Goal: Task Accomplishment & Management: Manage account settings

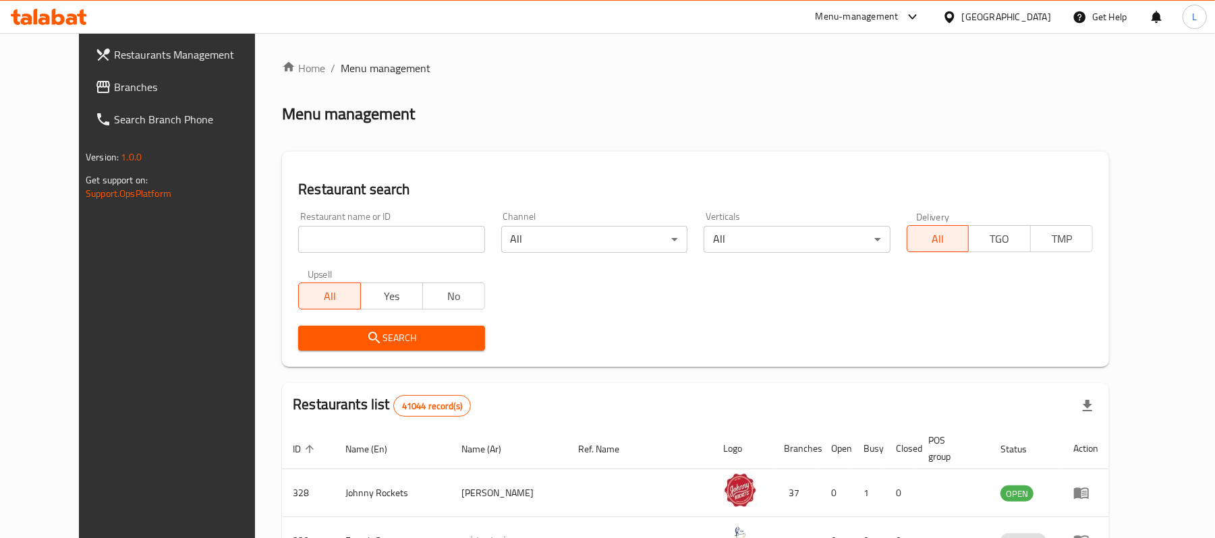
click at [376, 237] on input "search" at bounding box center [391, 239] width 186 height 27
paste input "magnolia bakery"
type input "magnolia bakery"
click button "Search" at bounding box center [391, 338] width 186 height 25
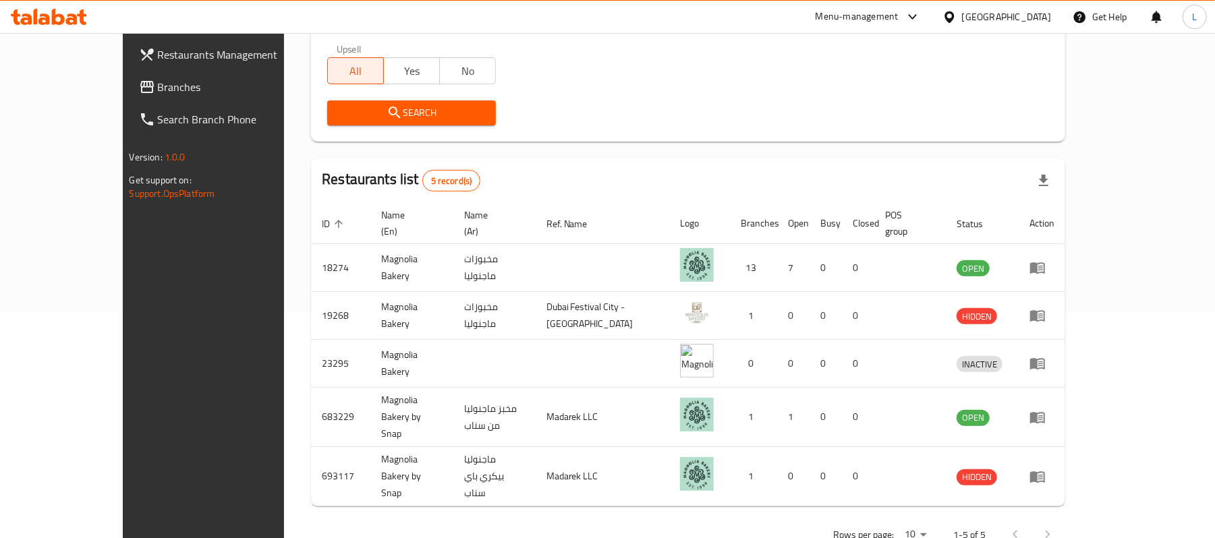
scroll to position [229, 0]
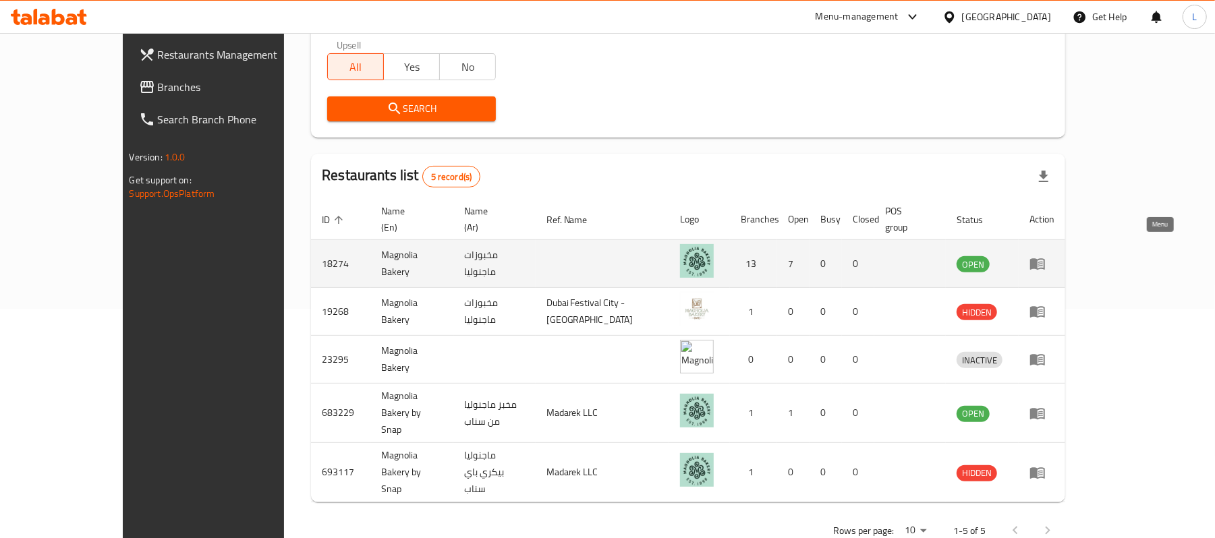
click at [1045, 259] on icon "enhanced table" at bounding box center [1037, 264] width 15 height 11
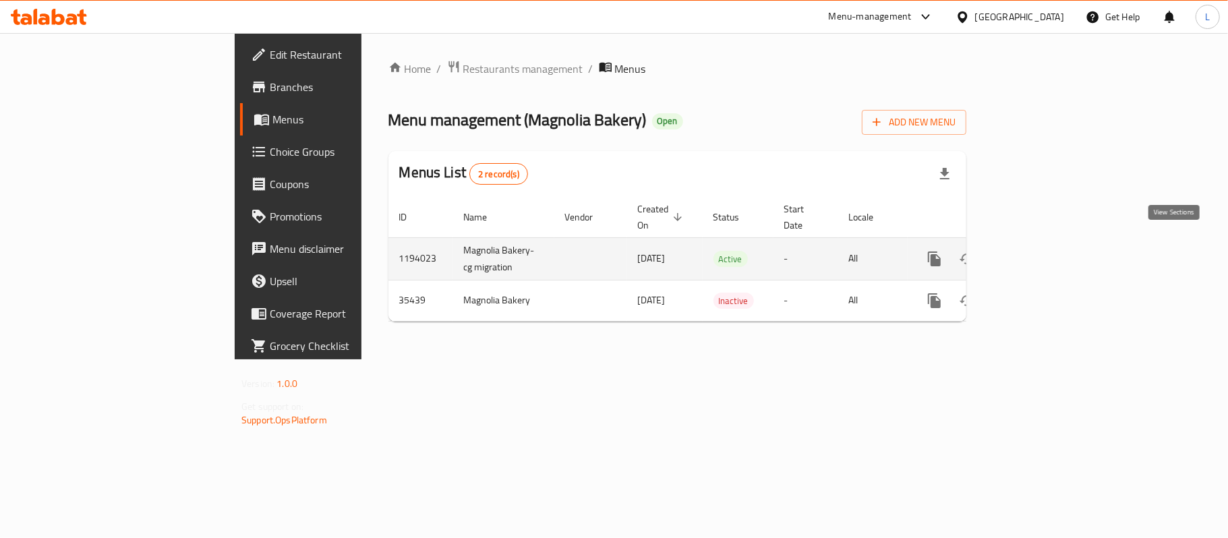
click at [1040, 251] on icon "enhanced table" at bounding box center [1032, 259] width 16 height 16
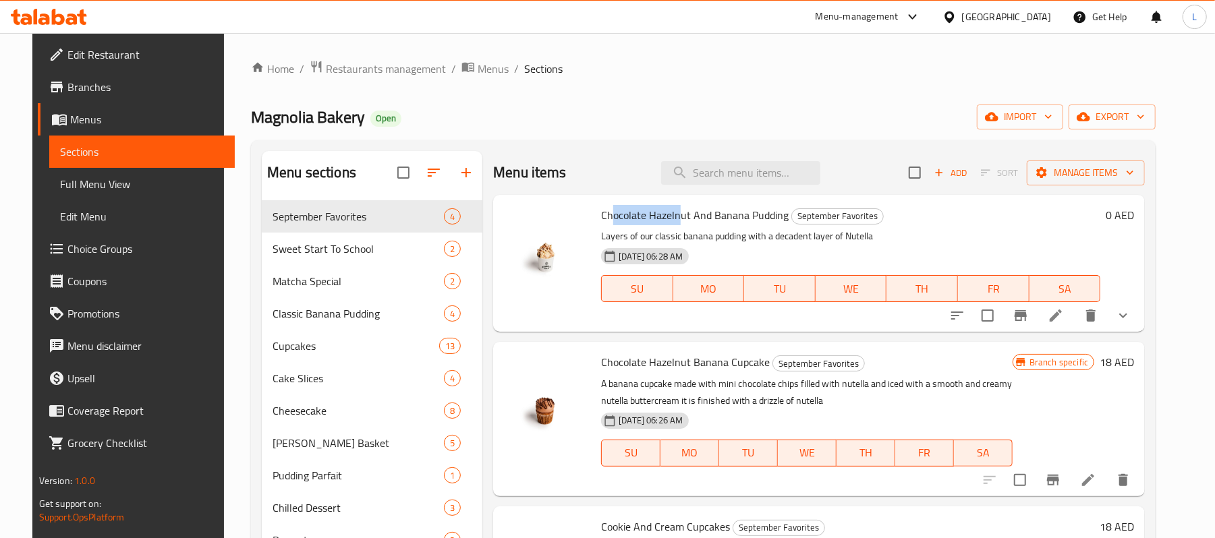
drag, startPoint x: 602, startPoint y: 213, endPoint x: 669, endPoint y: 212, distance: 66.8
click at [669, 212] on span "Chocolate Hazelnut And Banana Pudding" at bounding box center [695, 215] width 188 height 20
copy span "ocolate Hazeln"
click at [695, 185] on input "search" at bounding box center [740, 173] width 159 height 24
paste input "ocolate Hazeln"
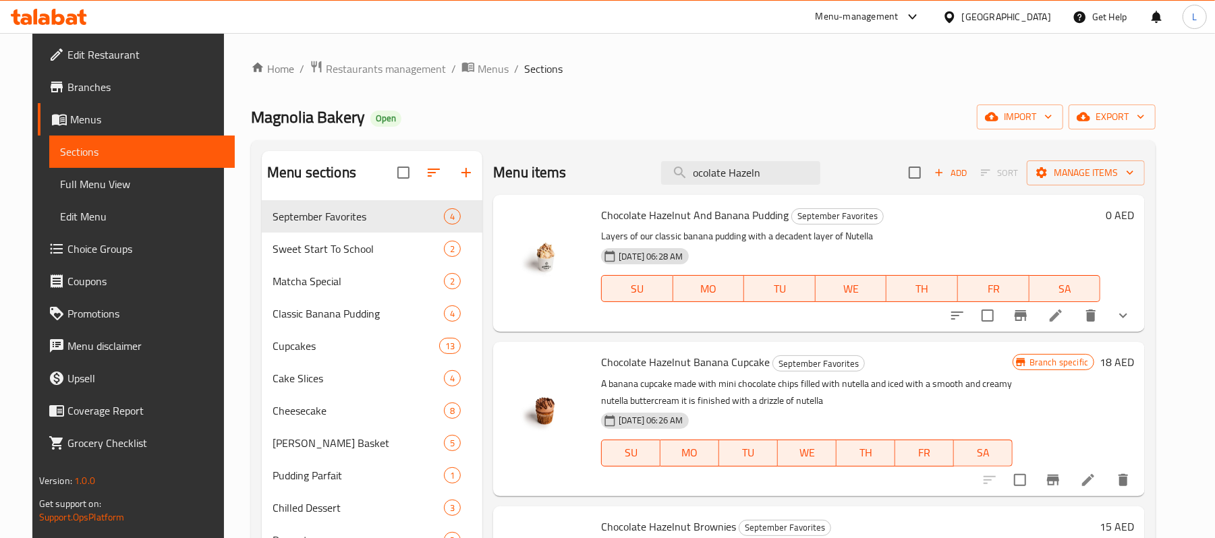
click at [699, 225] on span "Chocolate Hazelnut And Banana Pudding" at bounding box center [695, 215] width 188 height 20
copy h6 "Chocolate Hazelnut And Banana Pudding"
drag, startPoint x: 778, startPoint y: 178, endPoint x: 608, endPoint y: 179, distance: 170.7
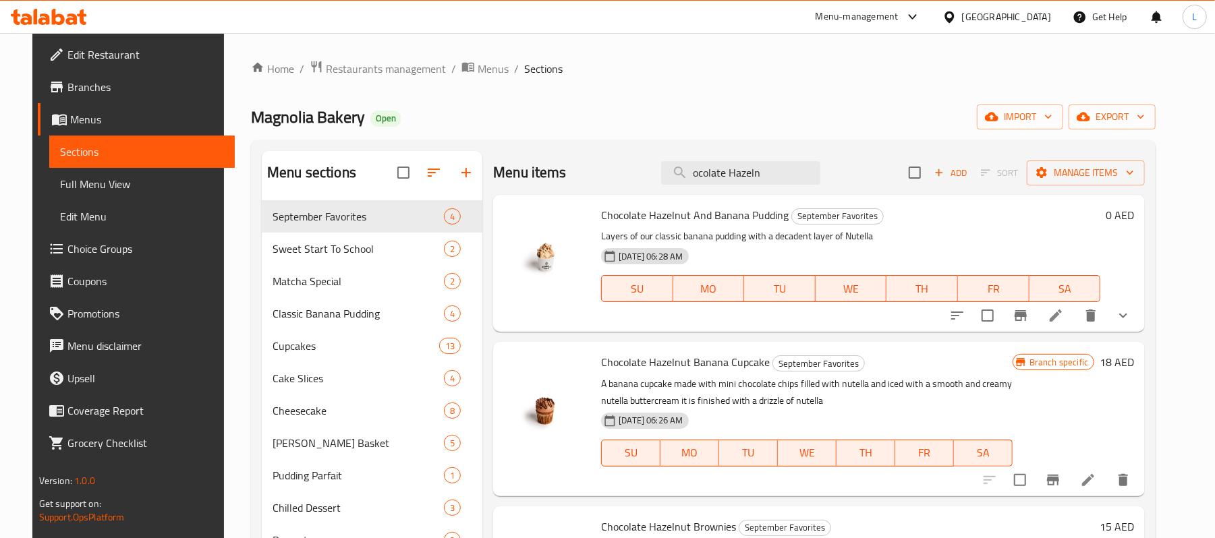
click at [608, 179] on div "Menu items ocolate Hazeln Add Sort Manage items" at bounding box center [819, 173] width 652 height 44
paste input "Chocolate Hazelnut And Banana Pudding"
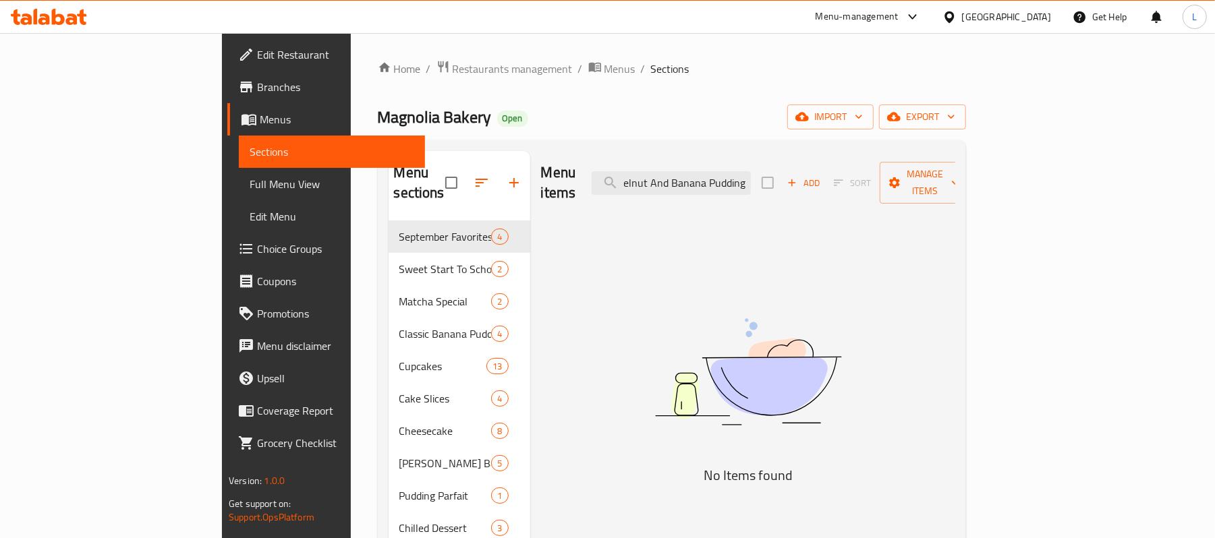
scroll to position [0, 63]
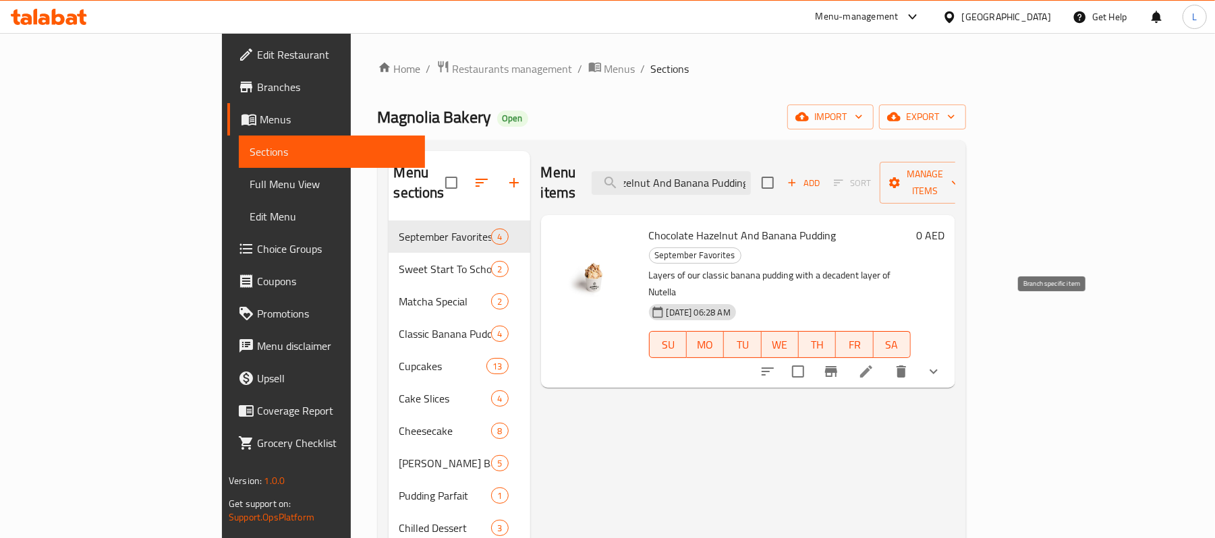
type input "Chocolate Hazelnut And Banana Pudding"
click at [837, 366] on icon "Branch-specific-item" at bounding box center [831, 371] width 12 height 11
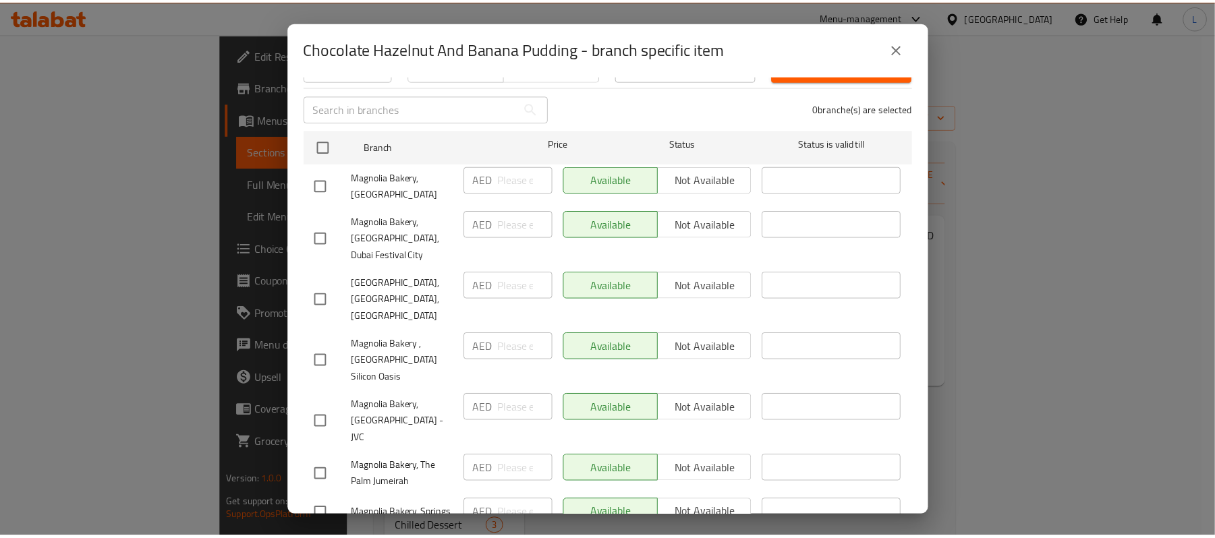
scroll to position [478, 0]
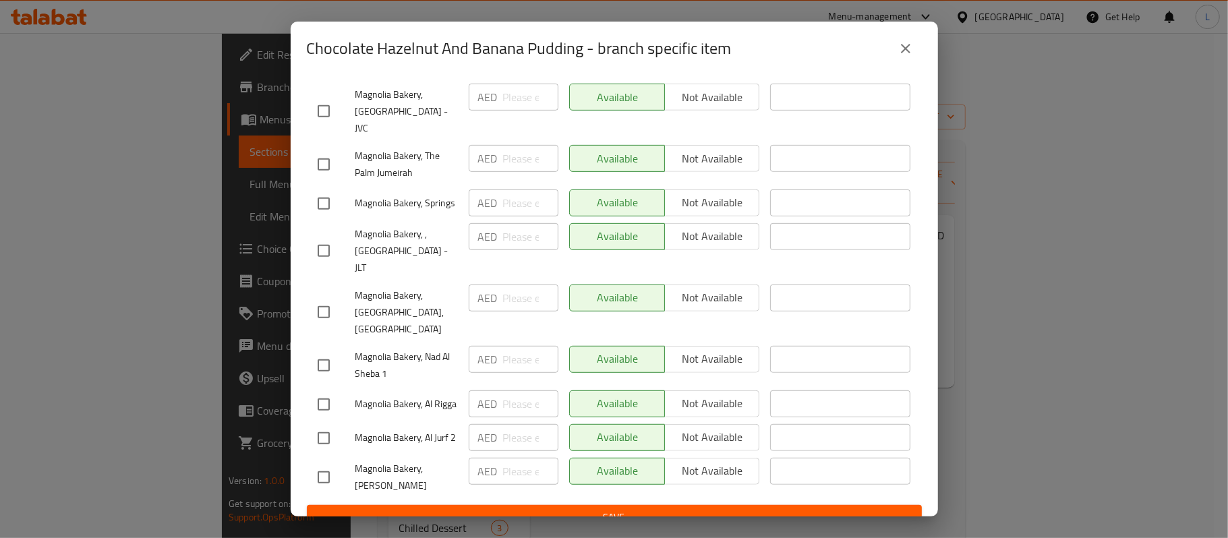
click at [903, 49] on icon "close" at bounding box center [906, 48] width 16 height 16
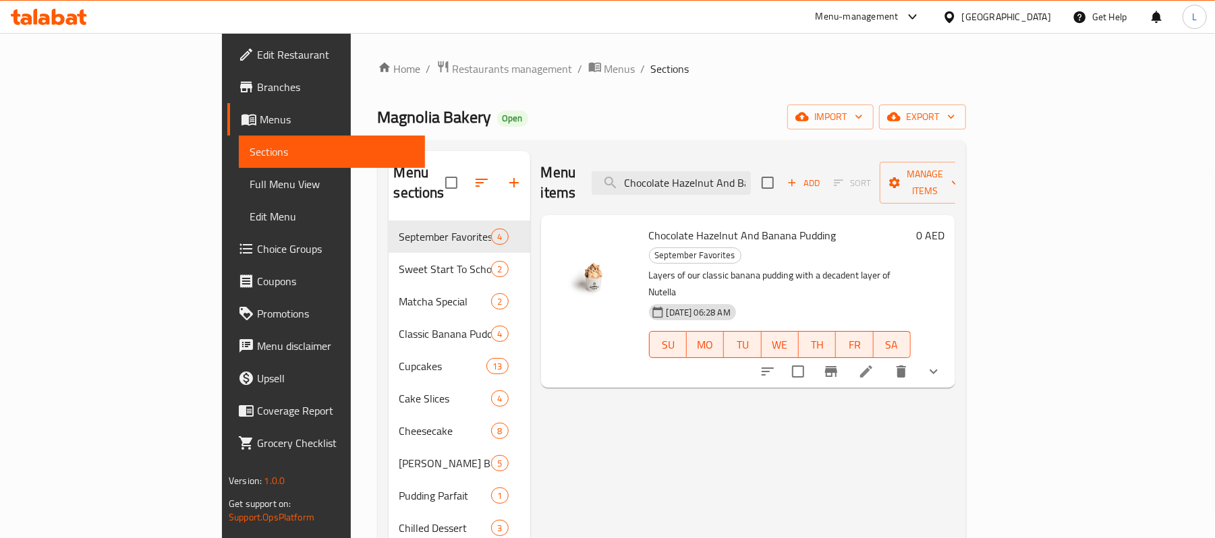
click at [942, 364] on icon "show more" at bounding box center [933, 372] width 16 height 16
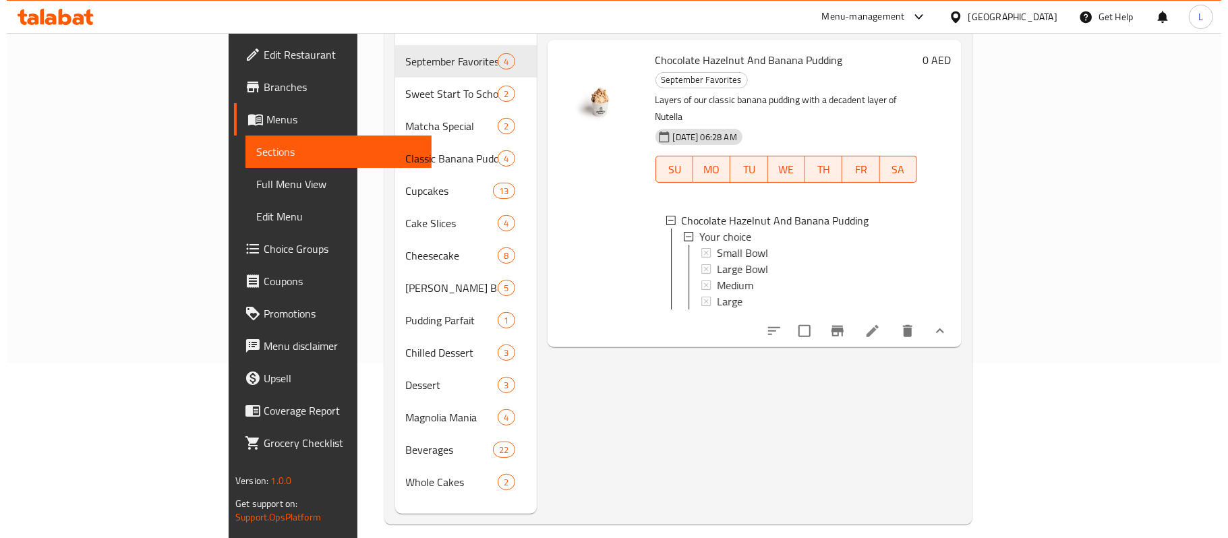
scroll to position [179, 0]
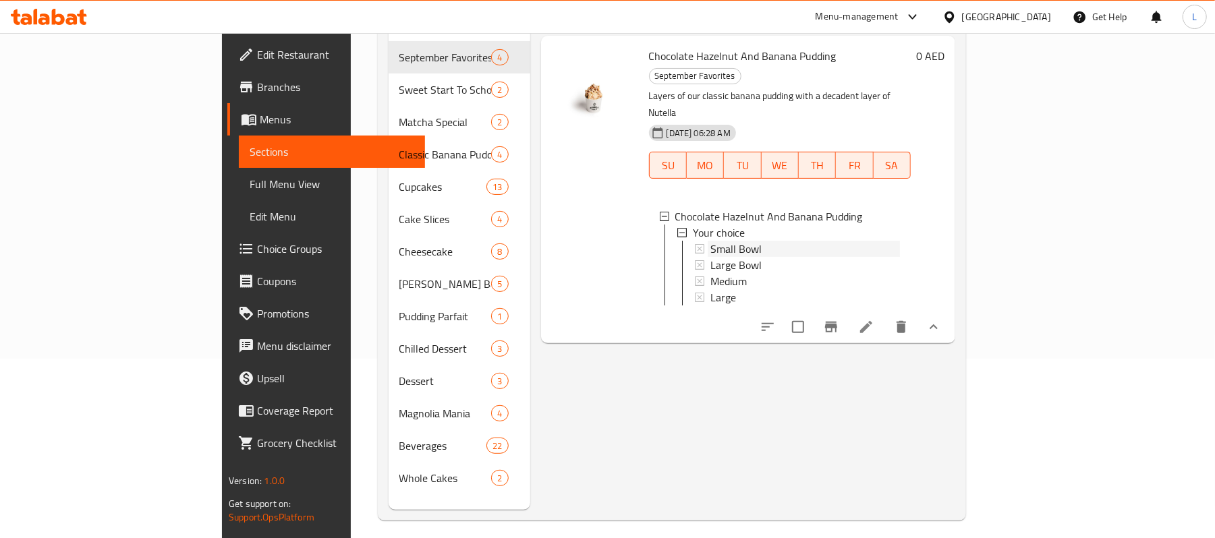
click at [710, 241] on span "Small Bowl" at bounding box center [735, 249] width 51 height 16
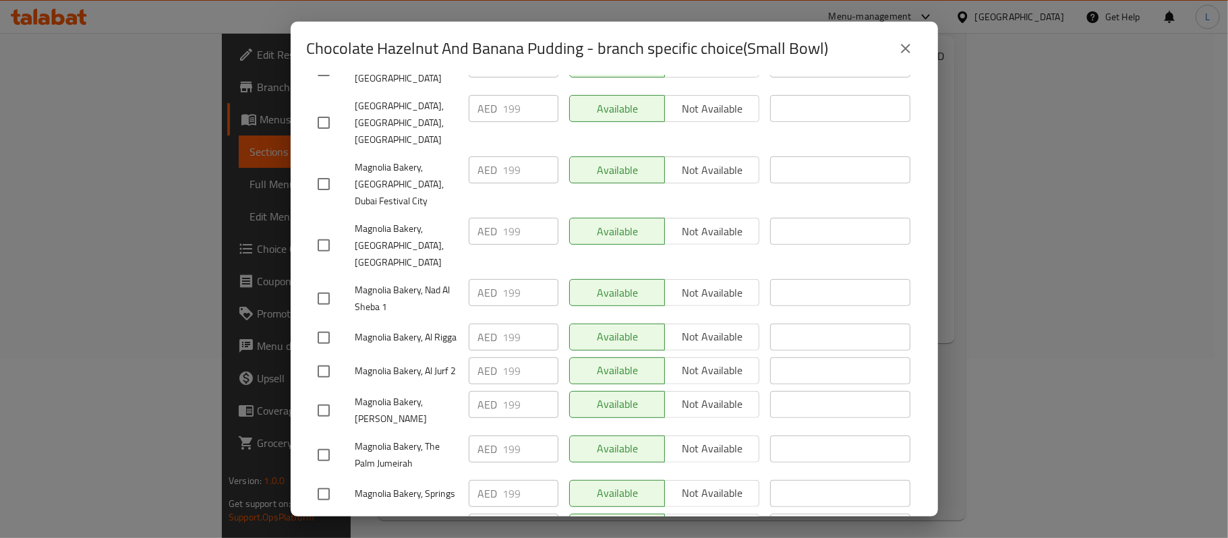
scroll to position [117, 0]
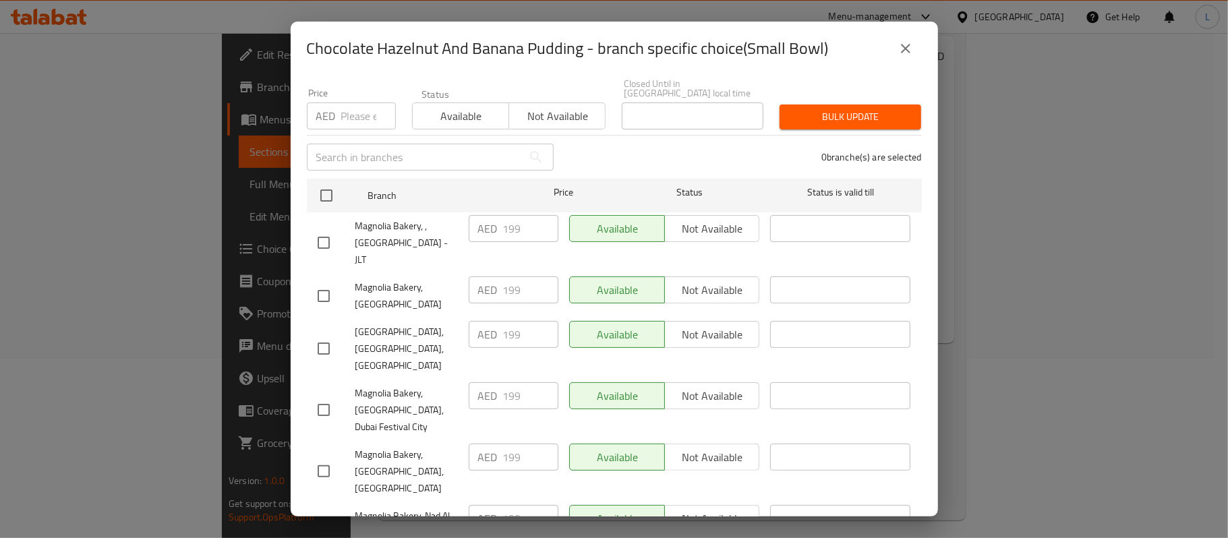
click at [902, 55] on icon "close" at bounding box center [906, 48] width 16 height 16
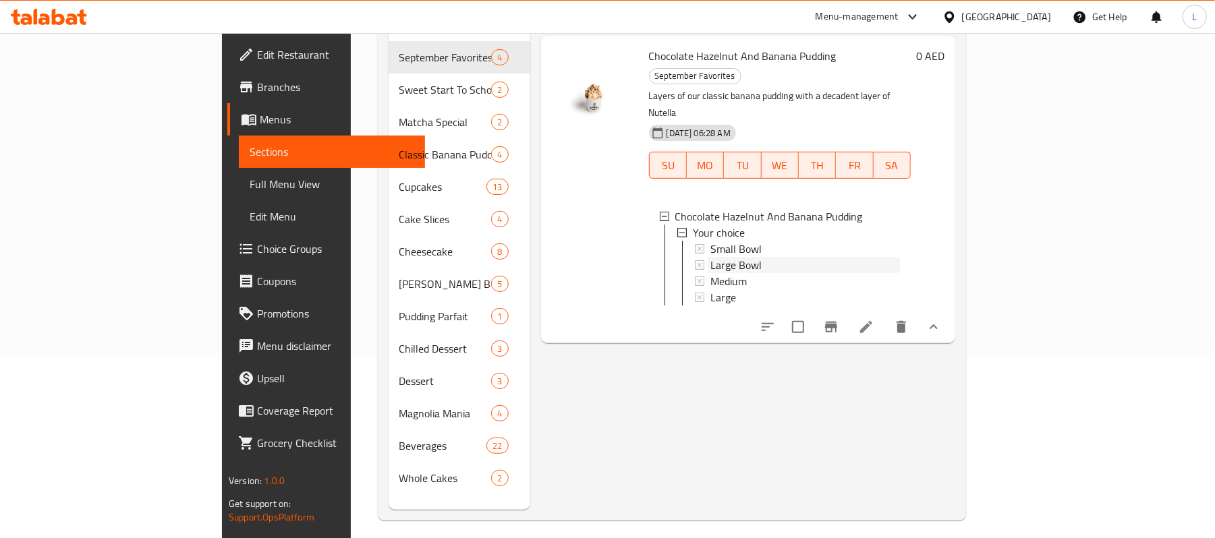
click at [710, 257] on span "Large Bowl" at bounding box center [735, 265] width 51 height 16
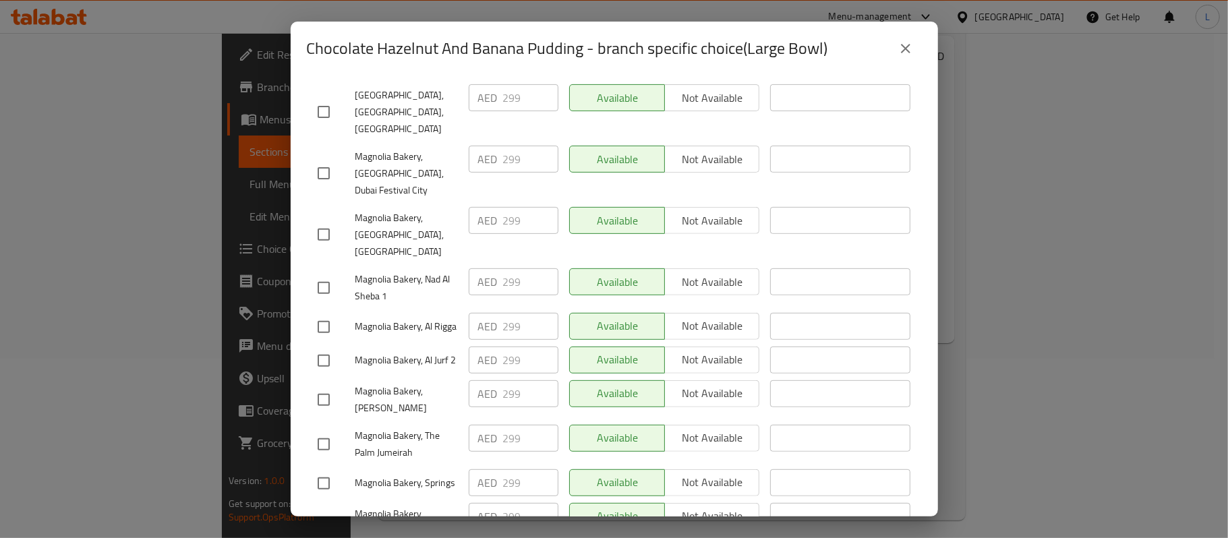
scroll to position [478, 0]
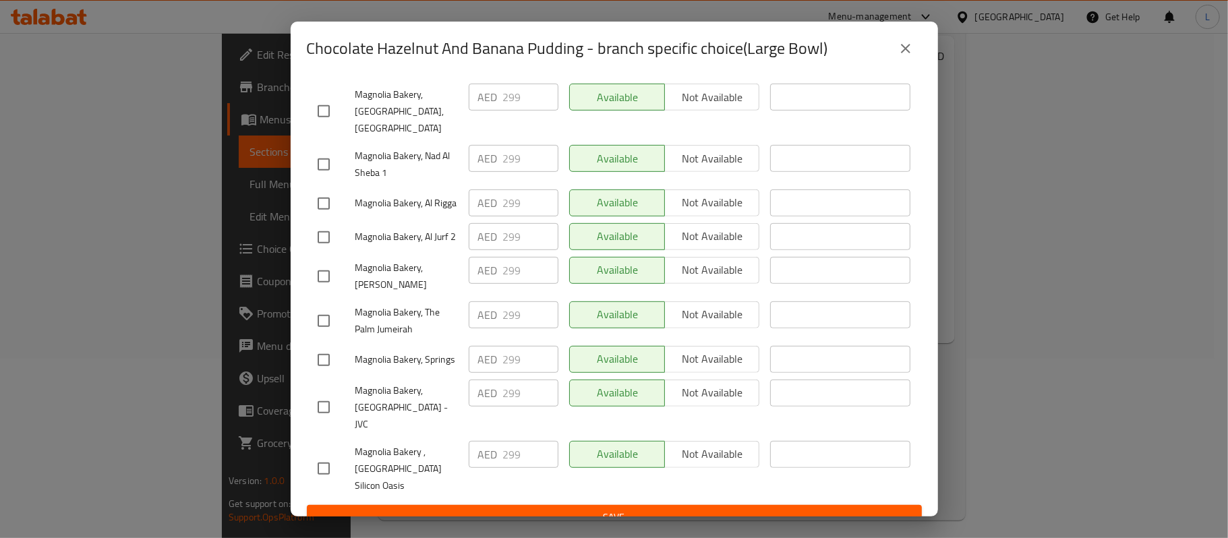
click at [902, 46] on icon "close" at bounding box center [905, 48] width 9 height 9
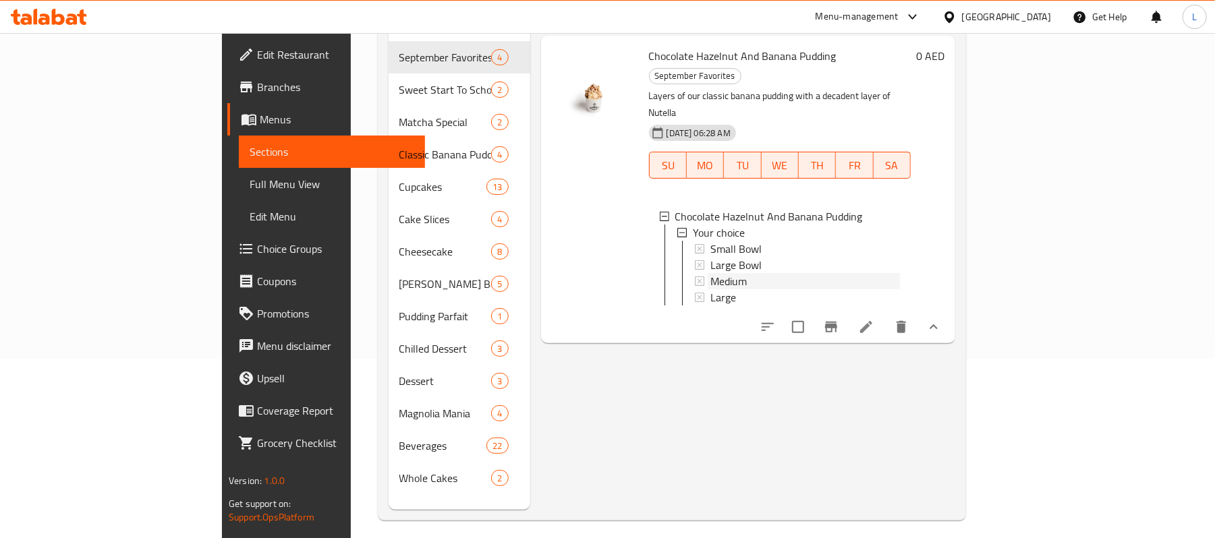
click at [714, 273] on div "Medium" at bounding box center [805, 281] width 190 height 16
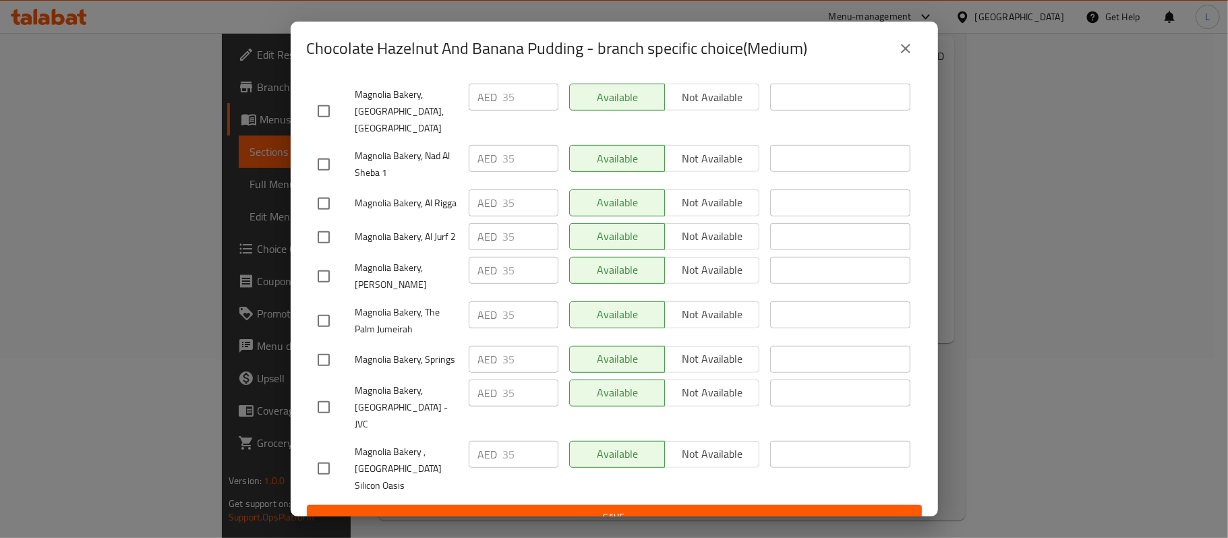
click at [903, 55] on icon "close" at bounding box center [906, 48] width 16 height 16
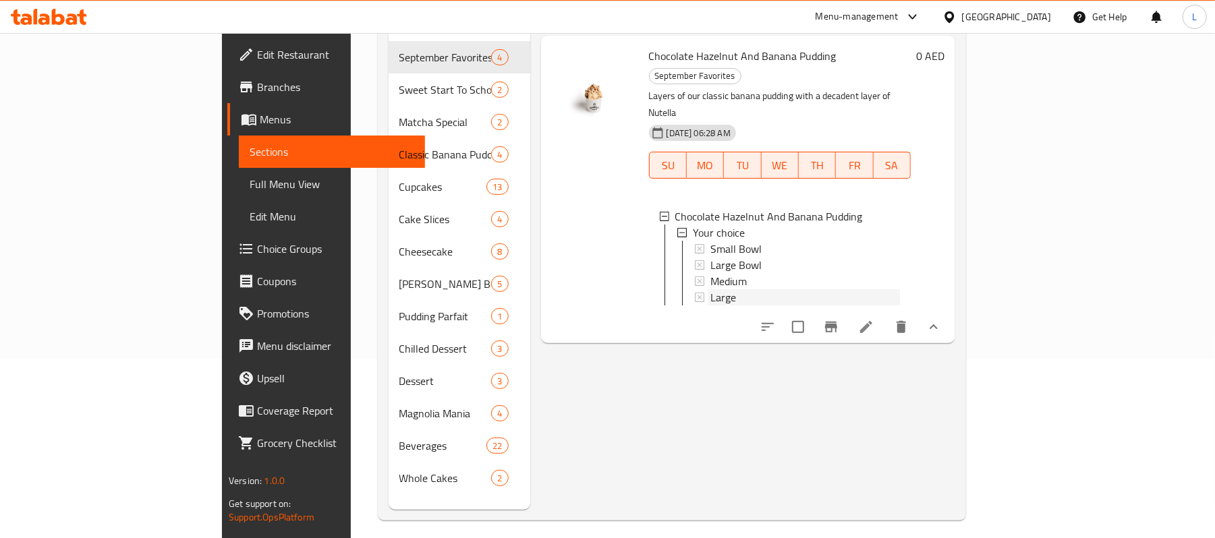
click at [710, 289] on div "Large" at bounding box center [805, 297] width 190 height 16
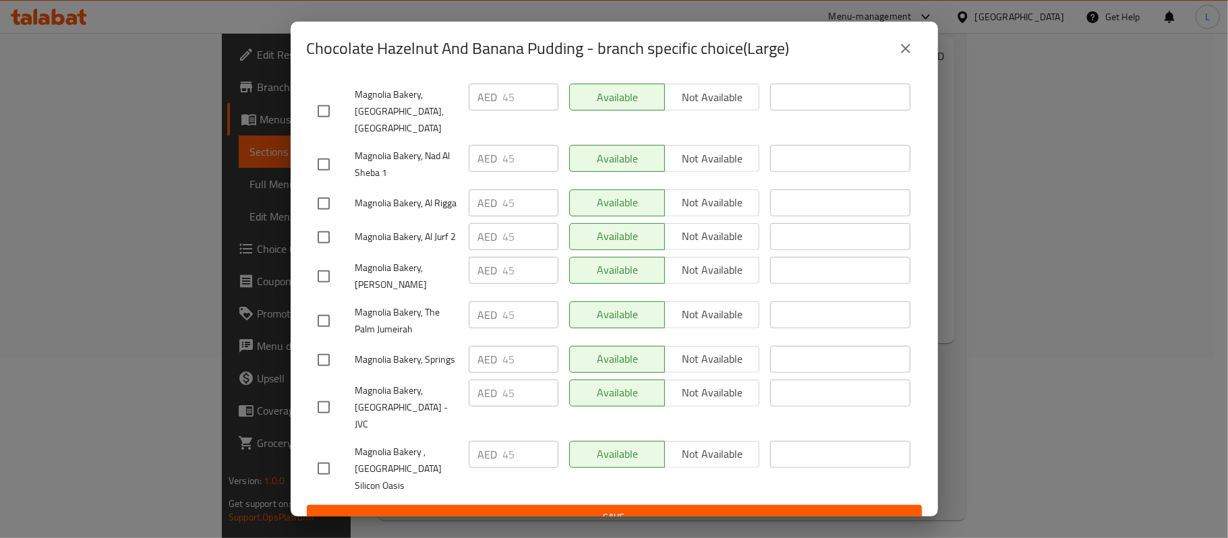
click at [899, 55] on icon "close" at bounding box center [906, 48] width 16 height 16
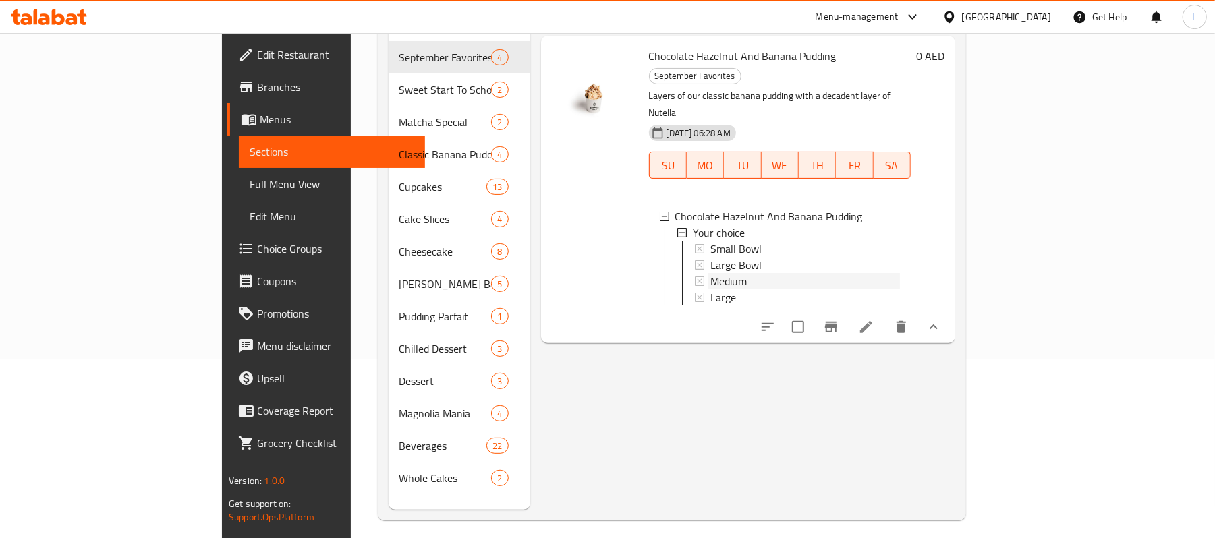
click at [710, 273] on div "Medium" at bounding box center [805, 281] width 190 height 16
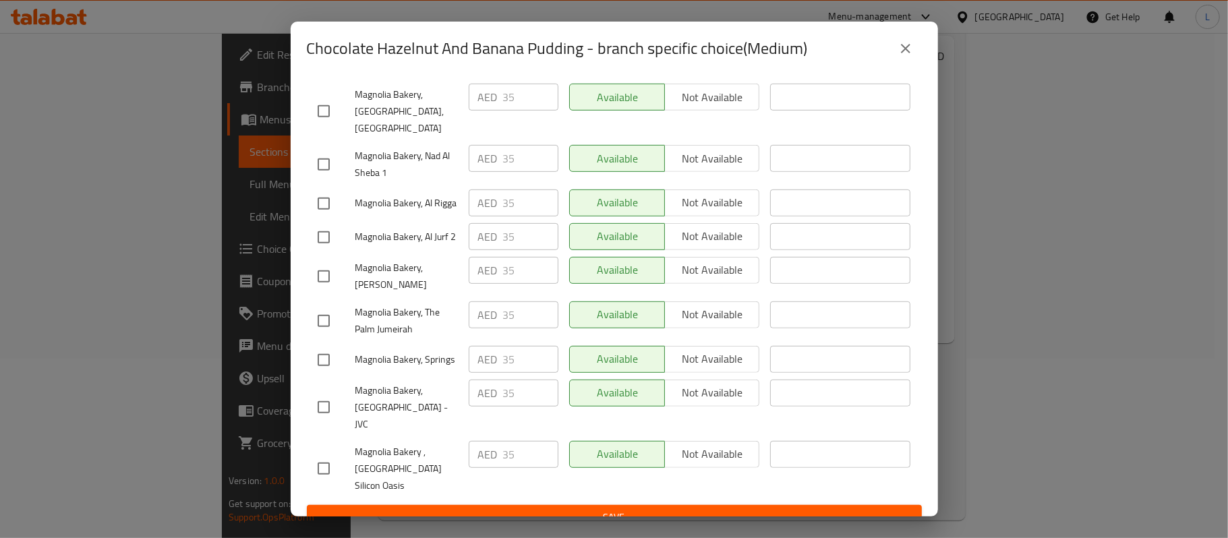
click at [903, 44] on icon "close" at bounding box center [906, 48] width 16 height 16
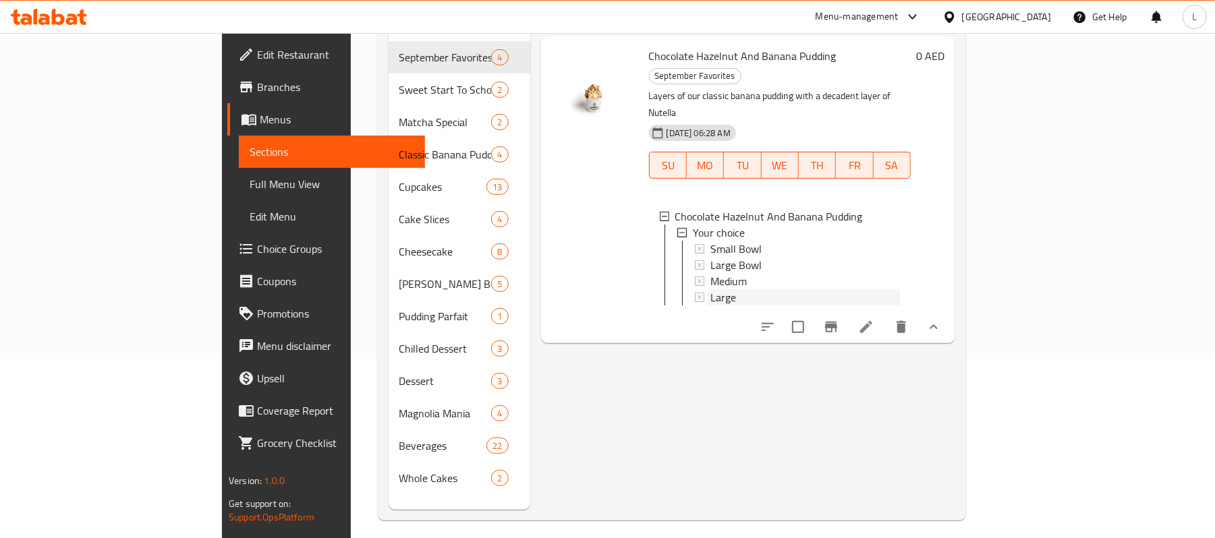
click at [710, 289] on div "Large" at bounding box center [805, 297] width 190 height 16
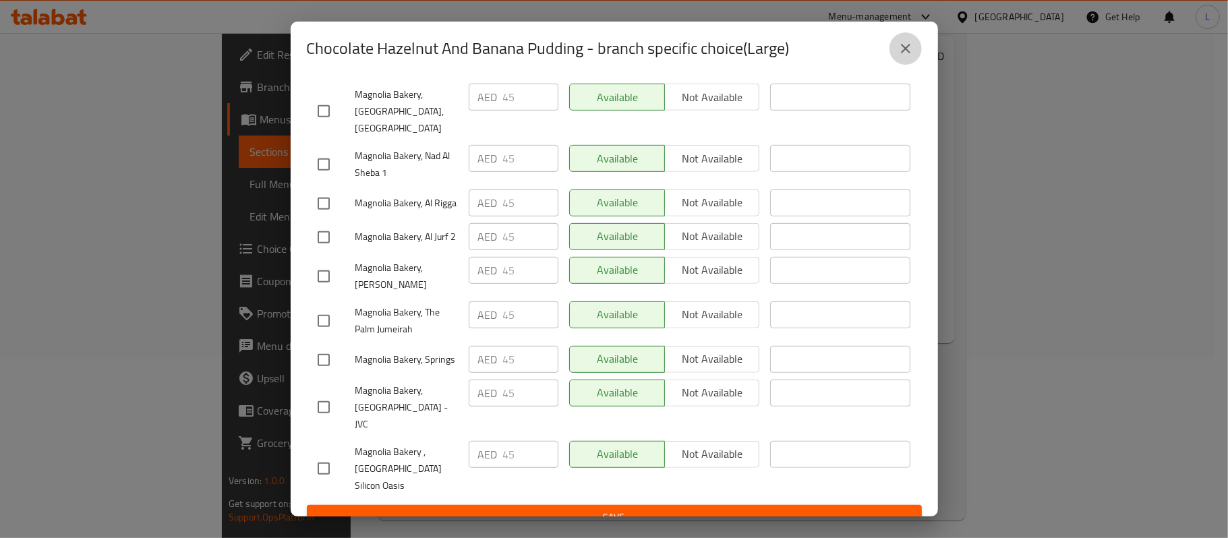
click at [896, 44] on button "close" at bounding box center [906, 48] width 32 height 32
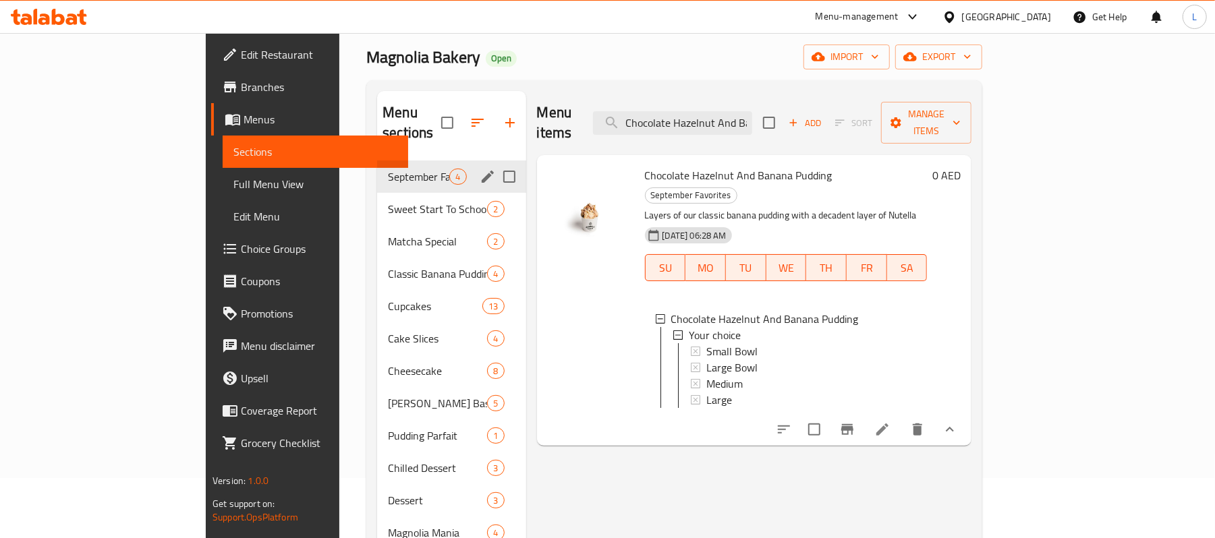
scroll to position [0, 0]
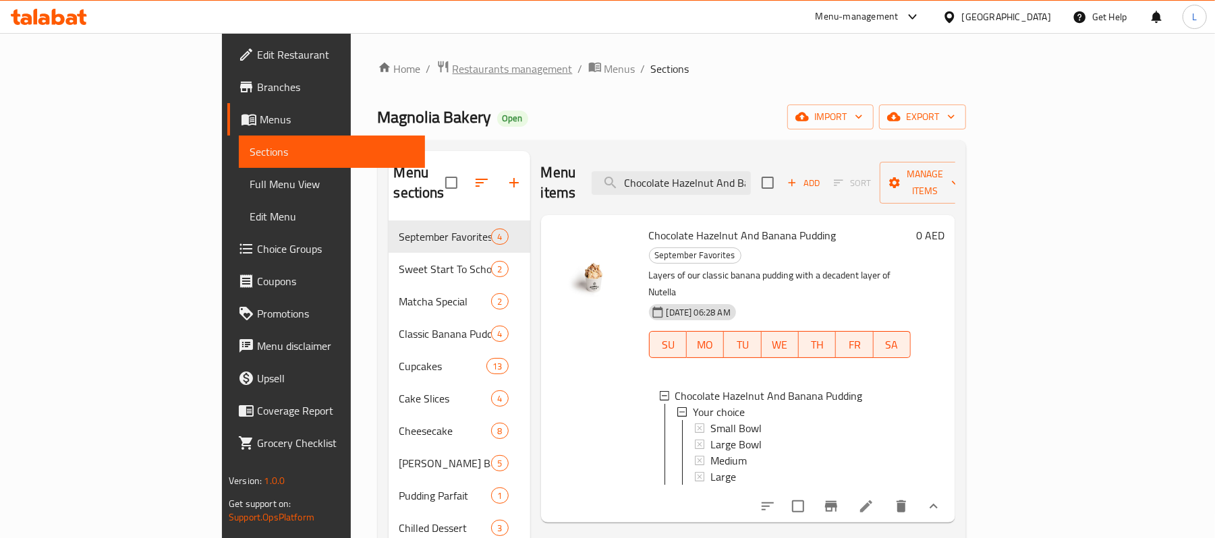
click at [453, 65] on span "Restaurants management" at bounding box center [513, 69] width 120 height 16
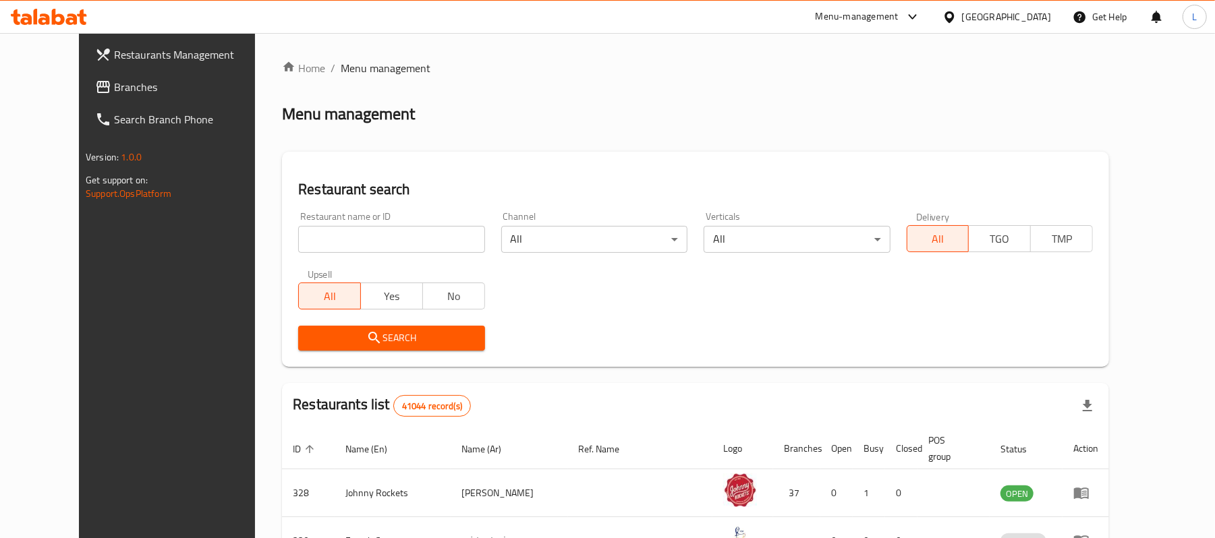
click at [383, 241] on input "search" at bounding box center [391, 239] width 186 height 27
paste input "13108"
type input "13108"
click button "Search" at bounding box center [391, 338] width 186 height 25
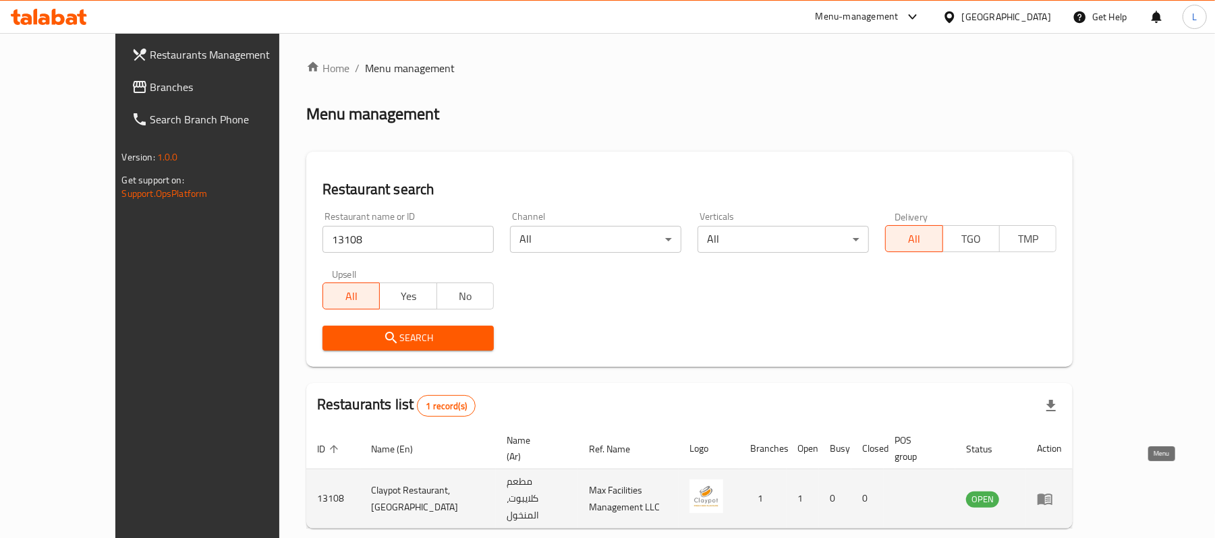
click at [1062, 491] on link "enhanced table" at bounding box center [1049, 499] width 25 height 16
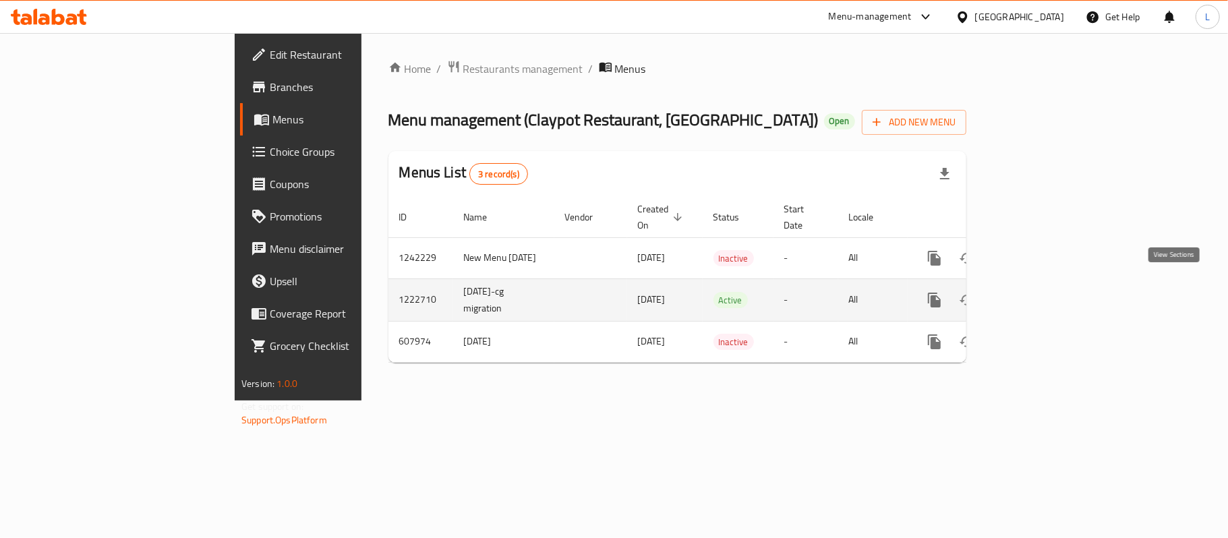
click at [1048, 284] on link "enhanced table" at bounding box center [1032, 300] width 32 height 32
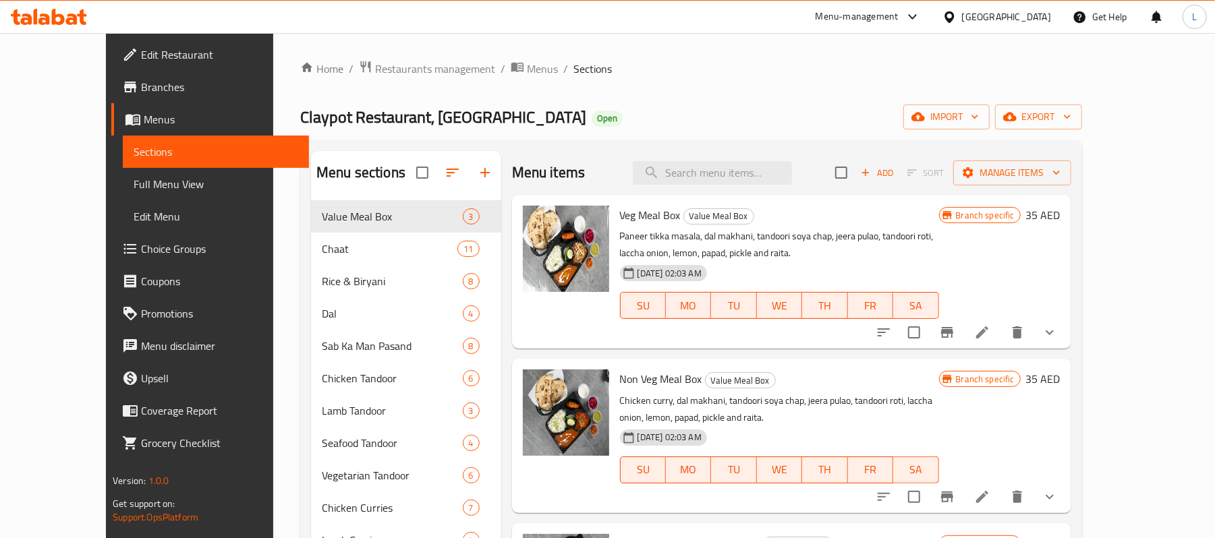
click at [141, 82] on span "Branches" at bounding box center [219, 87] width 157 height 16
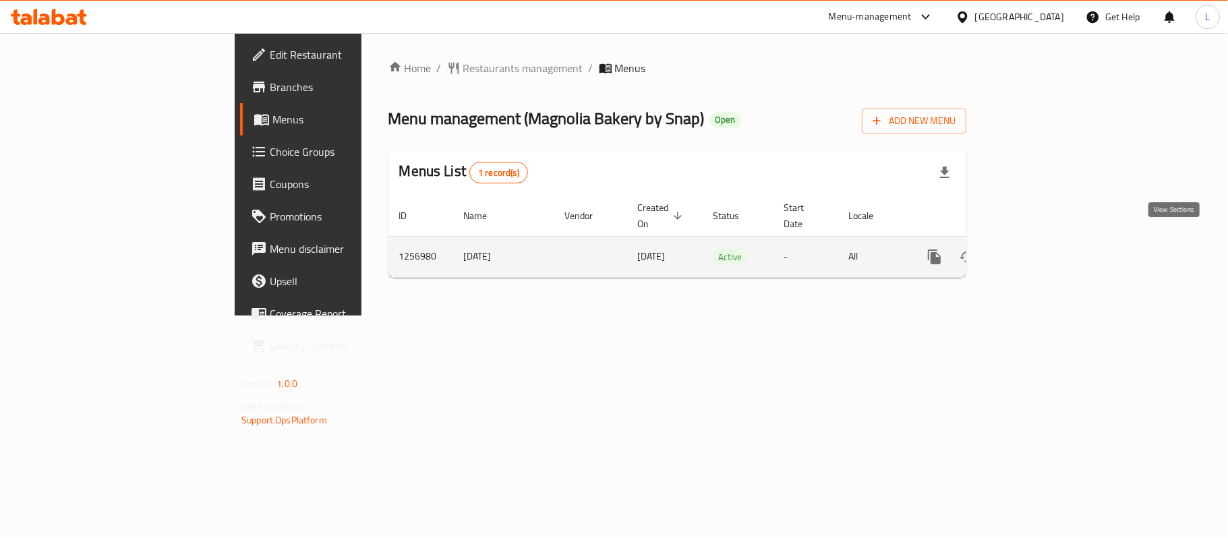
click at [1040, 250] on icon "enhanced table" at bounding box center [1032, 257] width 16 height 16
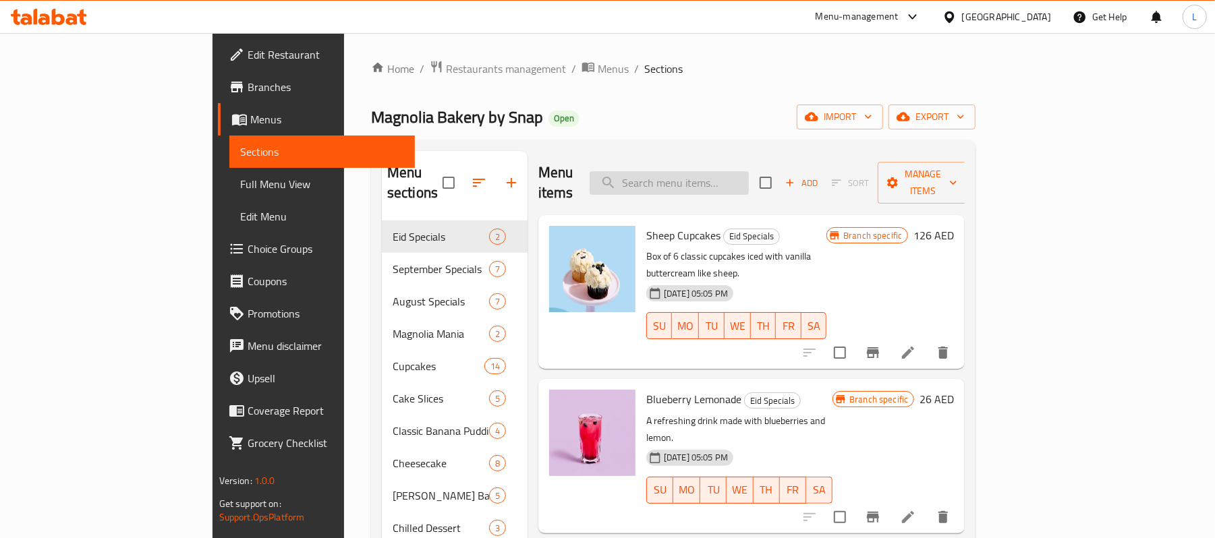
click at [689, 175] on input "search" at bounding box center [669, 183] width 159 height 24
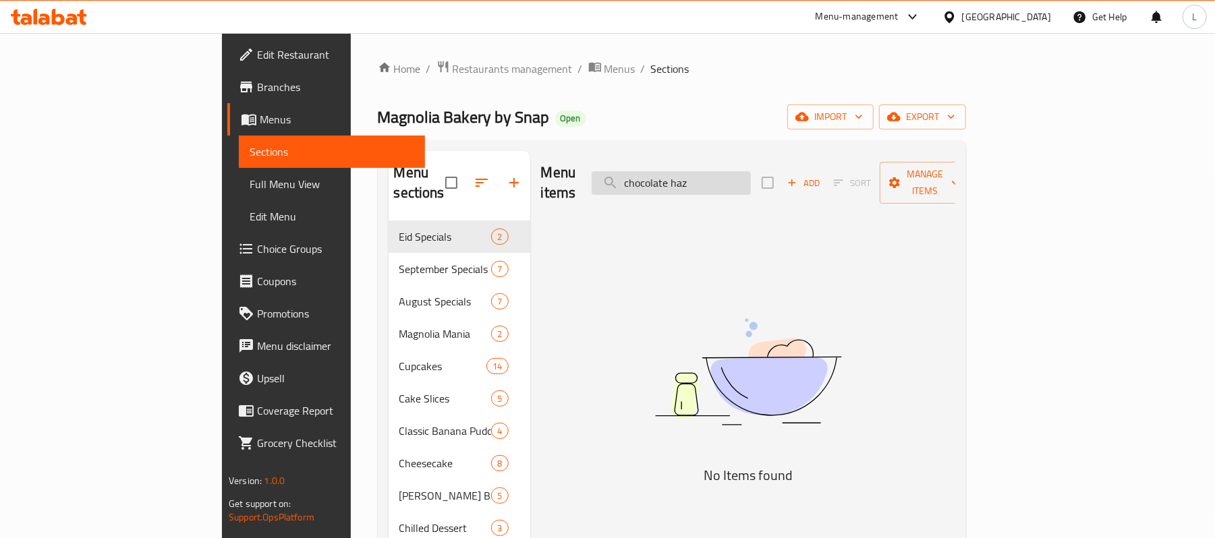
click at [732, 171] on input "chocolate haz" at bounding box center [671, 183] width 159 height 24
type input "chocolate haz"
drag, startPoint x: 340, startPoint y: 117, endPoint x: 227, endPoint y: 109, distance: 112.9
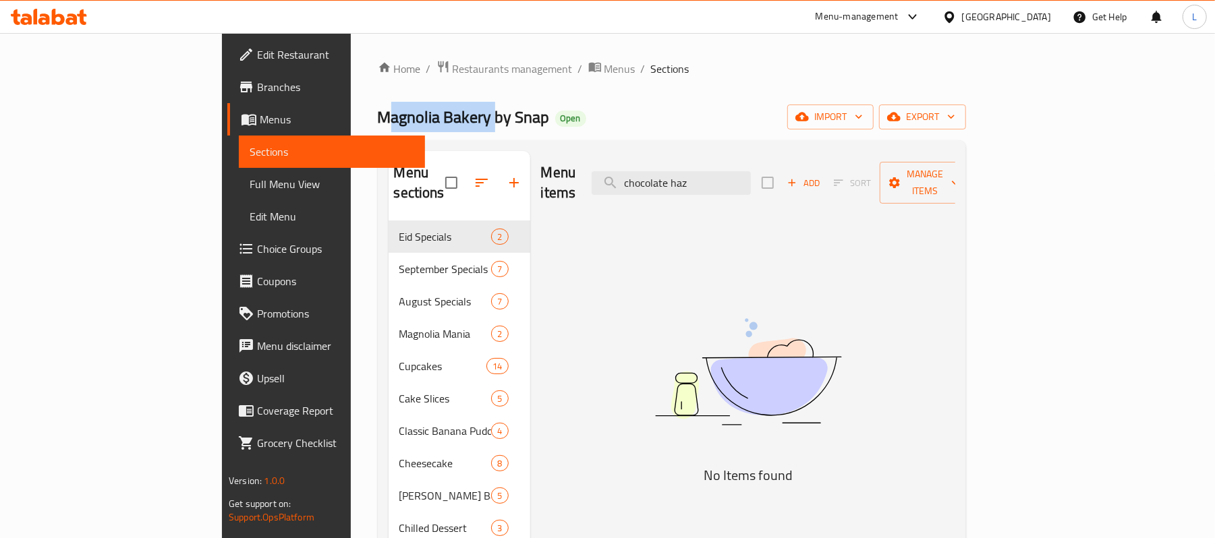
click at [351, 109] on div "Home / Restaurants management / Menus / Sections Magnolia Bakery by Snap Open i…" at bounding box center [672, 380] width 642 height 694
copy span "Magnolia Bakery"
click at [453, 61] on span "Restaurants management" at bounding box center [513, 69] width 120 height 16
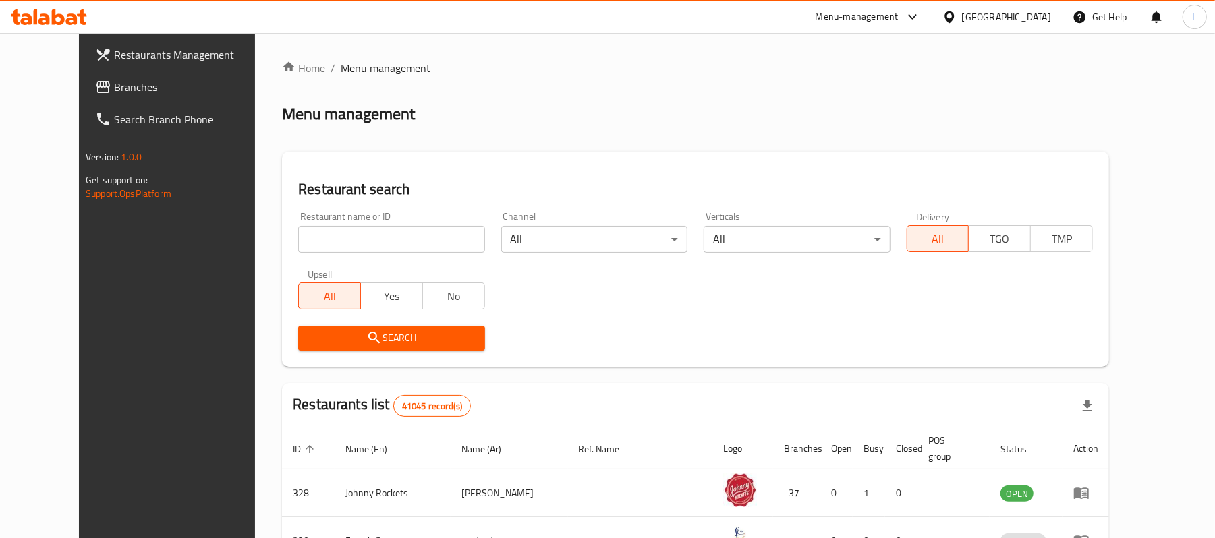
click at [384, 233] on div at bounding box center [607, 269] width 1215 height 538
click at [384, 233] on input "search" at bounding box center [391, 239] width 186 height 27
paste input "Magnolia Bakery"
type input "Magnolia Bakery"
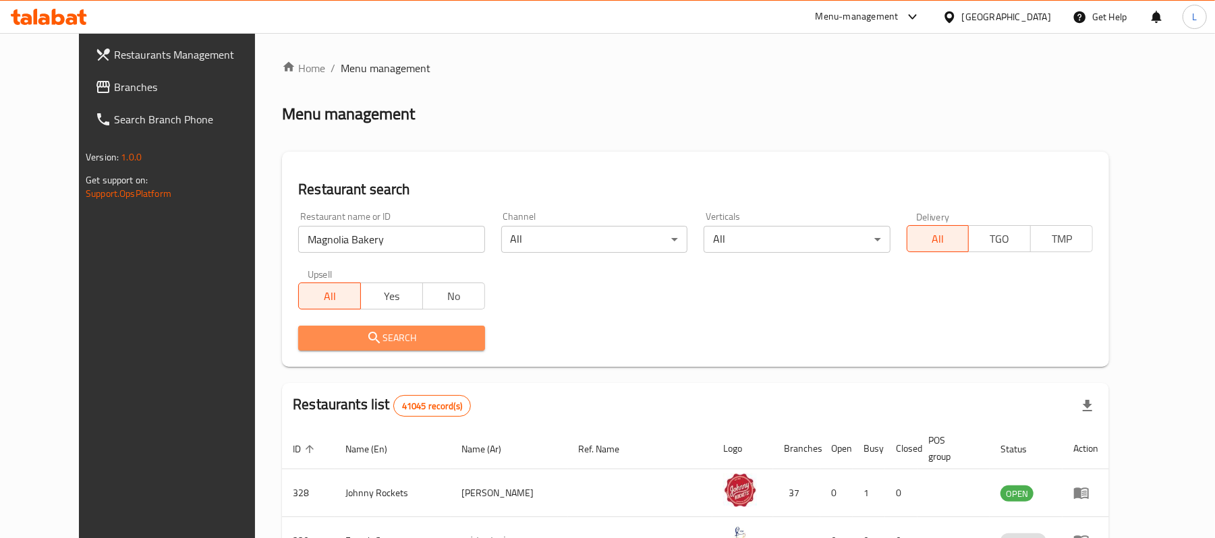
drag, startPoint x: 373, startPoint y: 335, endPoint x: 897, endPoint y: 362, distance: 524.8
click at [373, 335] on span "Search" at bounding box center [391, 338] width 165 height 17
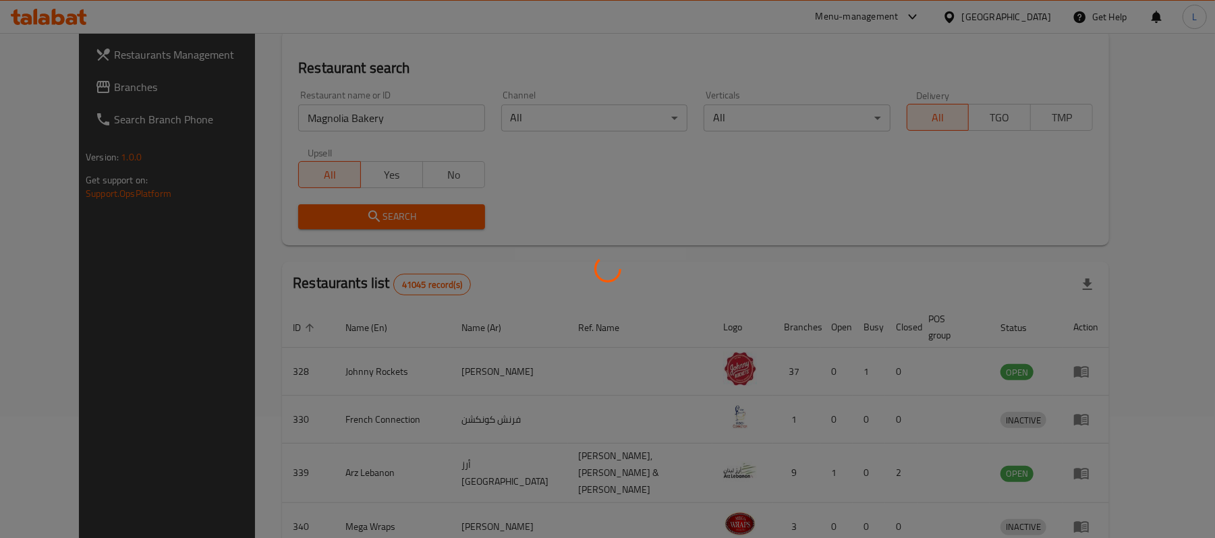
scroll to position [229, 0]
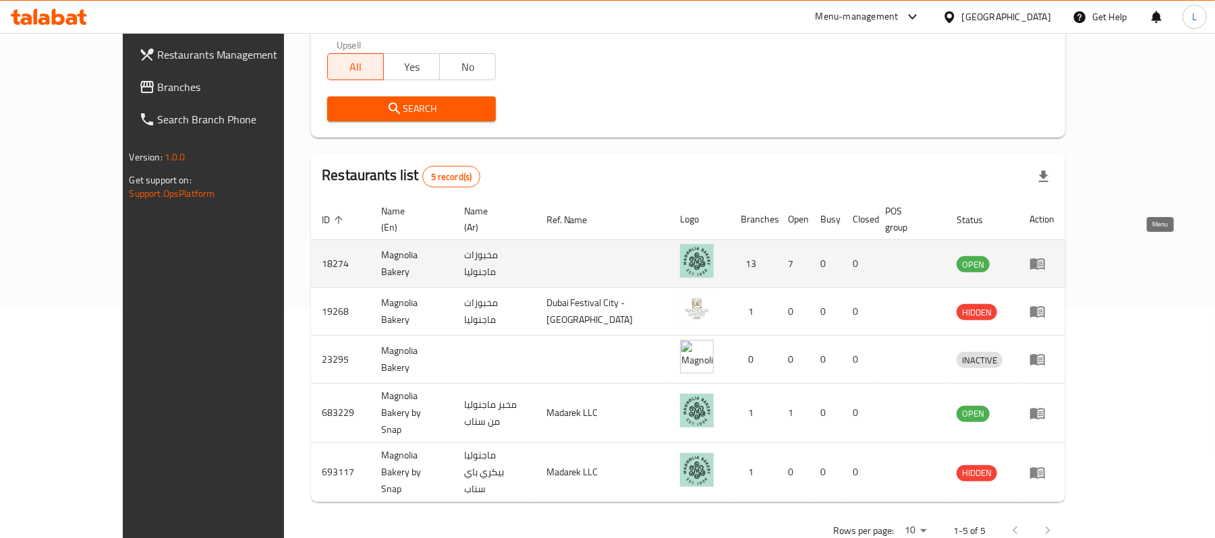
click at [1045, 256] on icon "enhanced table" at bounding box center [1037, 264] width 16 height 16
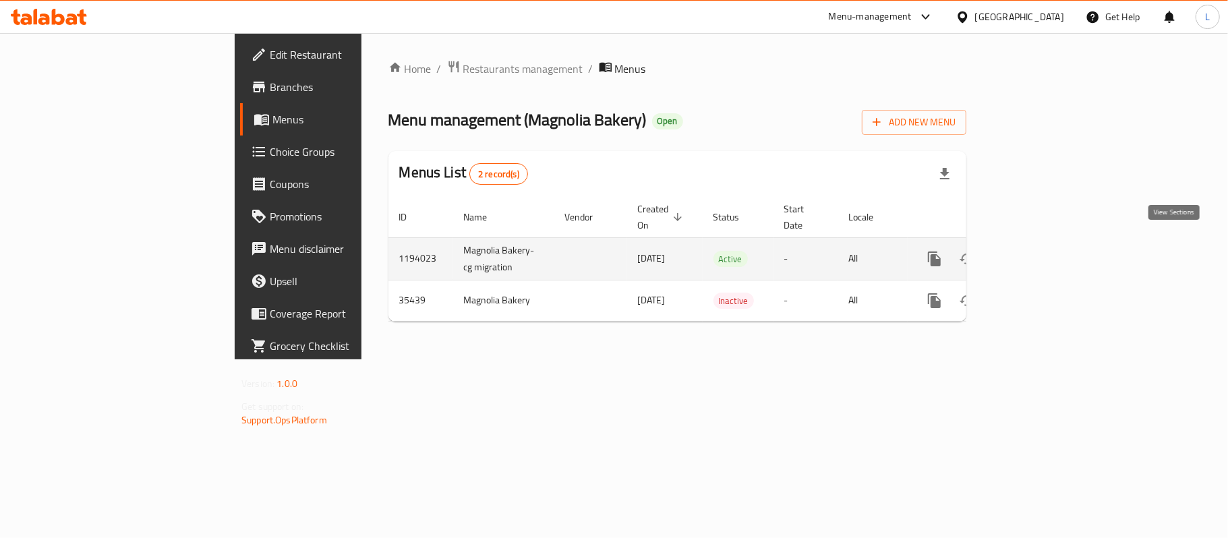
click at [1048, 248] on link "enhanced table" at bounding box center [1032, 259] width 32 height 32
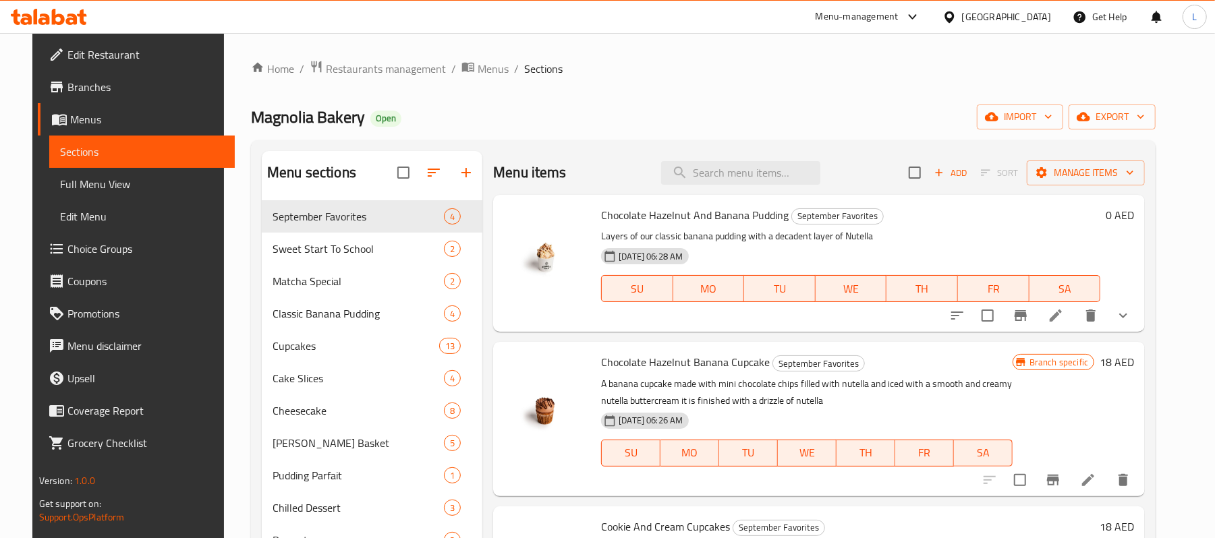
click at [708, 177] on input "search" at bounding box center [740, 173] width 159 height 24
drag, startPoint x: 727, startPoint y: 209, endPoint x: 595, endPoint y: 206, distance: 132.2
click at [601, 206] on span "Chocolate Hazelnut And Banana Pudding" at bounding box center [695, 215] width 188 height 20
copy span "Chocolate Hazelnut And Bana"
click at [742, 166] on input "search" at bounding box center [740, 173] width 159 height 24
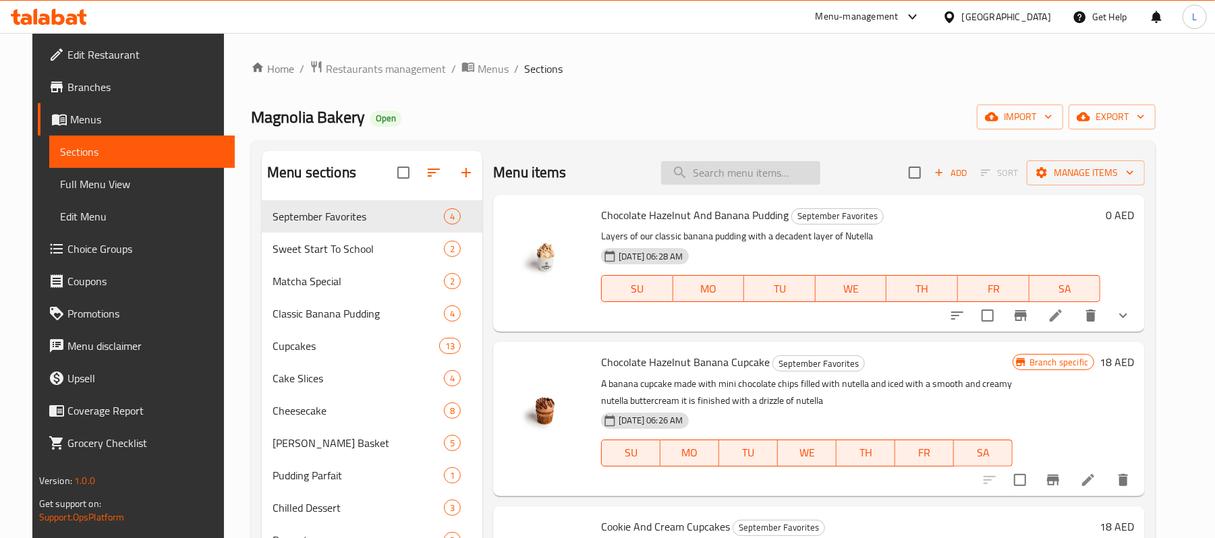
click at [751, 173] on input "search" at bounding box center [740, 173] width 159 height 24
paste input "Chocolate Hazelnut And Bana"
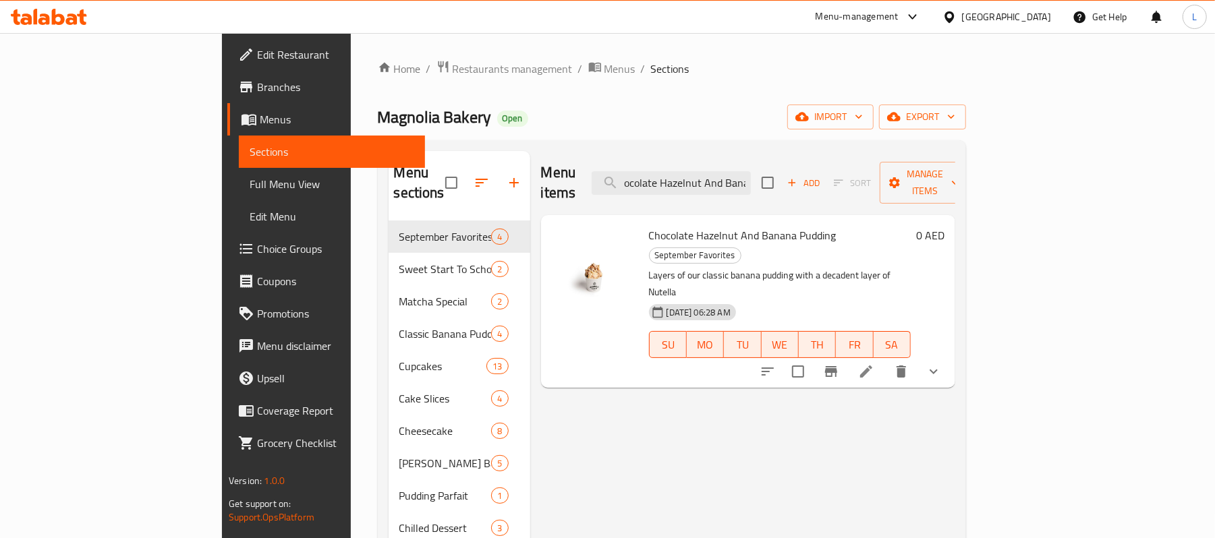
type input "Chocolate Hazelnut And Bana"
drag, startPoint x: 627, startPoint y: 235, endPoint x: 903, endPoint y: 236, distance: 275.9
click at [903, 267] on p "Layers of our classic banana pudding with a decadent layer of Nutella" at bounding box center [780, 284] width 262 height 34
click at [950, 355] on button "show more" at bounding box center [933, 371] width 32 height 32
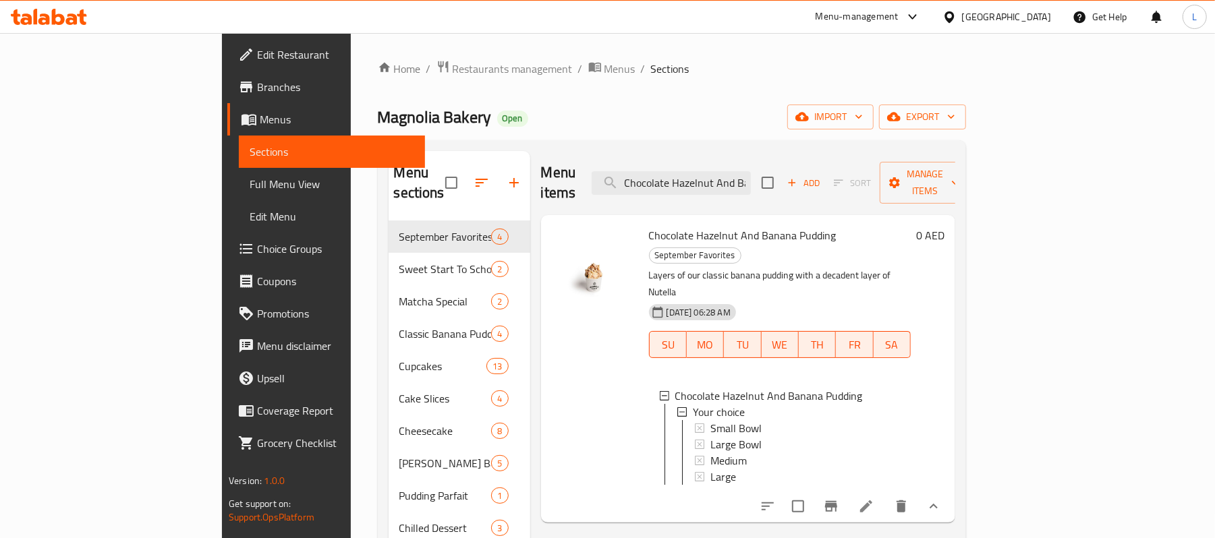
click at [745, 161] on div "Menu items Chocolate Hazelnut And Bana Add Sort Manage items" at bounding box center [748, 183] width 414 height 64
click at [751, 179] on input "Chocolate Hazelnut And Bana" at bounding box center [671, 183] width 159 height 24
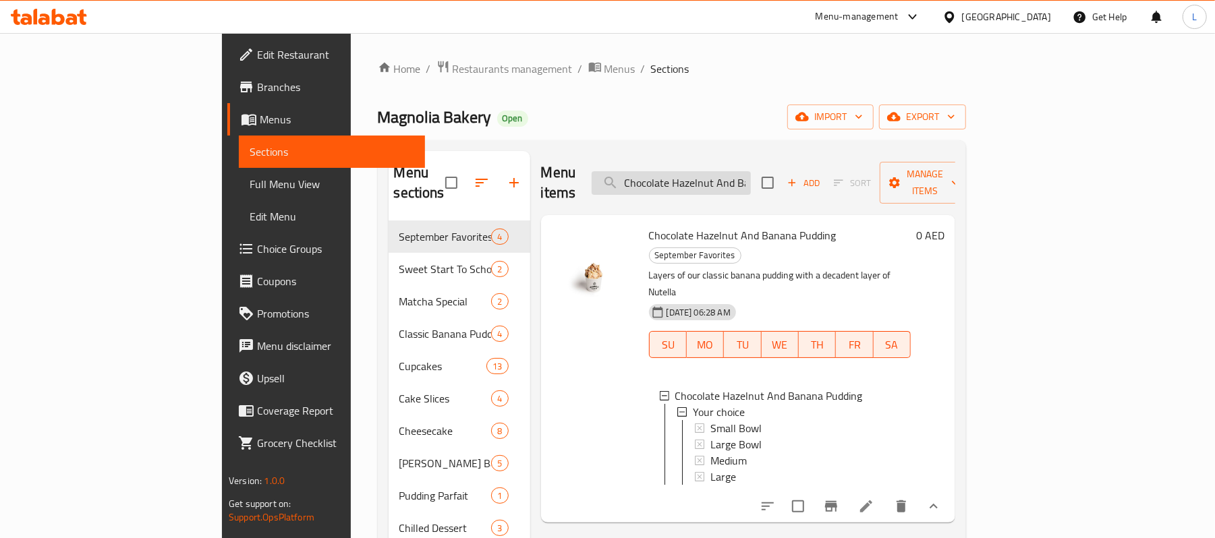
click at [751, 179] on input "Chocolate Hazelnut And Bana" at bounding box center [671, 183] width 159 height 24
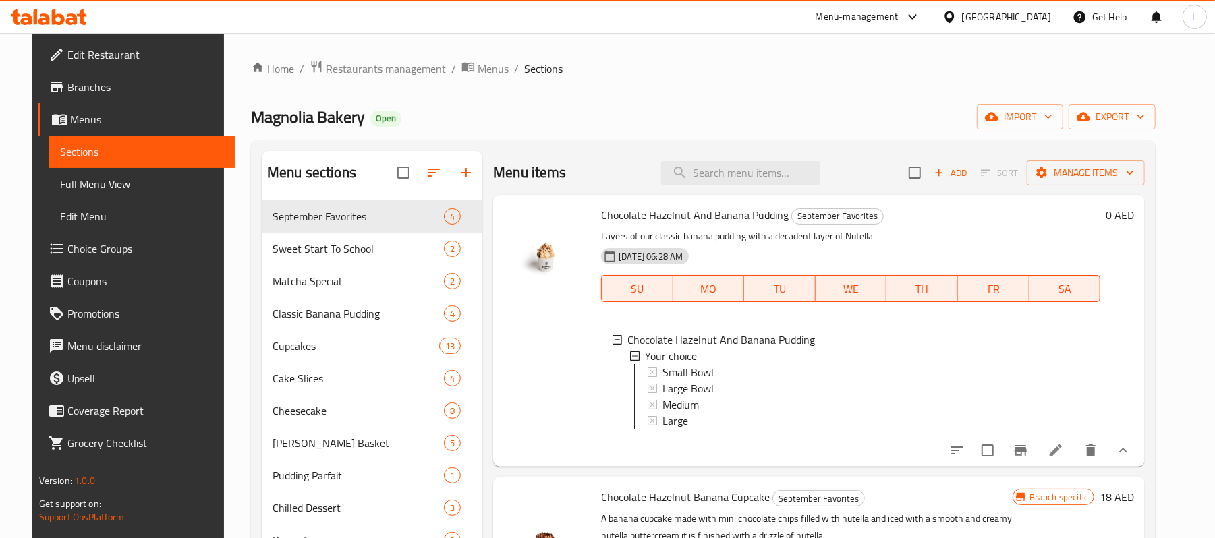
click at [373, 195] on nav "September Favorites 4 Sweet Start To School 2 Matcha Special 2 Classic Banana P…" at bounding box center [372, 427] width 221 height 464
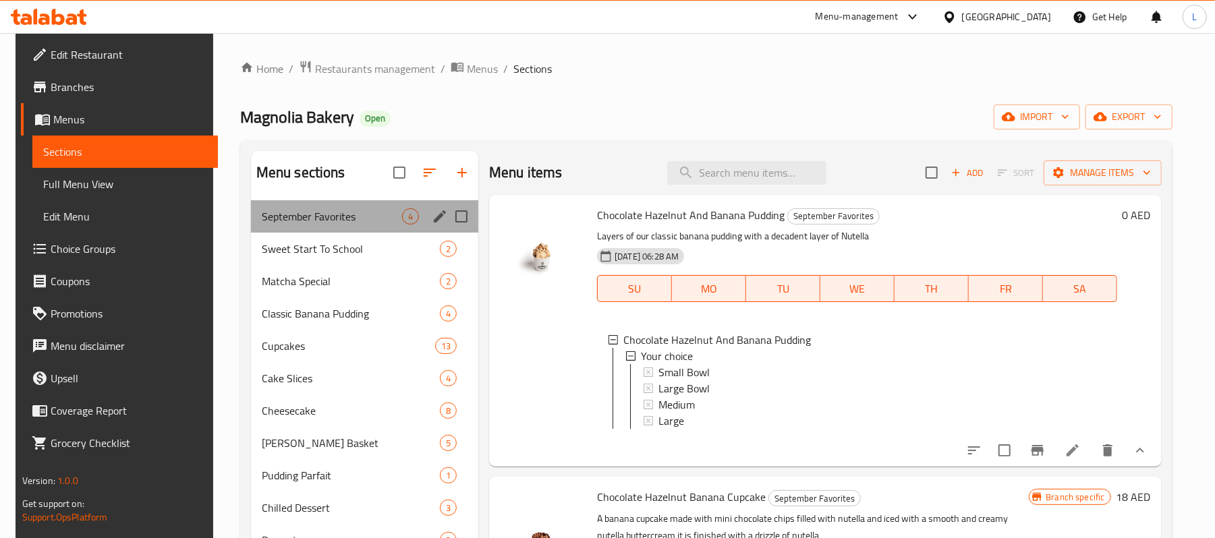
click at [389, 206] on div "September Favorites 4" at bounding box center [365, 216] width 228 height 32
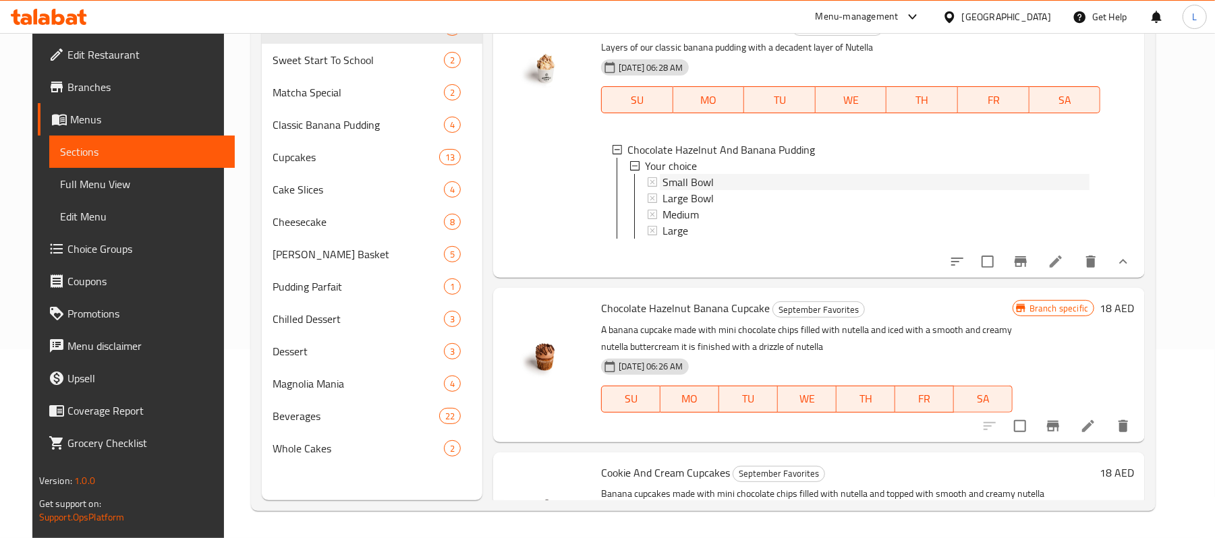
click at [724, 181] on div "Small Bowl" at bounding box center [875, 182] width 427 height 16
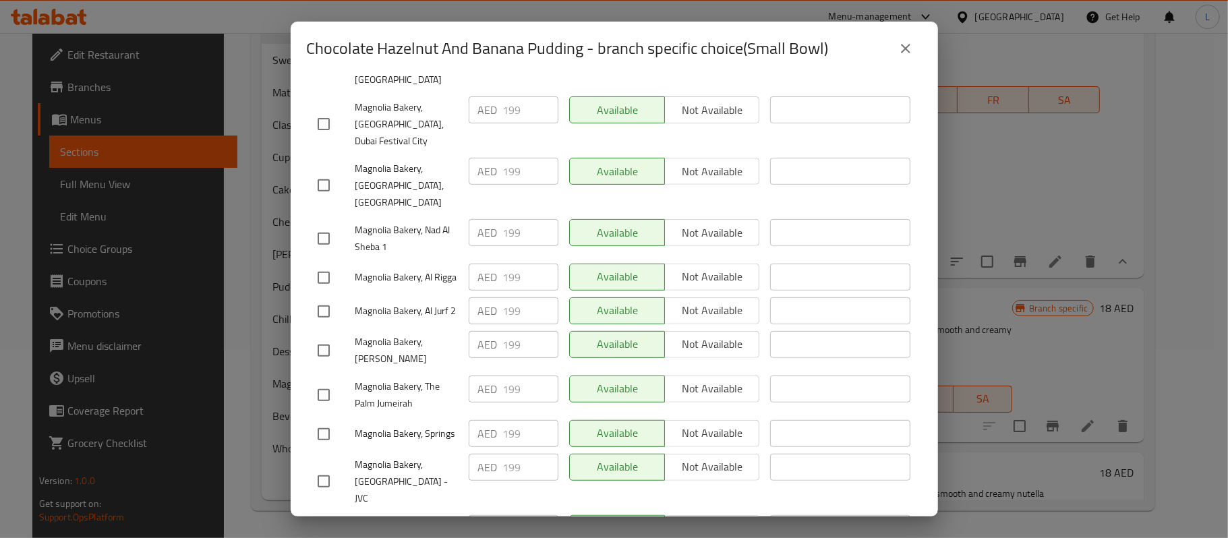
scroll to position [478, 0]
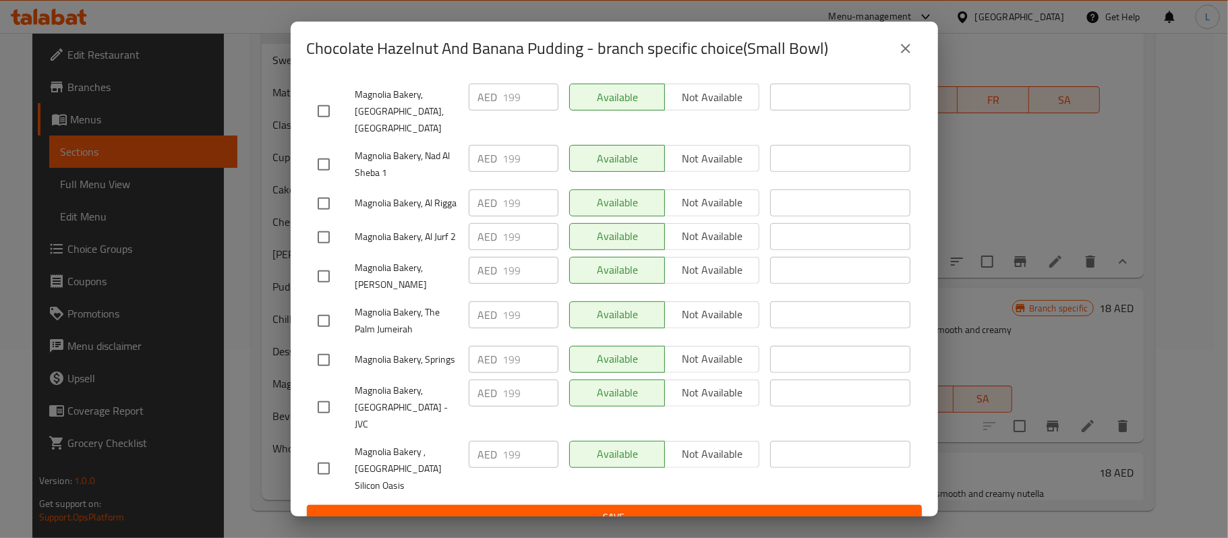
click at [910, 47] on icon "close" at bounding box center [906, 48] width 16 height 16
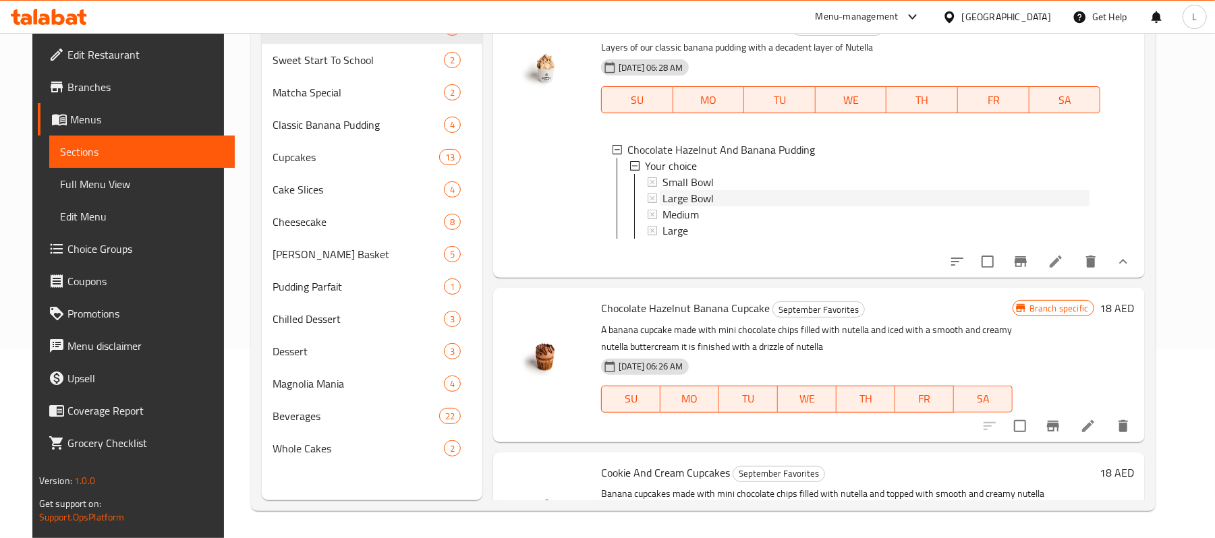
click at [678, 200] on span "Large Bowl" at bounding box center [687, 198] width 51 height 16
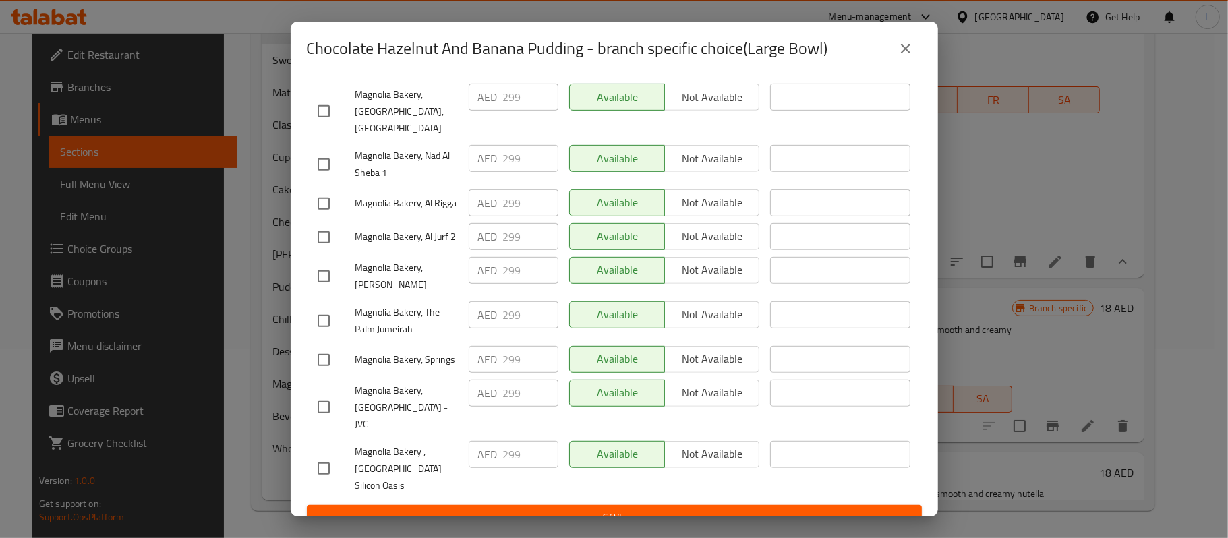
click at [908, 49] on icon "close" at bounding box center [906, 48] width 16 height 16
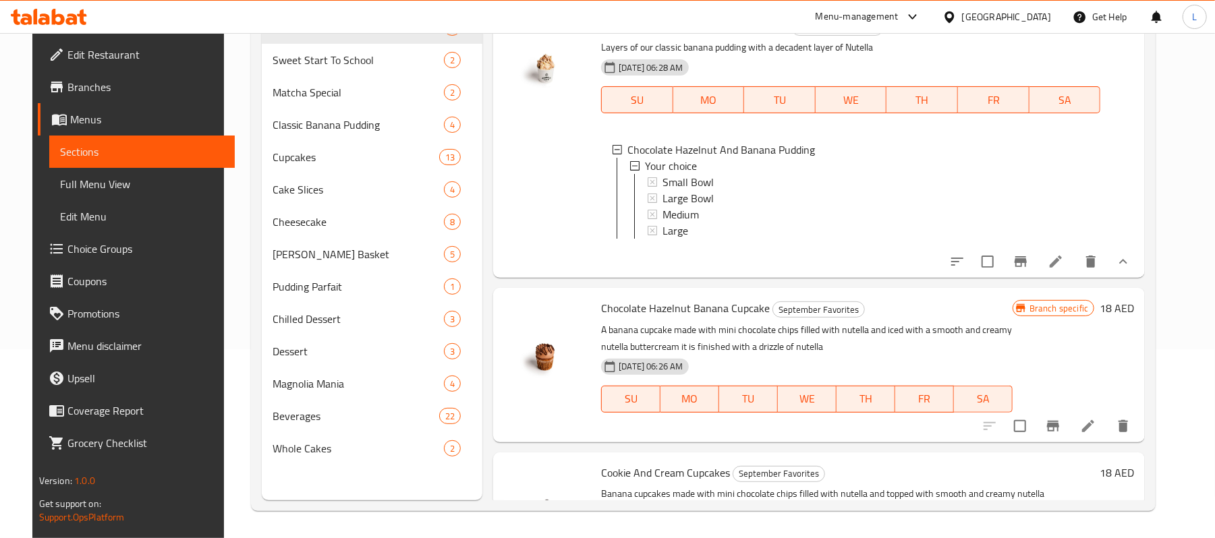
click at [104, 87] on span "Branches" at bounding box center [145, 87] width 157 height 16
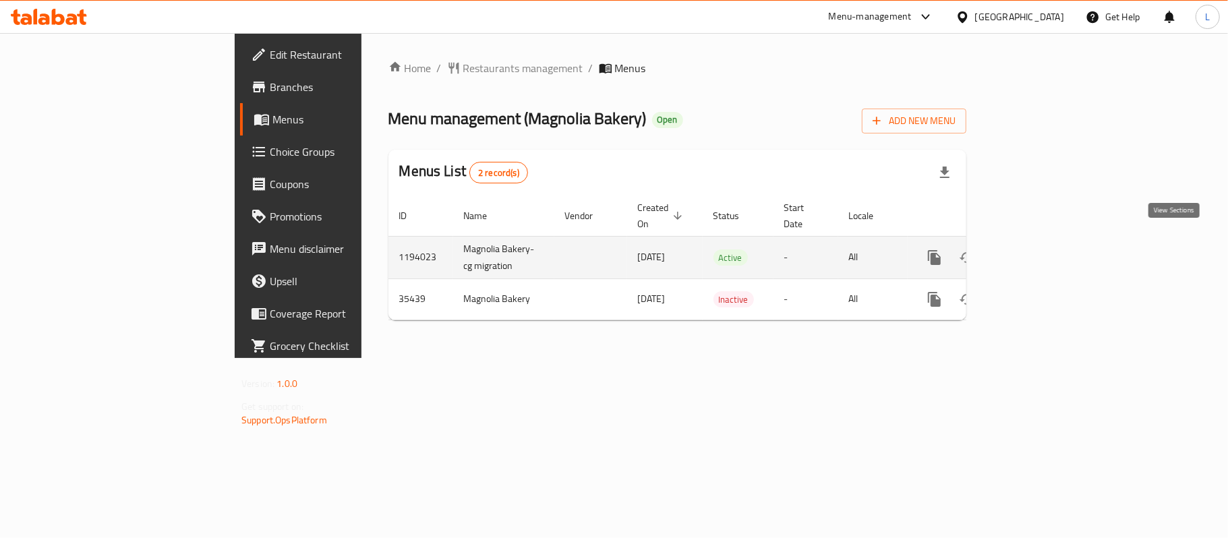
click at [1040, 250] on icon "enhanced table" at bounding box center [1032, 258] width 16 height 16
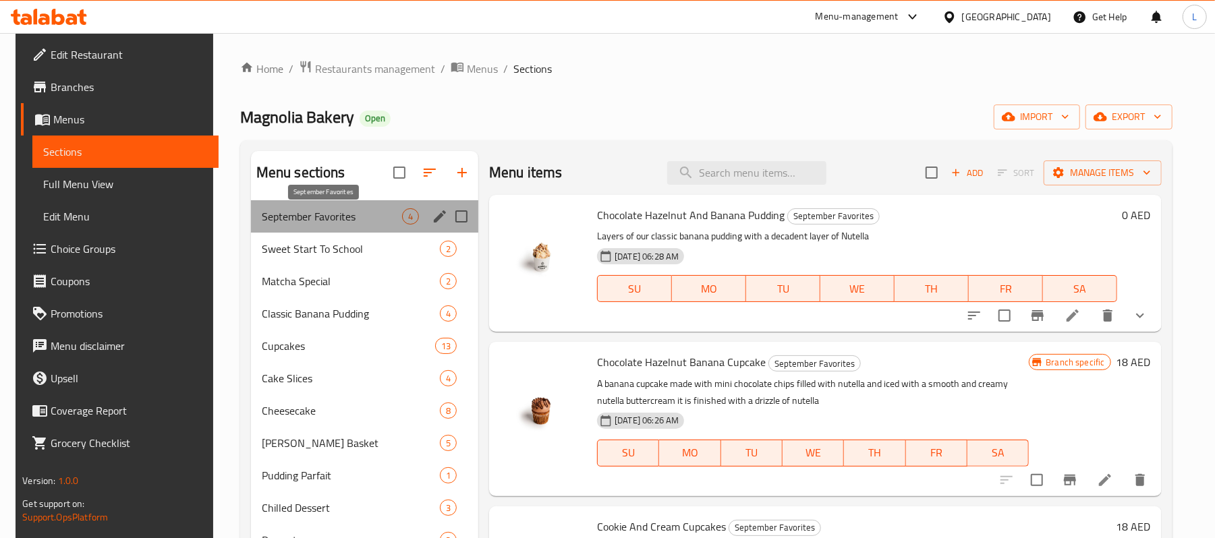
click at [370, 222] on span "September Favorites" at bounding box center [332, 216] width 140 height 16
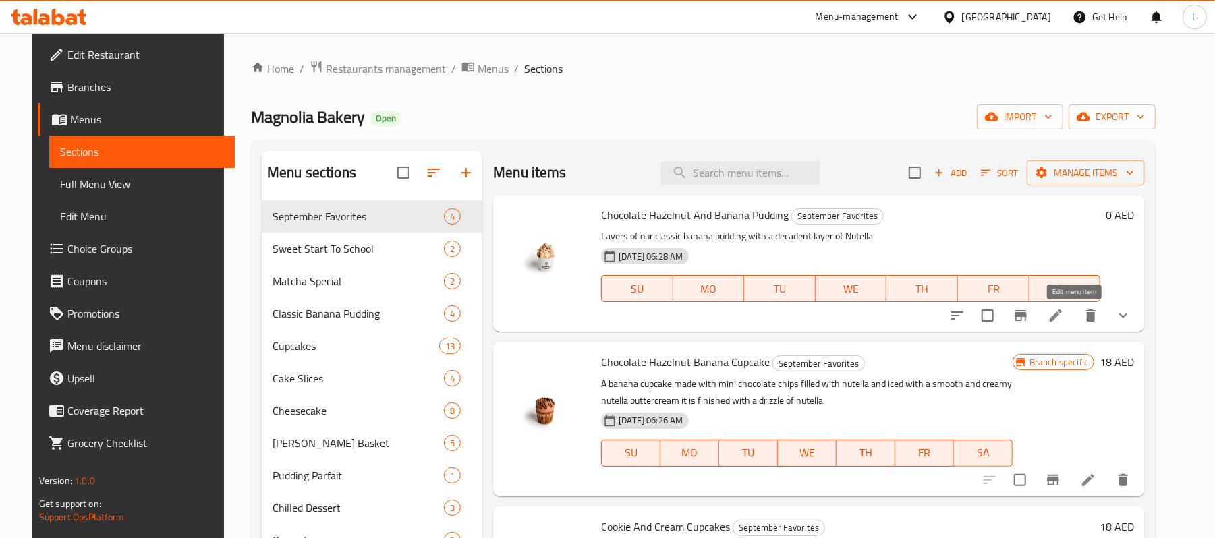
click at [1064, 322] on icon at bounding box center [1056, 316] width 16 height 16
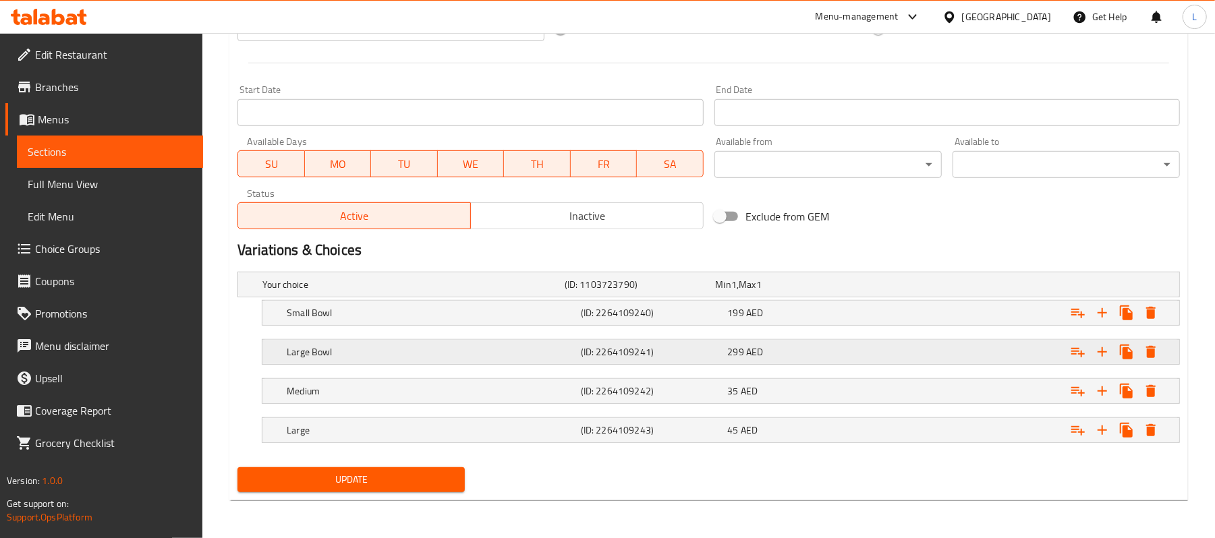
scroll to position [545, 0]
click at [452, 279] on h5 "Your choice" at bounding box center [410, 284] width 297 height 13
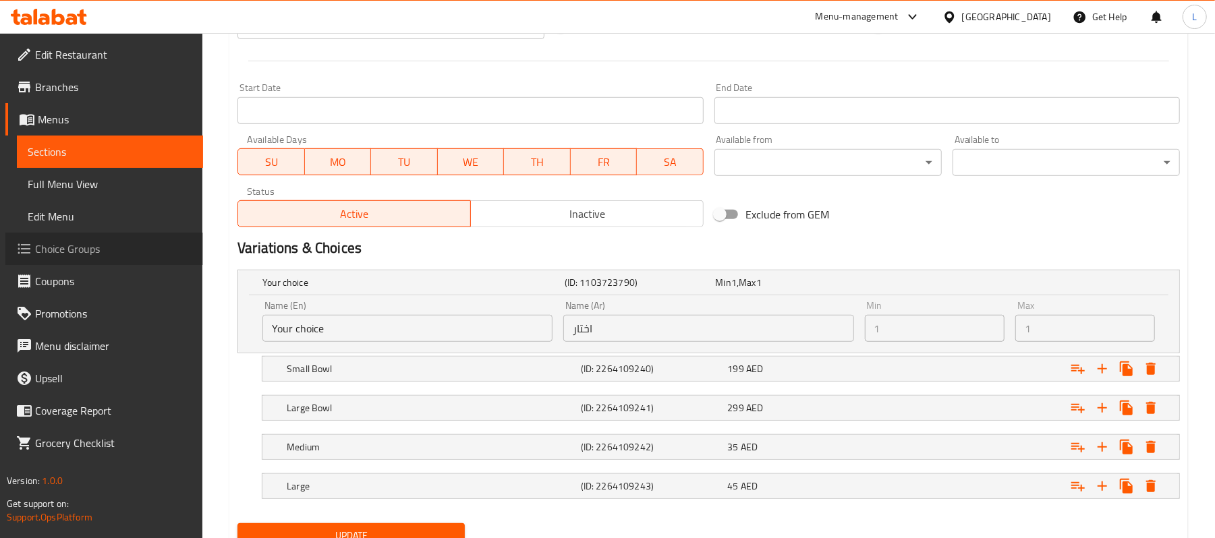
click at [80, 256] on span "Choice Groups" at bounding box center [113, 249] width 157 height 16
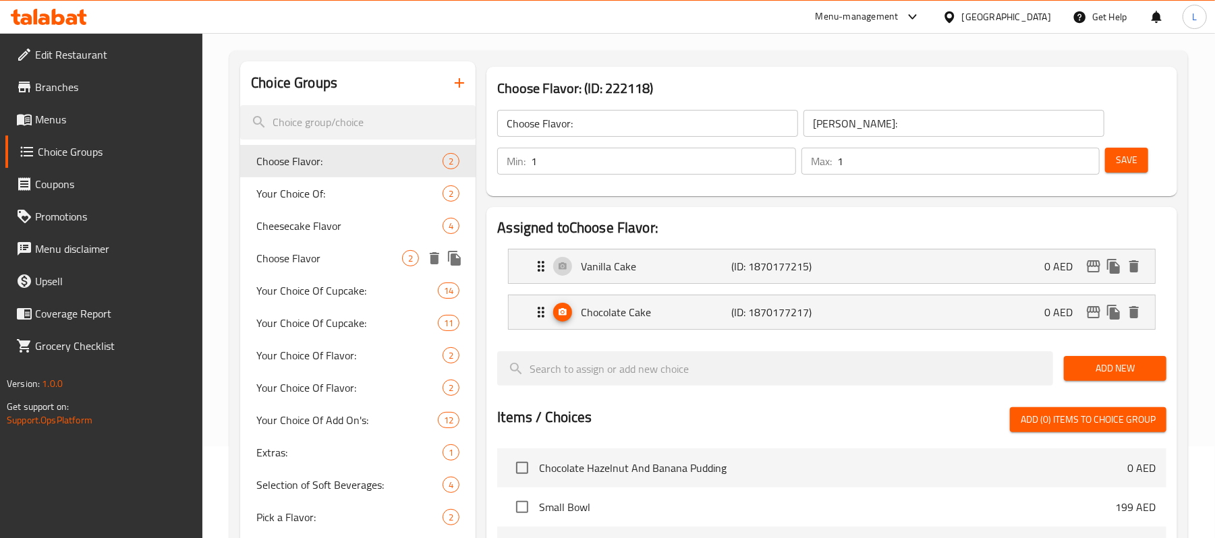
scroll to position [11, 0]
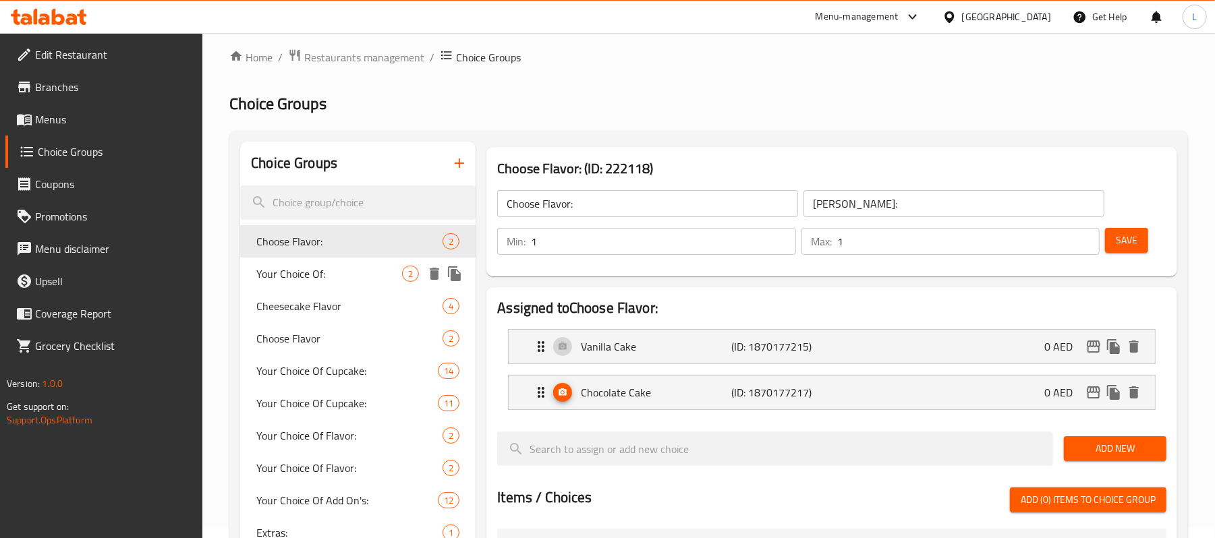
click at [344, 287] on div "Your Choice Of: 2" at bounding box center [357, 274] width 235 height 32
type input "Your Choice Of:"
type input "اختيارك من:"
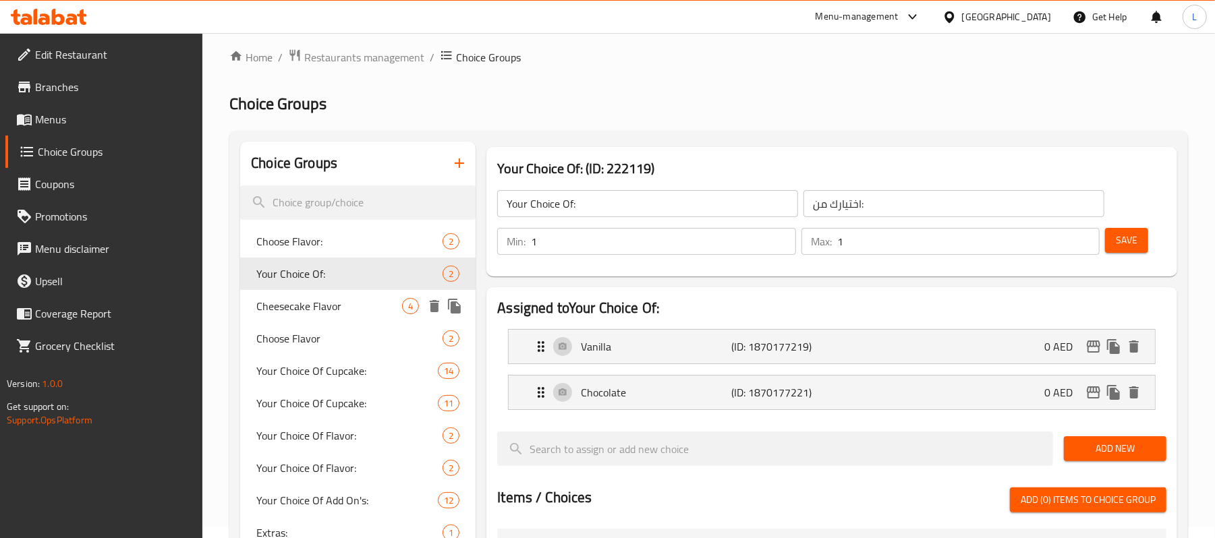
scroll to position [0, 0]
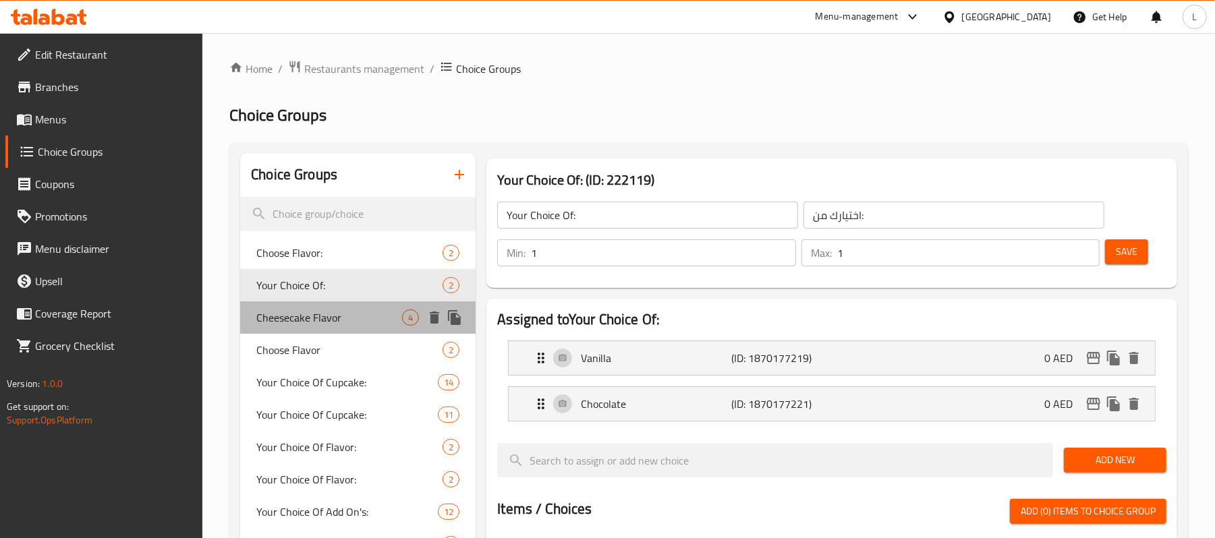
click at [330, 319] on span "Cheesecake Flavor" at bounding box center [329, 318] width 146 height 16
type input "Cheesecake Flavor"
type input "نكهة التشيز كيك"
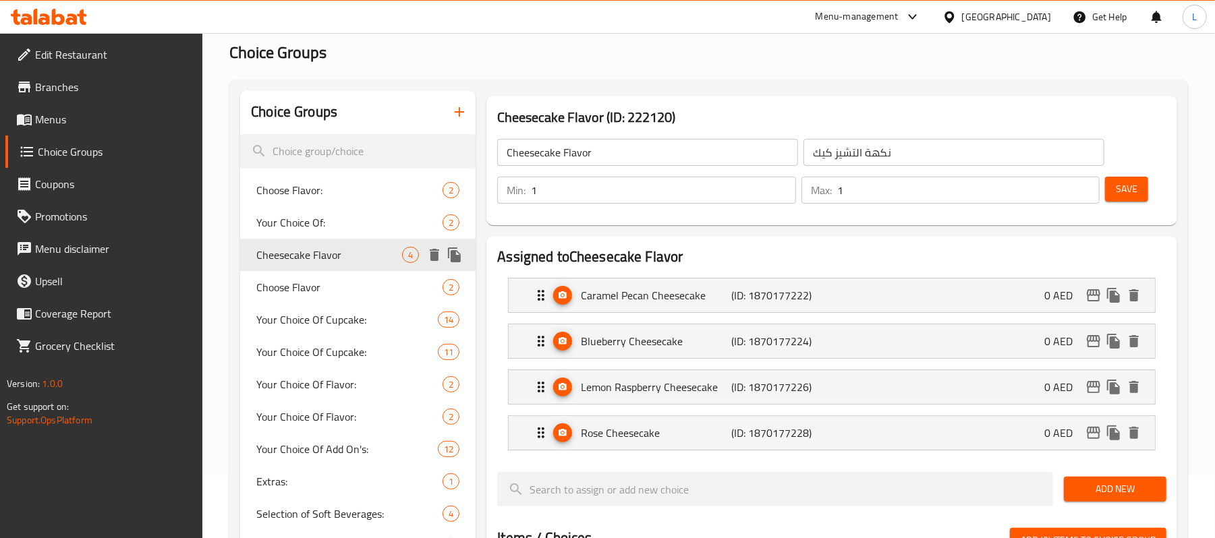
scroll to position [90, 0]
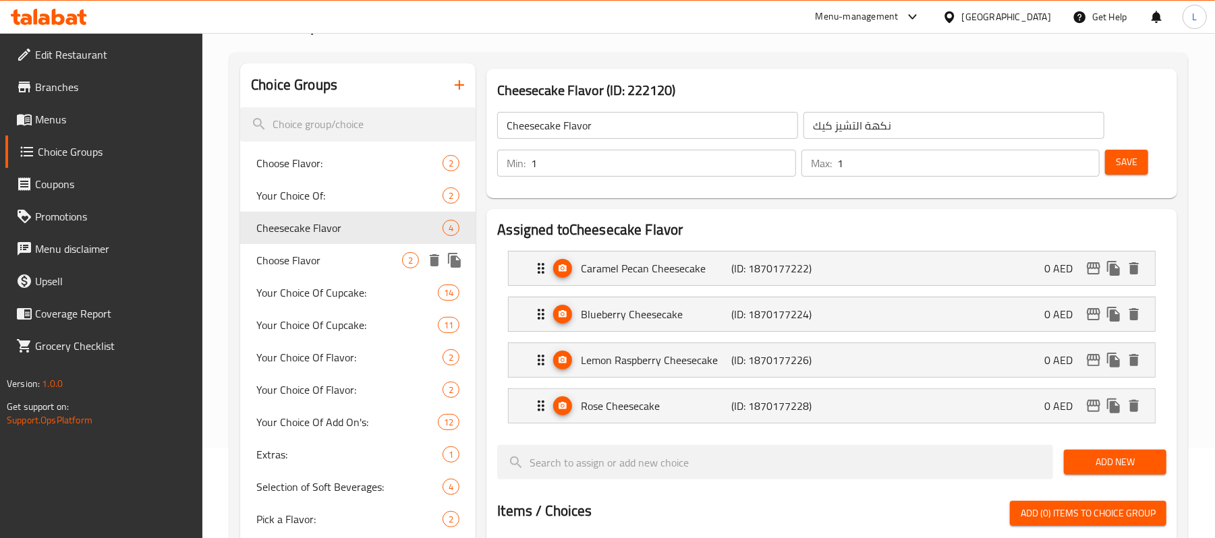
click at [305, 252] on span "Choose Flavor" at bounding box center [329, 260] width 146 height 16
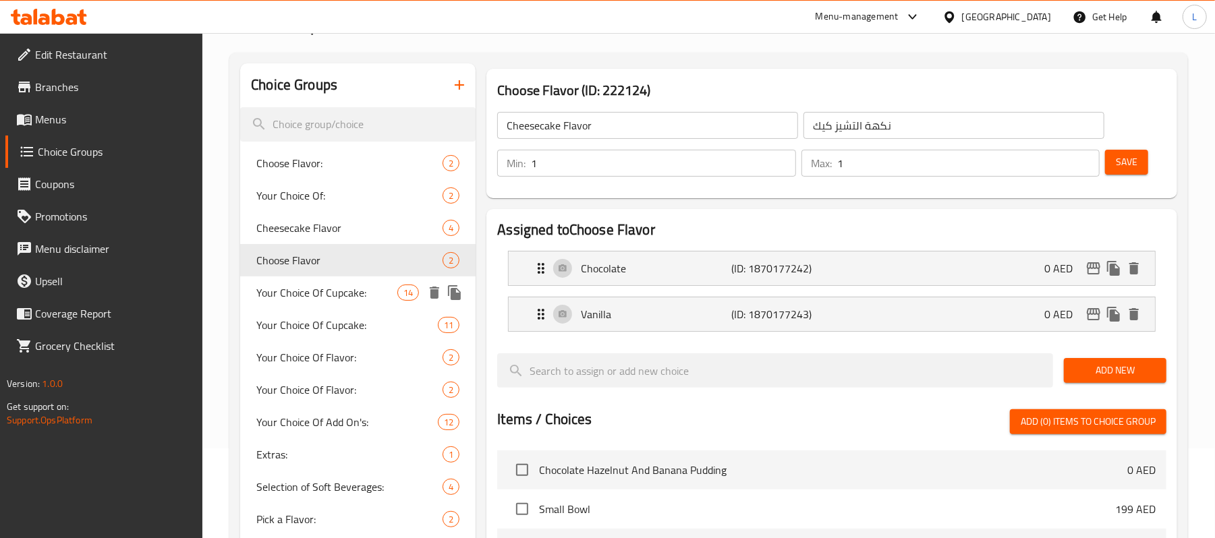
type input "Choose Flavor"
type input "اختر نكهة"
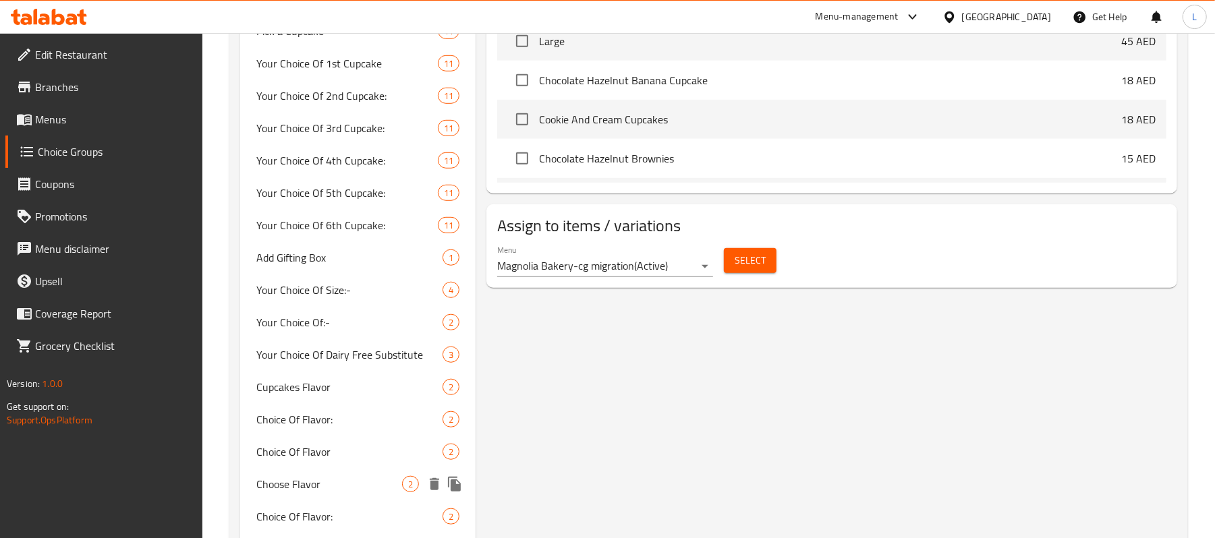
scroll to position [778, 0]
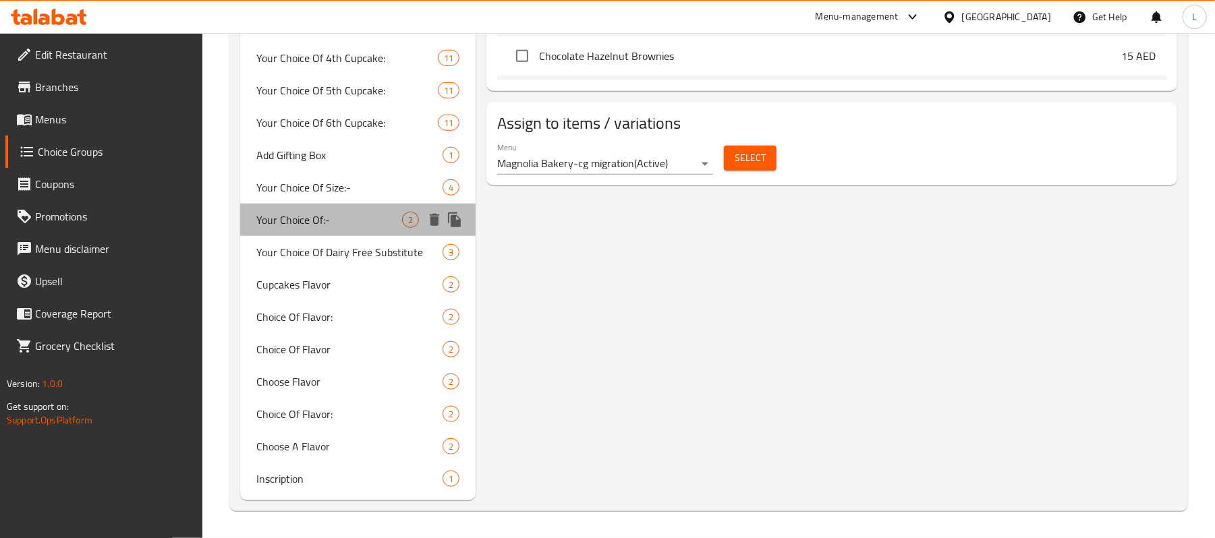
click at [324, 214] on span "Your Choice Of:-" at bounding box center [329, 220] width 146 height 16
type input "Your Choice Of:-"
type input "اختيارك من:-"
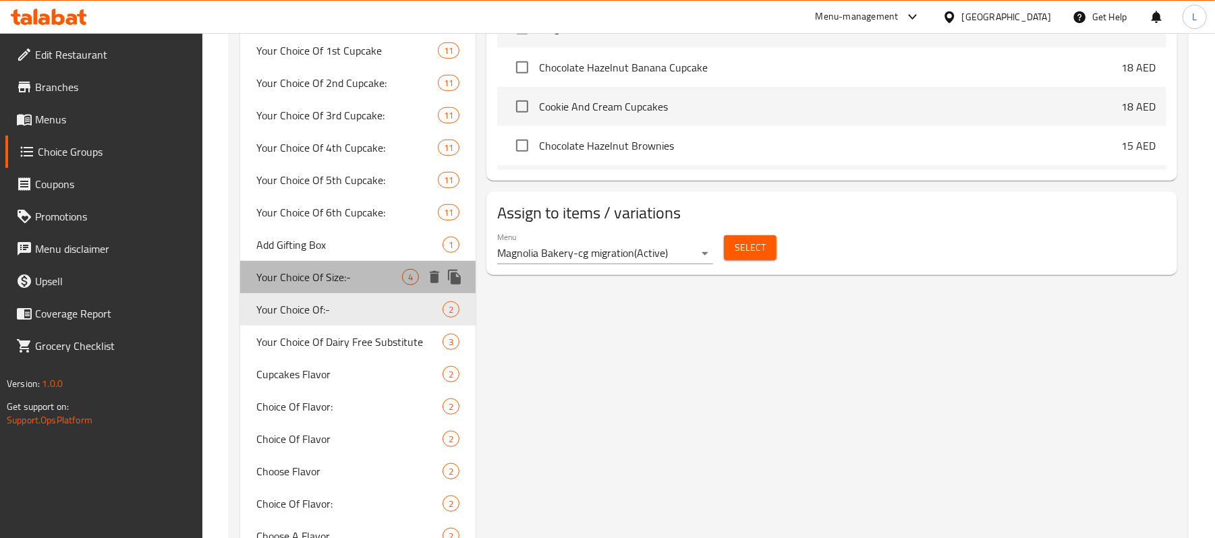
click at [343, 278] on span "Your Choice Of Size:-" at bounding box center [329, 277] width 146 height 16
type input "Your Choice Of Size:-"
type input "اختيارك من الحجم:-"
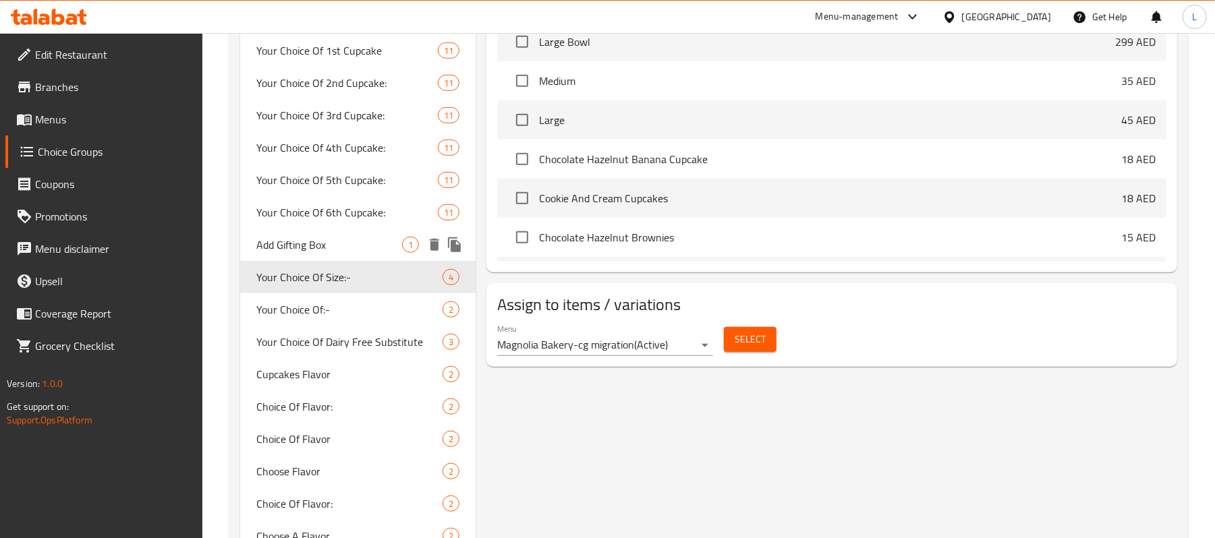
scroll to position [778, 0]
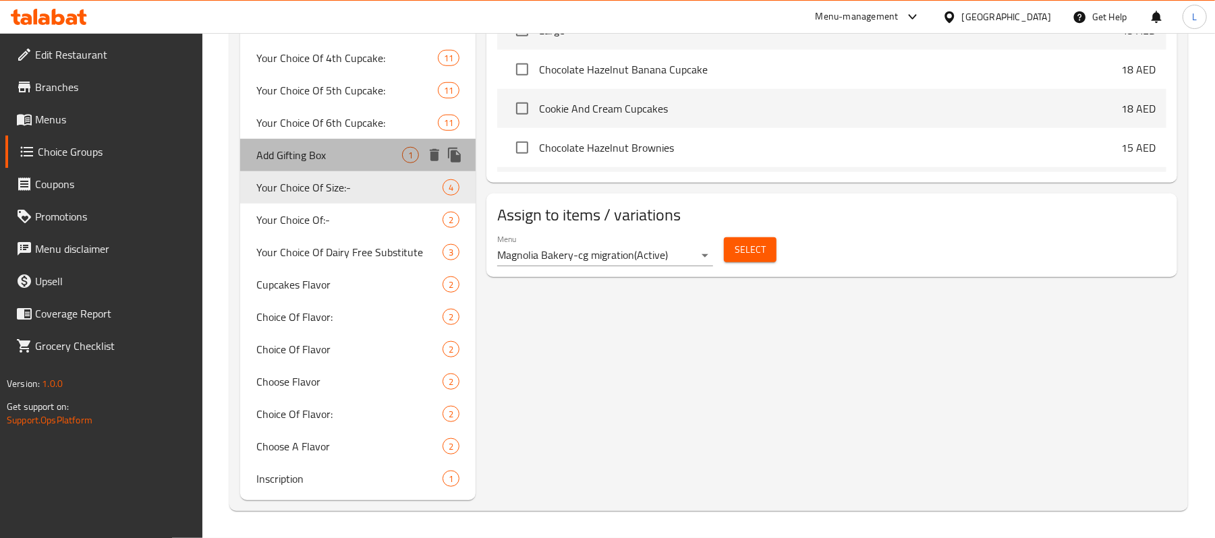
click at [314, 154] on span "Add Gifting Box" at bounding box center [329, 155] width 146 height 16
type input "Add Gifting Box"
type input "اضافة علبة هدية"
type input "0"
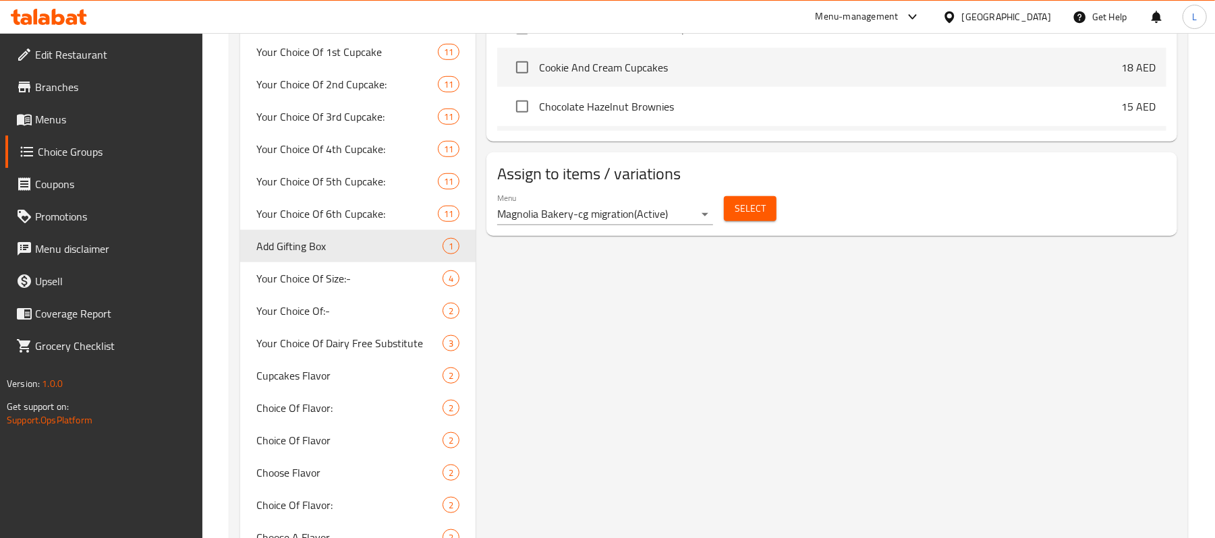
scroll to position [508, 0]
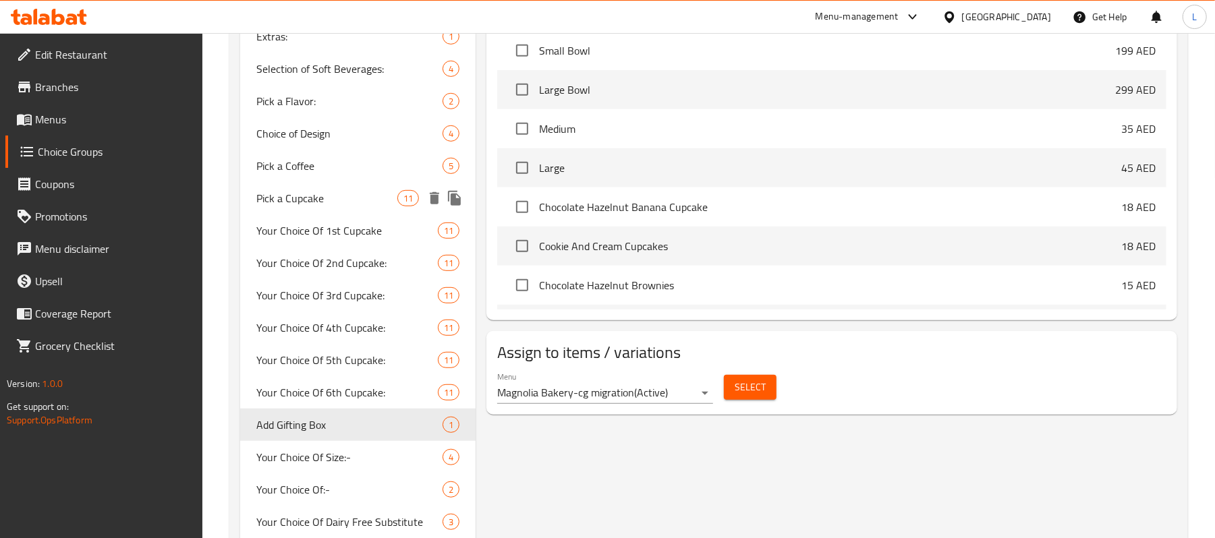
click at [319, 200] on span "Pick a Cupcake" at bounding box center [326, 198] width 141 height 16
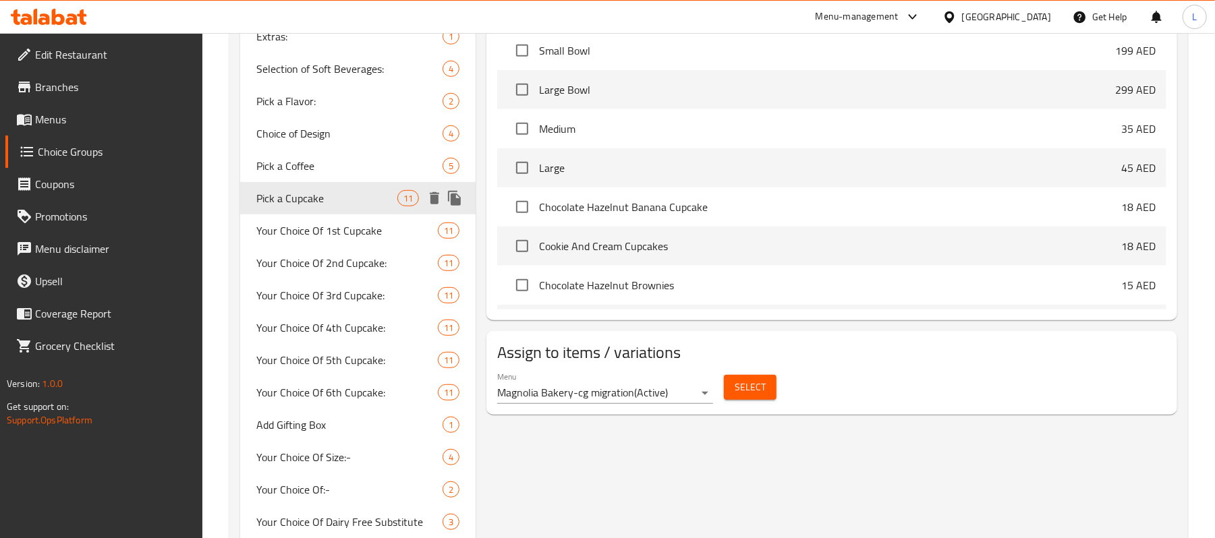
type input "Pick a Cupcake"
type input "اختر كب كيك"
type input "1"
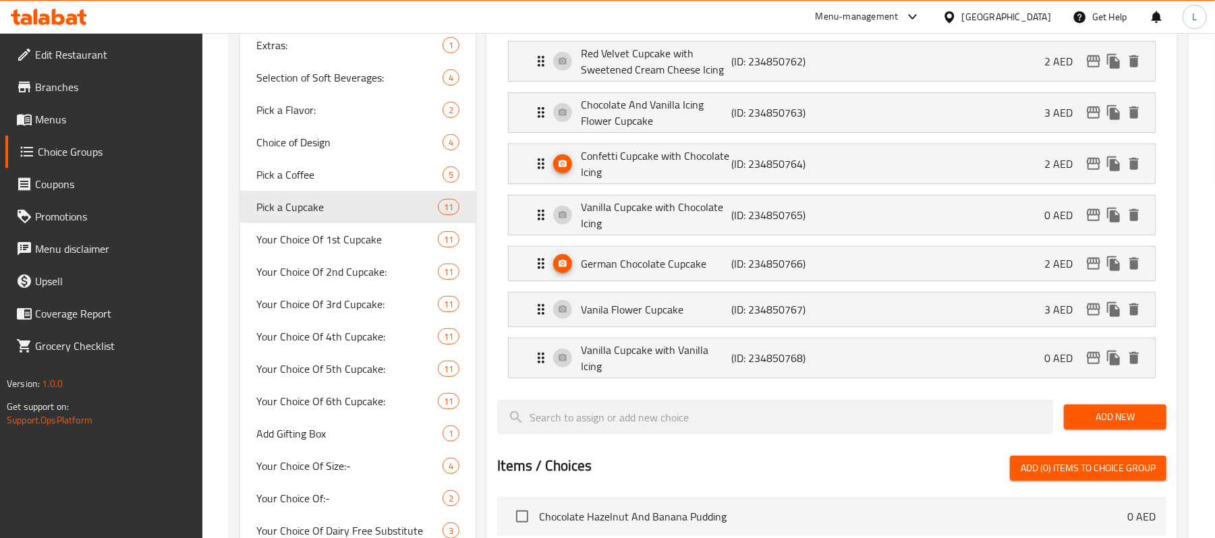
scroll to position [778, 0]
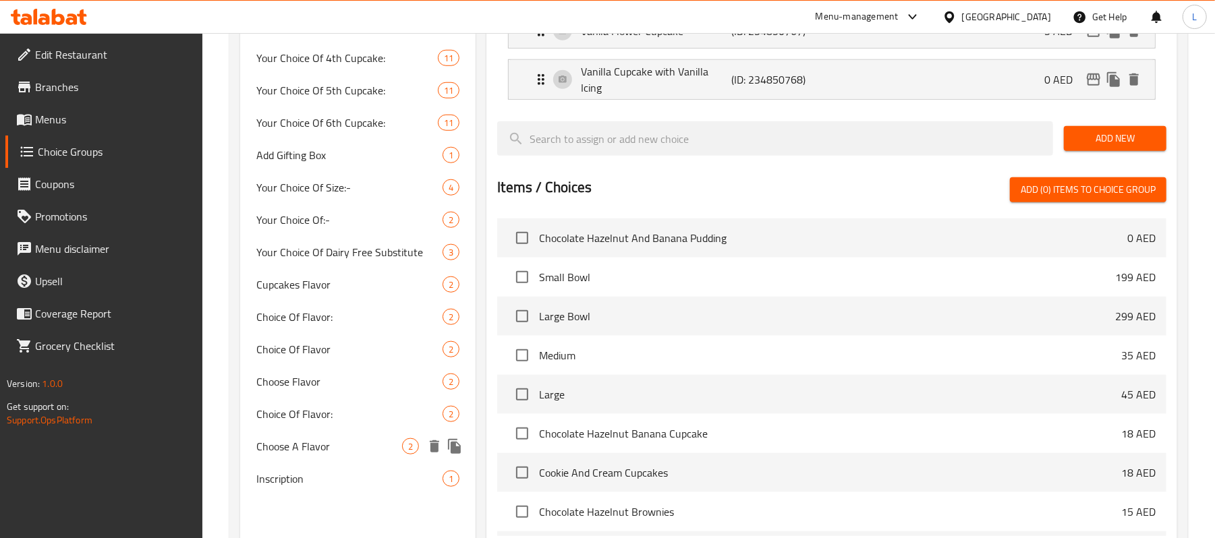
click at [304, 446] on span "Choose A Flavor" at bounding box center [329, 446] width 146 height 16
type input "Choose A Flavor"
type input "اختر نكهة"
type input "2"
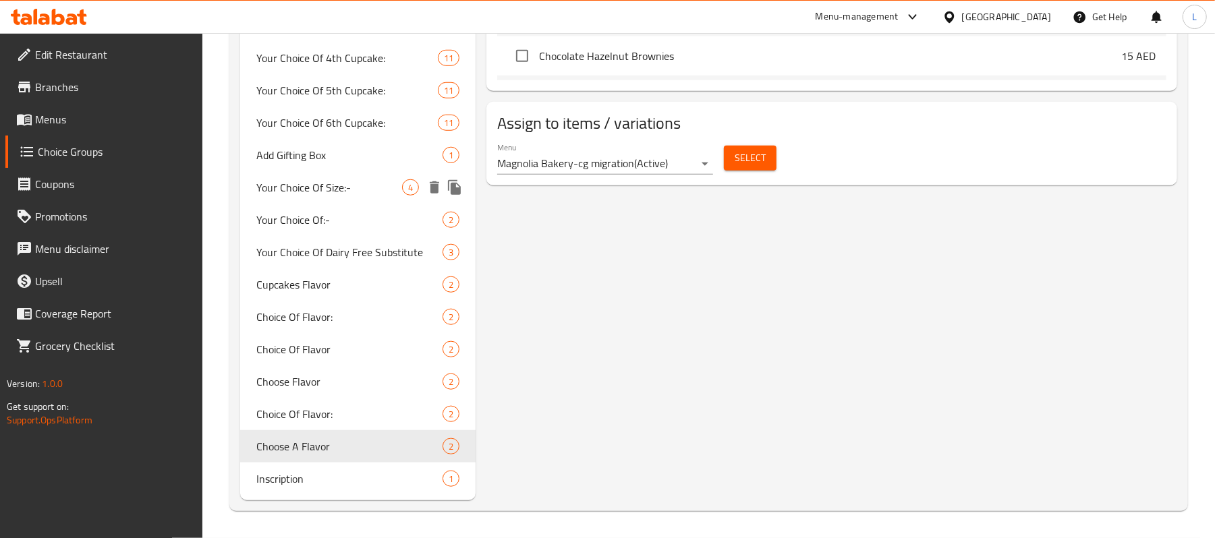
click at [292, 196] on span "Your Choice Of Size:-" at bounding box center [329, 187] width 146 height 16
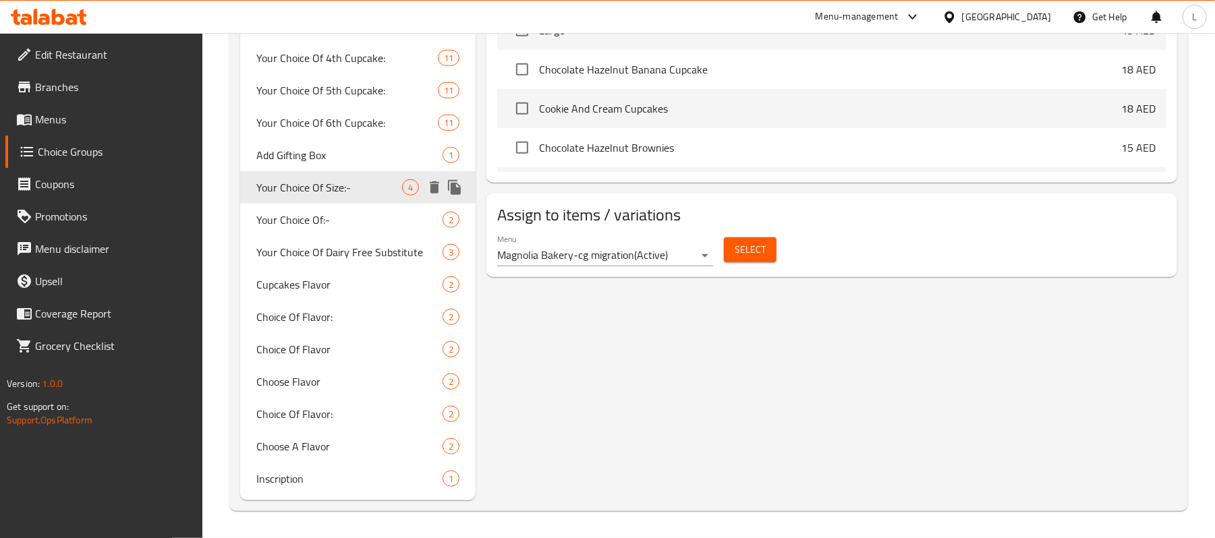
type input "Your Choice Of Size:-"
type input "اختيارك من الحجم:-"
type input "1"
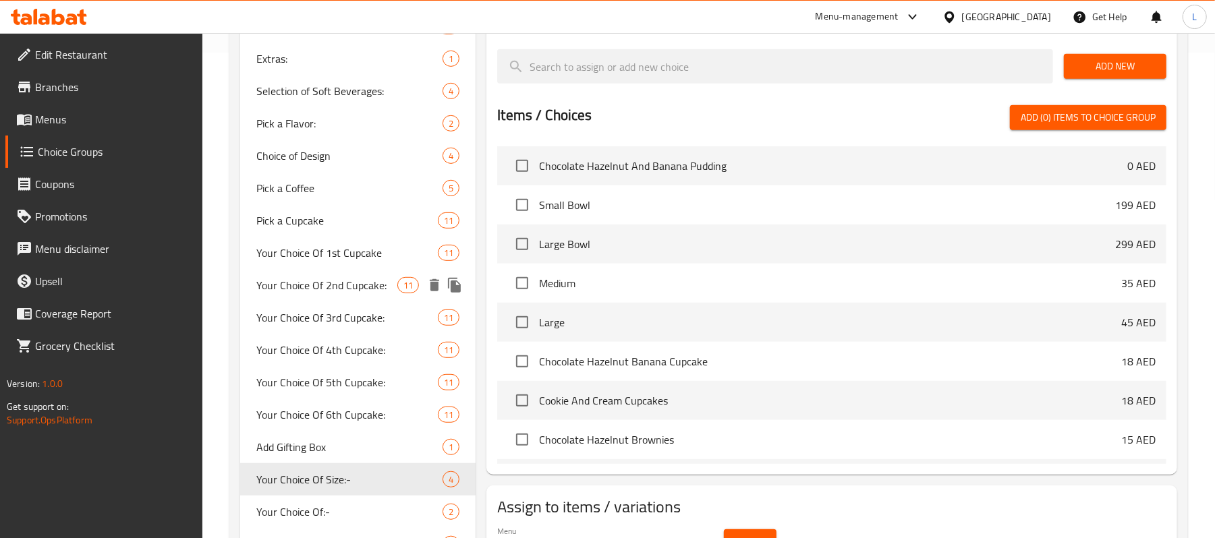
scroll to position [418, 0]
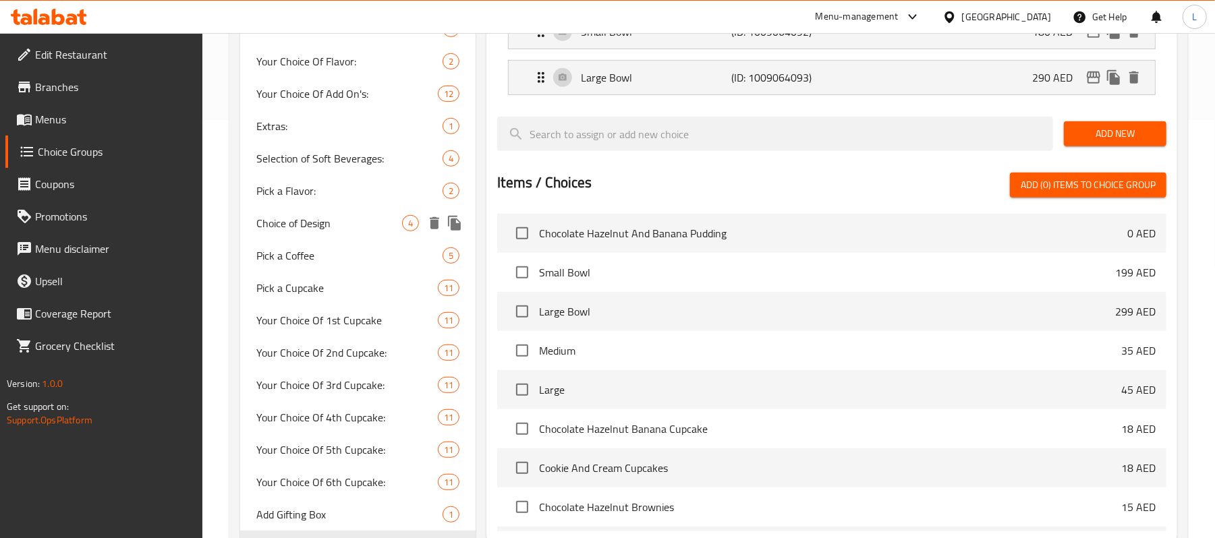
click at [314, 217] on span "Choice of Design" at bounding box center [329, 223] width 146 height 16
type input "Choice of Design"
type input "اختر التصمبم"
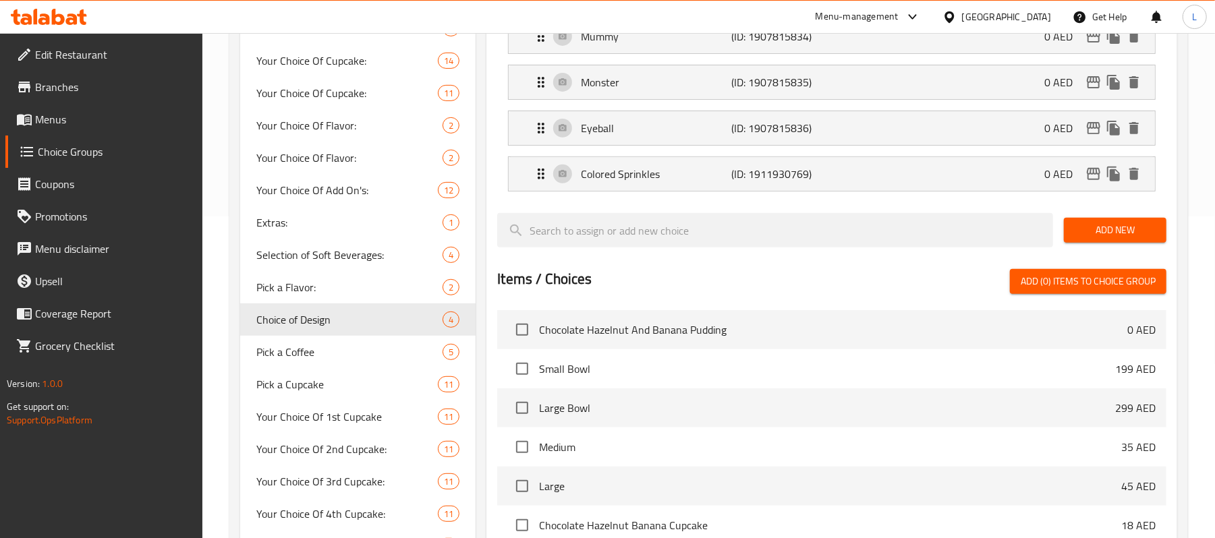
scroll to position [148, 0]
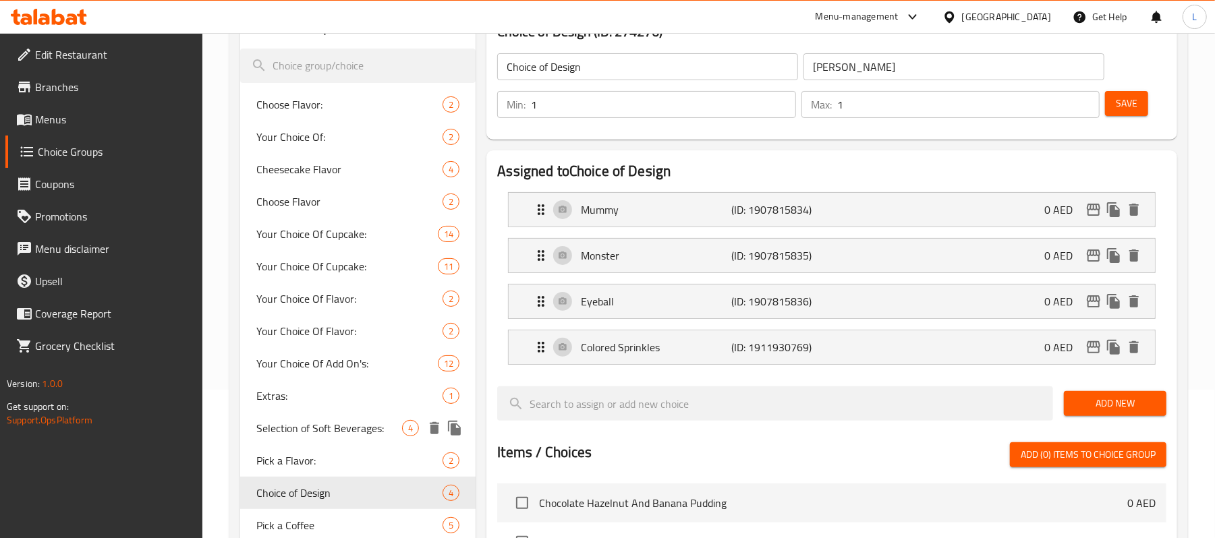
click at [332, 420] on span "Selection of Soft Beverages:" at bounding box center [329, 428] width 146 height 16
type input "Selection of Soft Beverages:"
type input "اختيار المشروبات الغازية:"
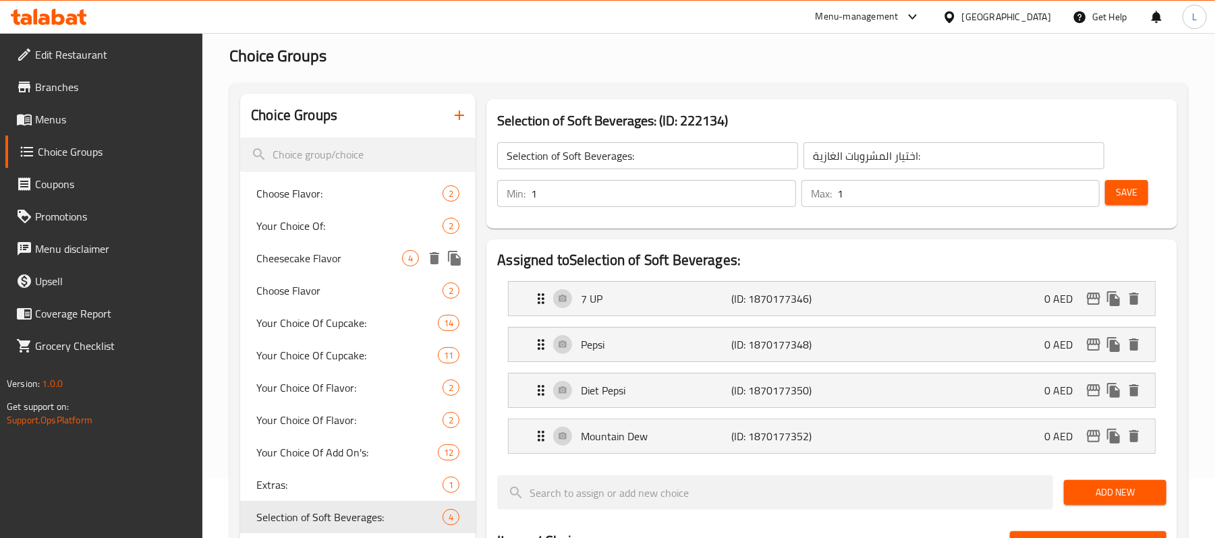
scroll to position [58, 0]
click at [310, 262] on span "Cheesecake Flavor" at bounding box center [329, 260] width 146 height 16
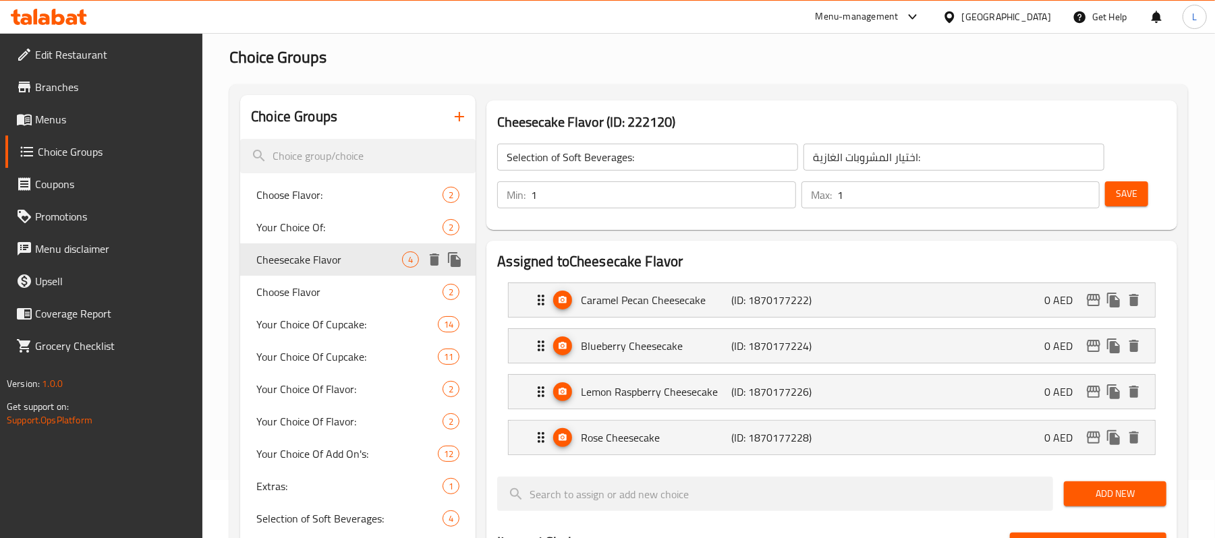
type input "Cheesecake Flavor"
type input "نكهة التشيز كيك"
click at [57, 113] on span "Menus" at bounding box center [113, 119] width 157 height 16
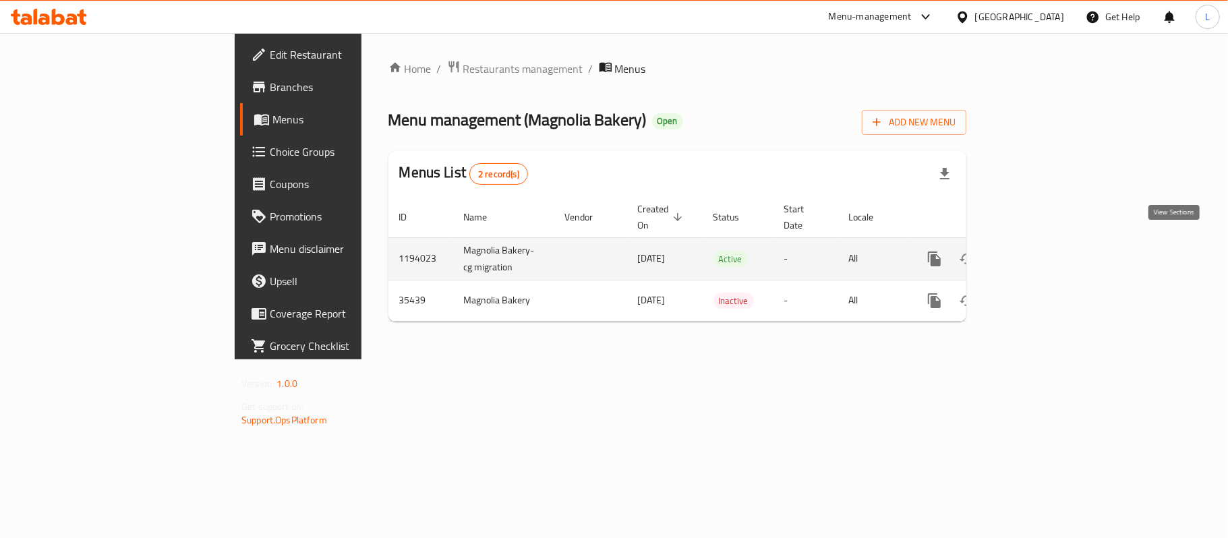
click at [1048, 254] on link "enhanced table" at bounding box center [1032, 259] width 32 height 32
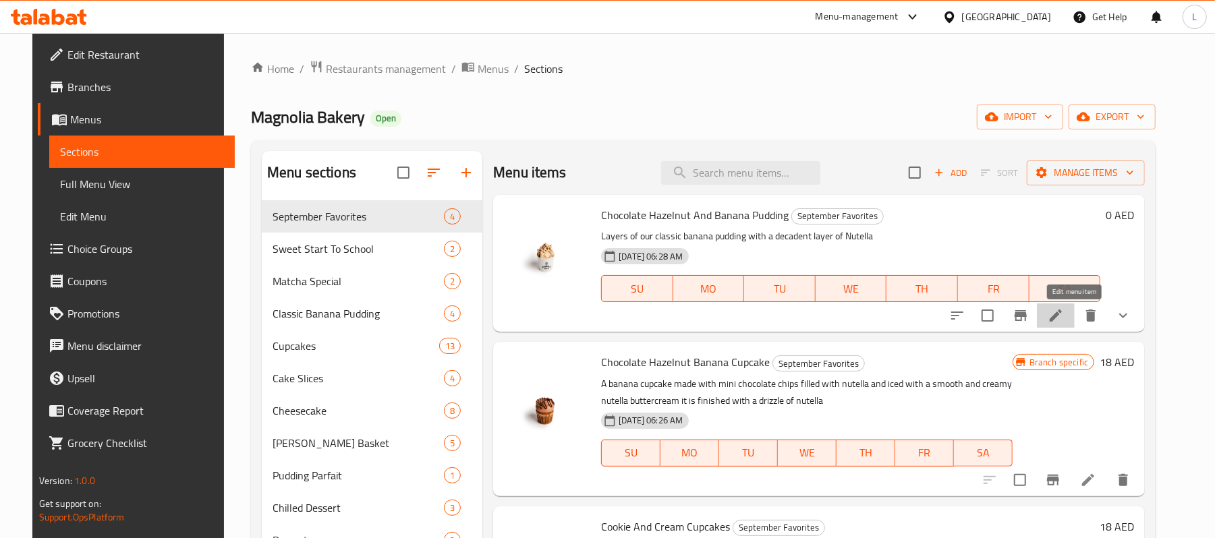
click at [1064, 322] on icon at bounding box center [1056, 316] width 16 height 16
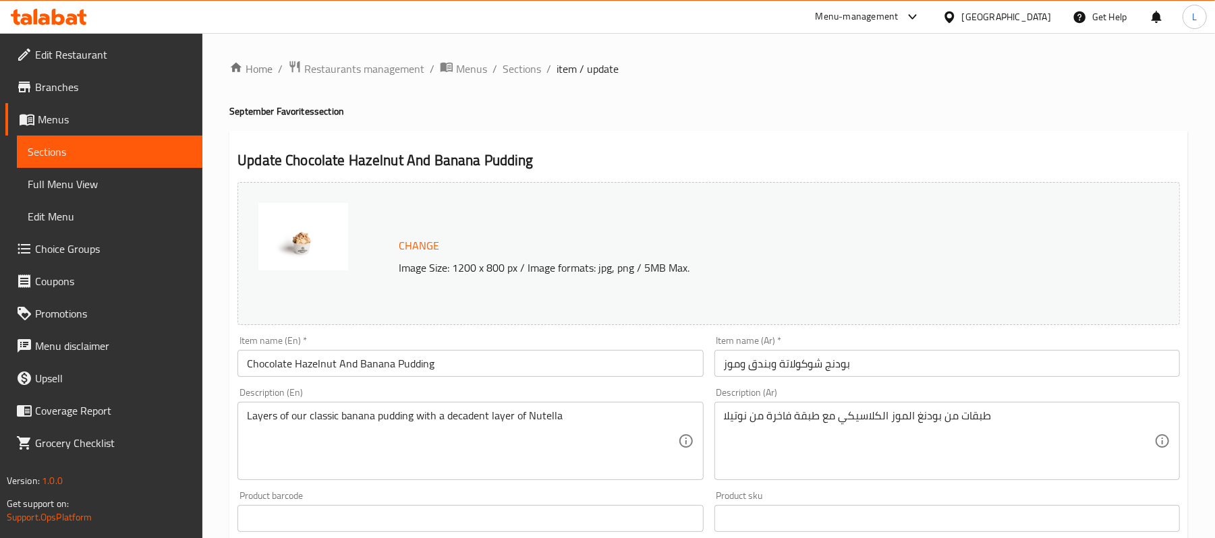
scroll to position [540, 0]
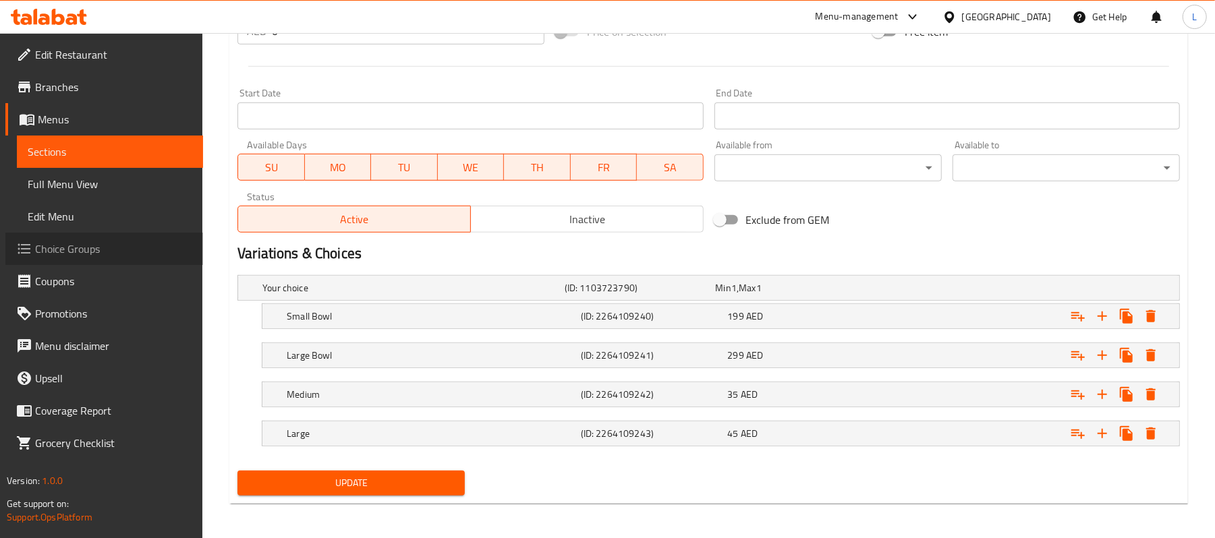
click at [90, 246] on span "Choice Groups" at bounding box center [113, 249] width 157 height 16
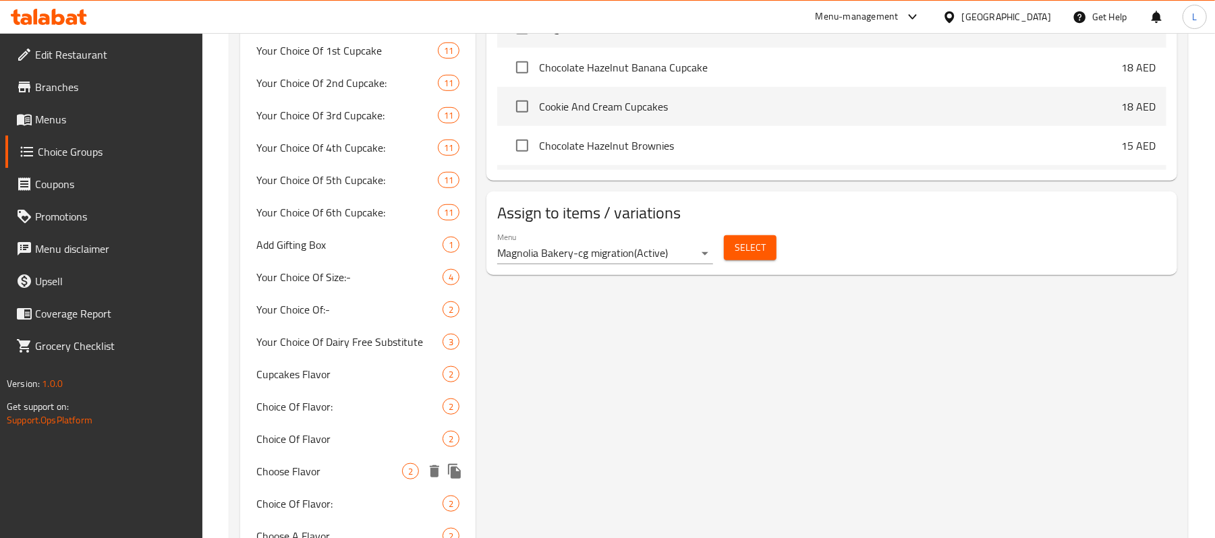
scroll to position [778, 0]
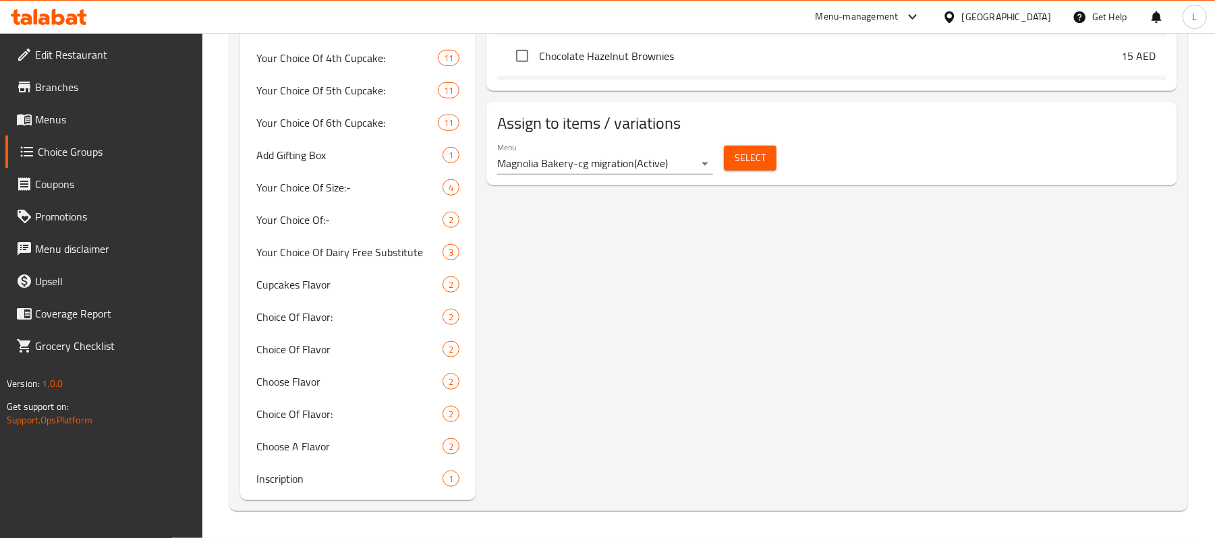
click at [67, 119] on span "Menus" at bounding box center [113, 119] width 157 height 16
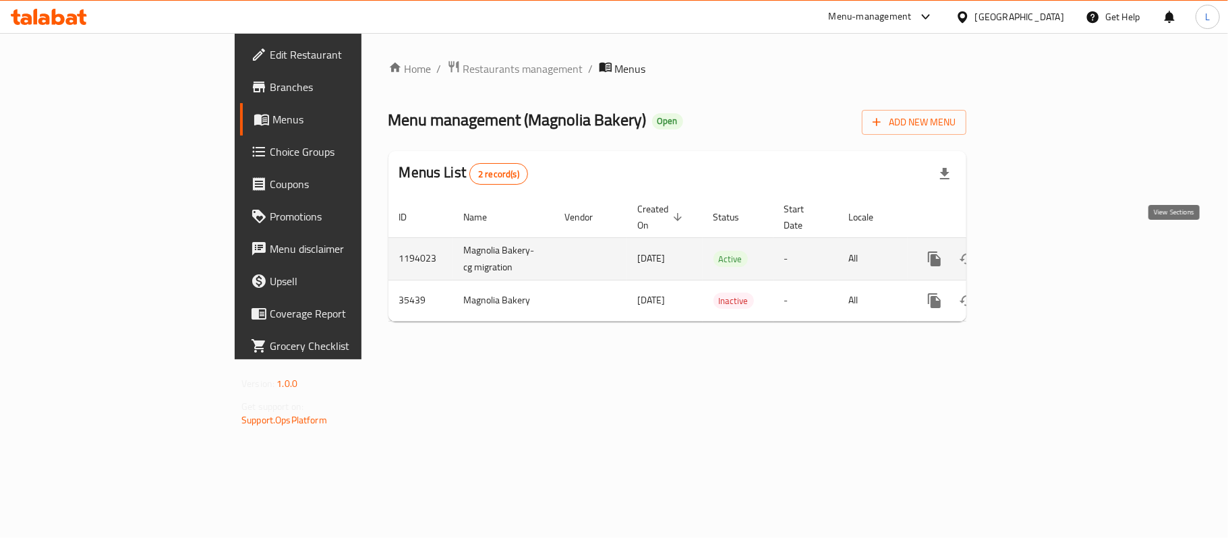
click at [1040, 251] on icon "enhanced table" at bounding box center [1032, 259] width 16 height 16
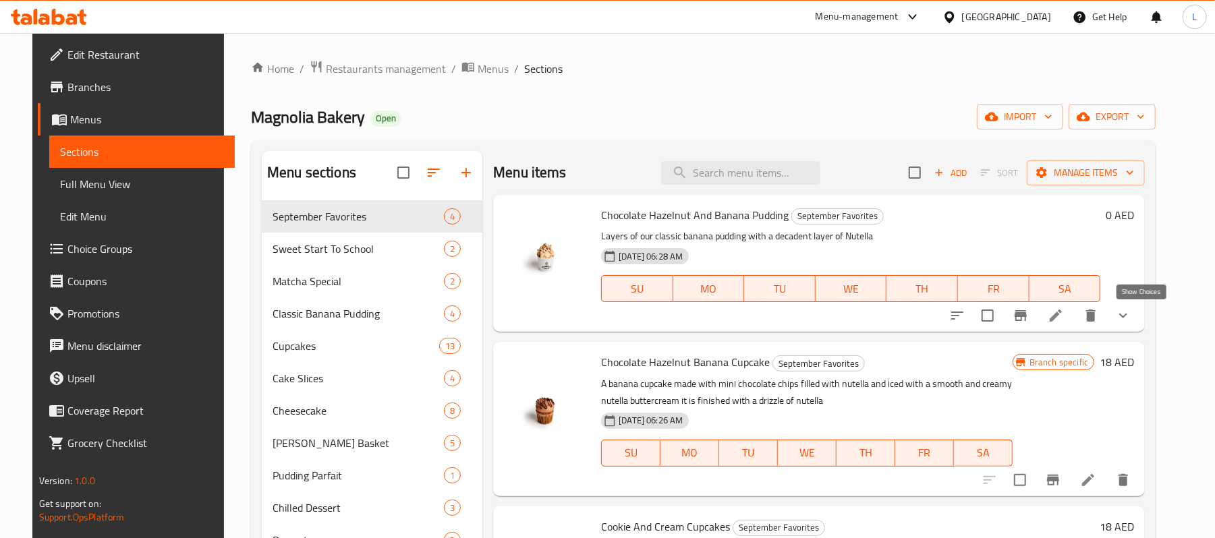
click at [1131, 321] on icon "show more" at bounding box center [1123, 316] width 16 height 16
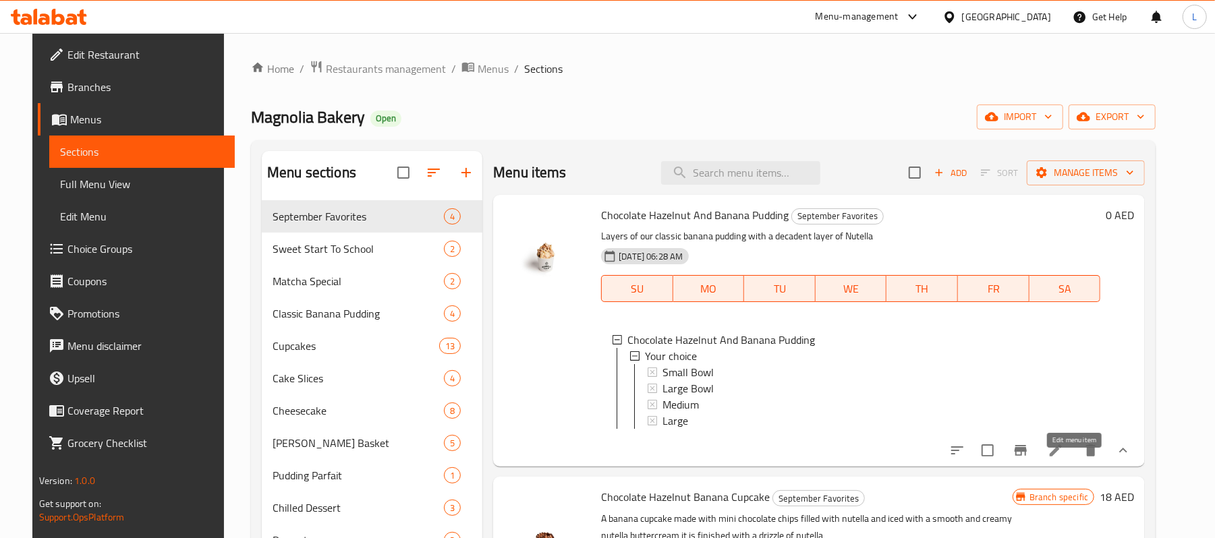
click at [1062, 457] on icon at bounding box center [1056, 451] width 12 height 12
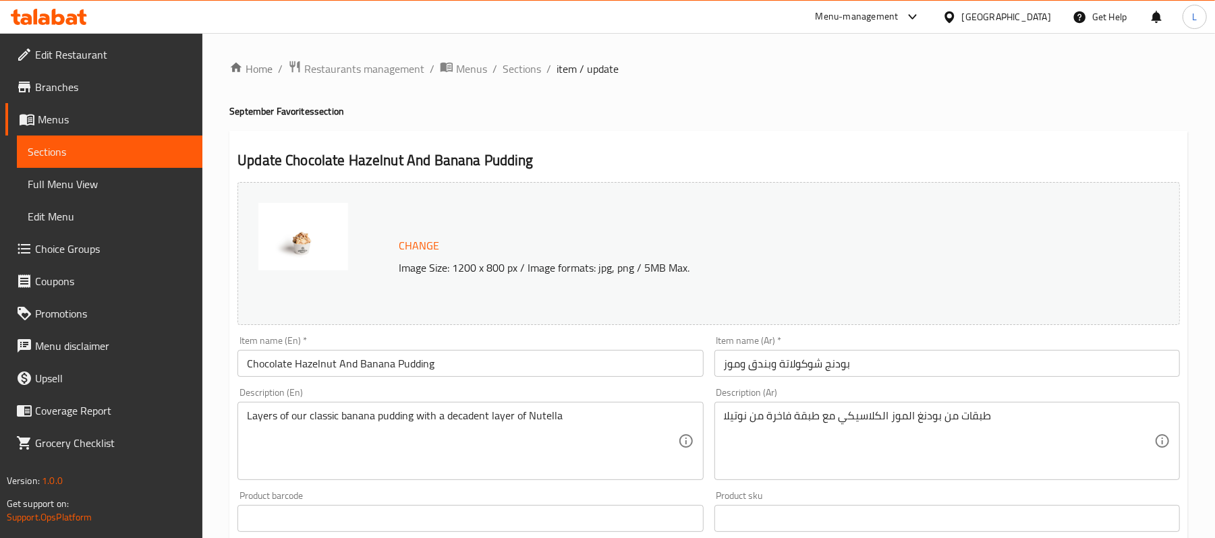
scroll to position [540, 0]
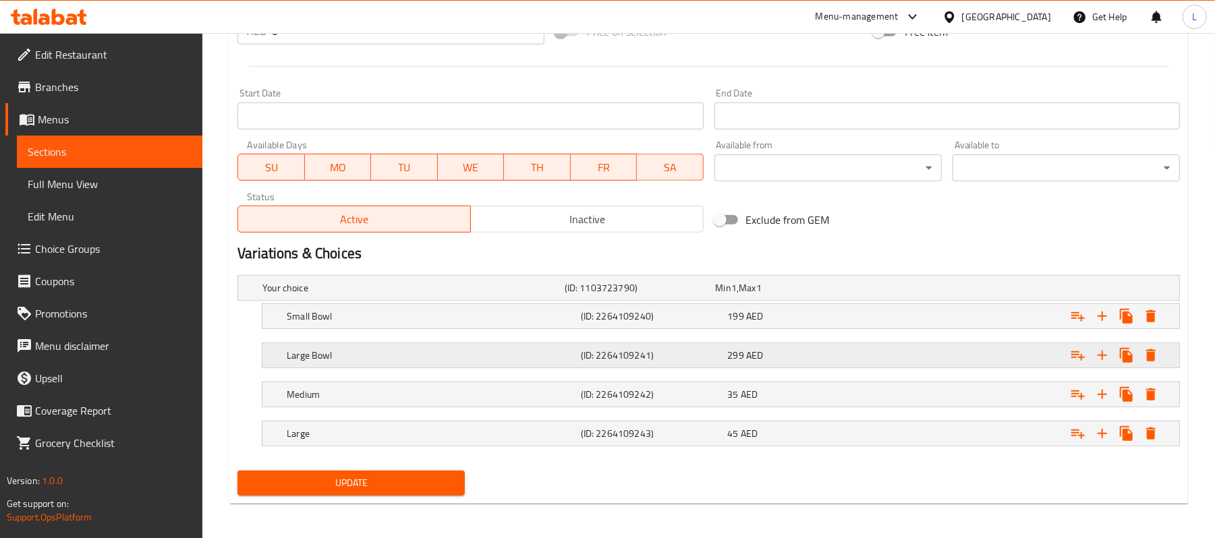
drag, startPoint x: 371, startPoint y: 403, endPoint x: 370, endPoint y: 363, distance: 39.8
click at [370, 363] on div "Your choice (ID: 1103723790) Min 1 , Max 1 Name (En) Your choice Name (En) Name…" at bounding box center [708, 368] width 953 height 196
click at [319, 281] on div "Your choice" at bounding box center [411, 288] width 302 height 19
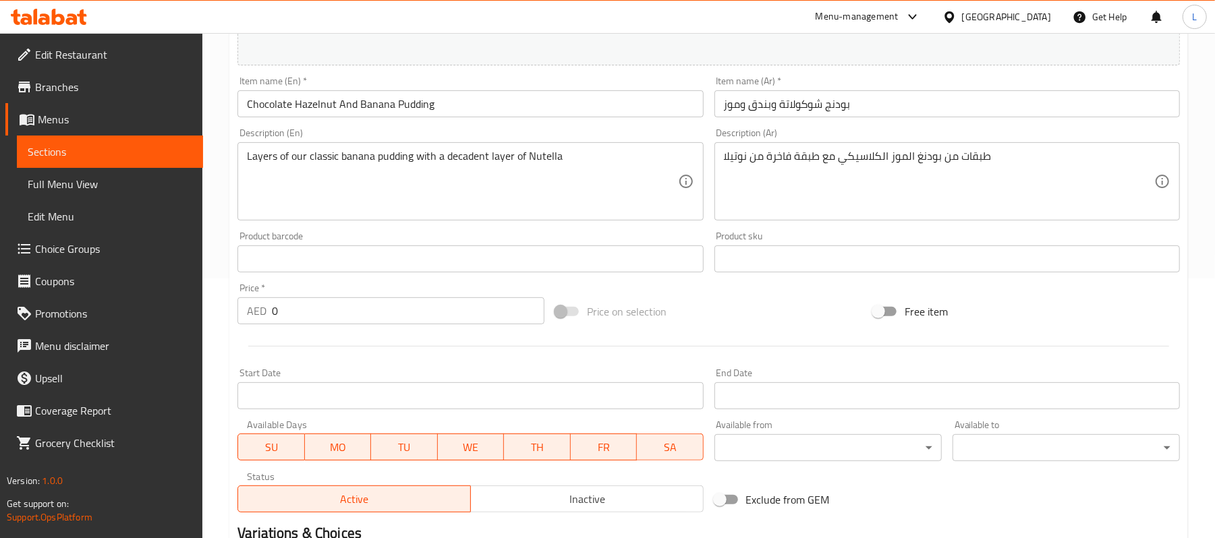
scroll to position [0, 0]
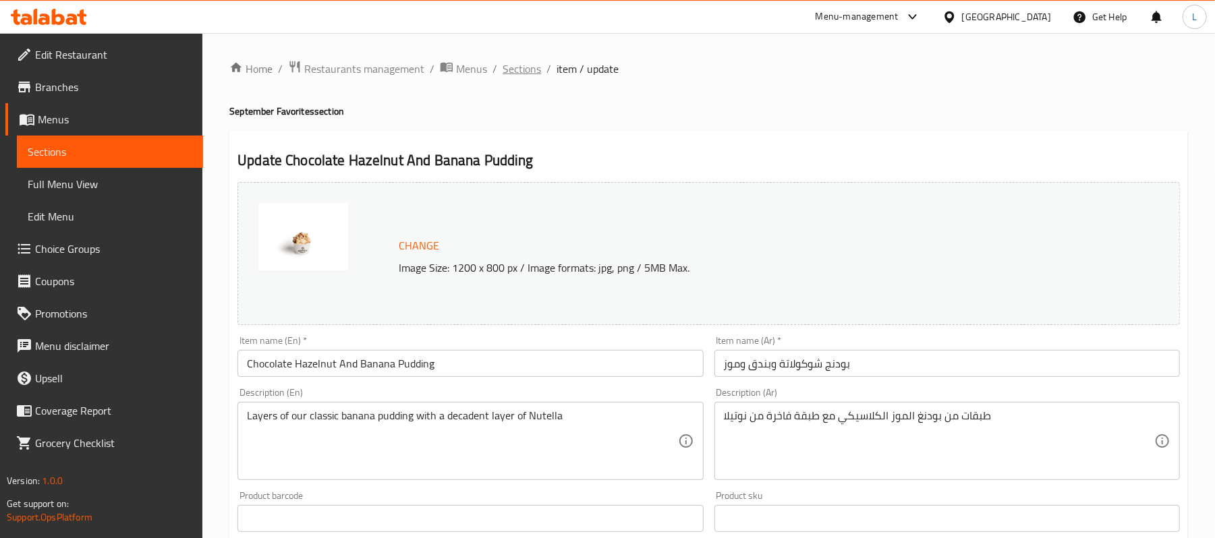
click at [515, 69] on span "Sections" at bounding box center [522, 69] width 38 height 16
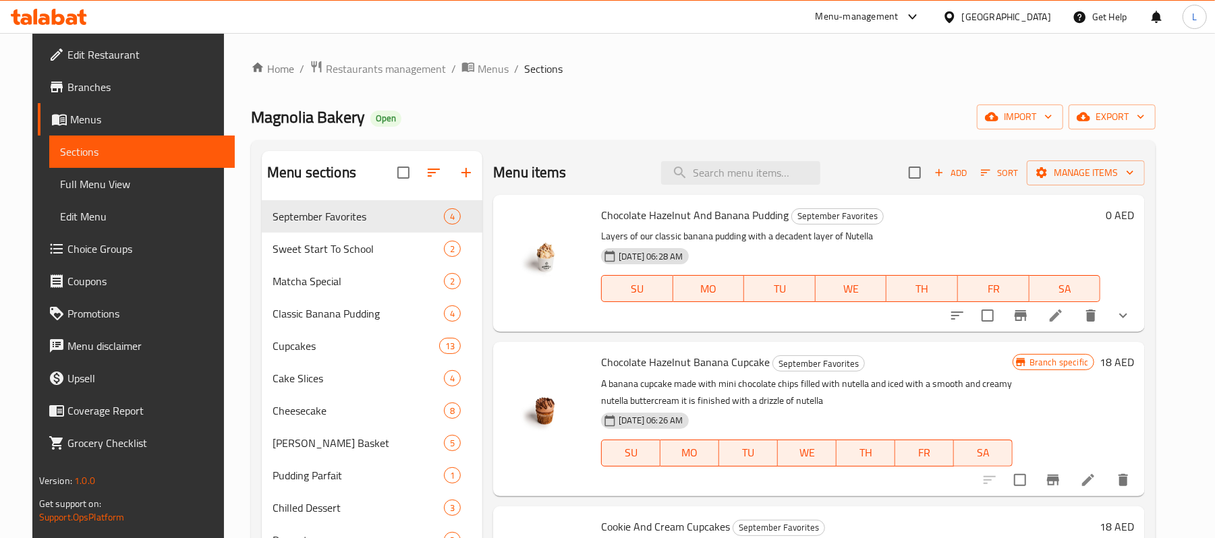
click at [1127, 316] on icon "show more" at bounding box center [1123, 316] width 8 height 5
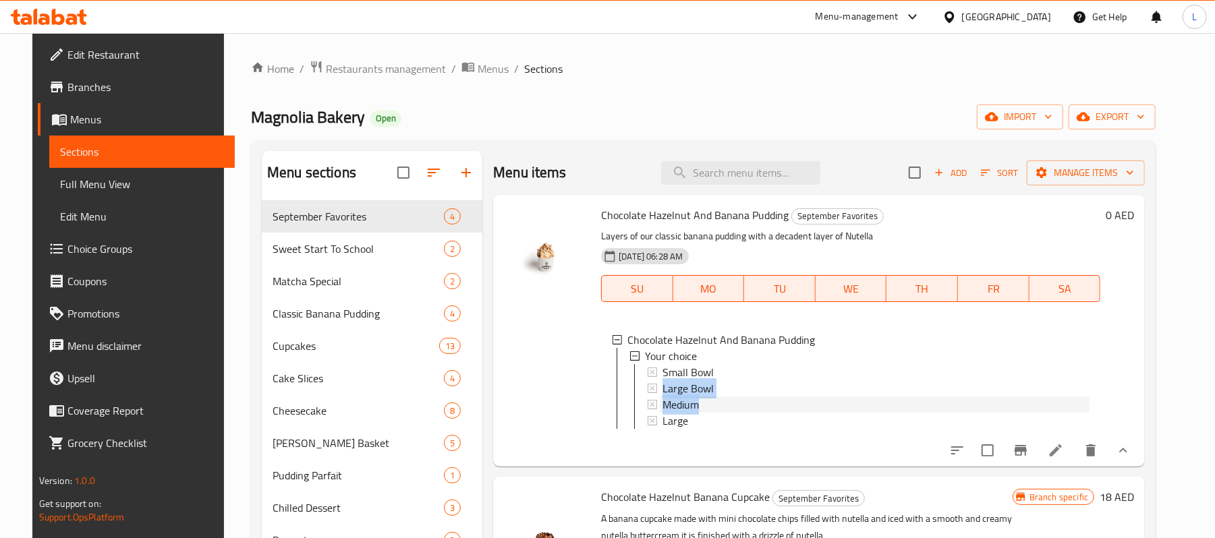
drag, startPoint x: 699, startPoint y: 403, endPoint x: 710, endPoint y: 367, distance: 38.0
click at [710, 367] on div "Small Bowl Large Bowl Medium Large" at bounding box center [868, 396] width 442 height 65
click at [727, 410] on div "Medium" at bounding box center [875, 405] width 427 height 16
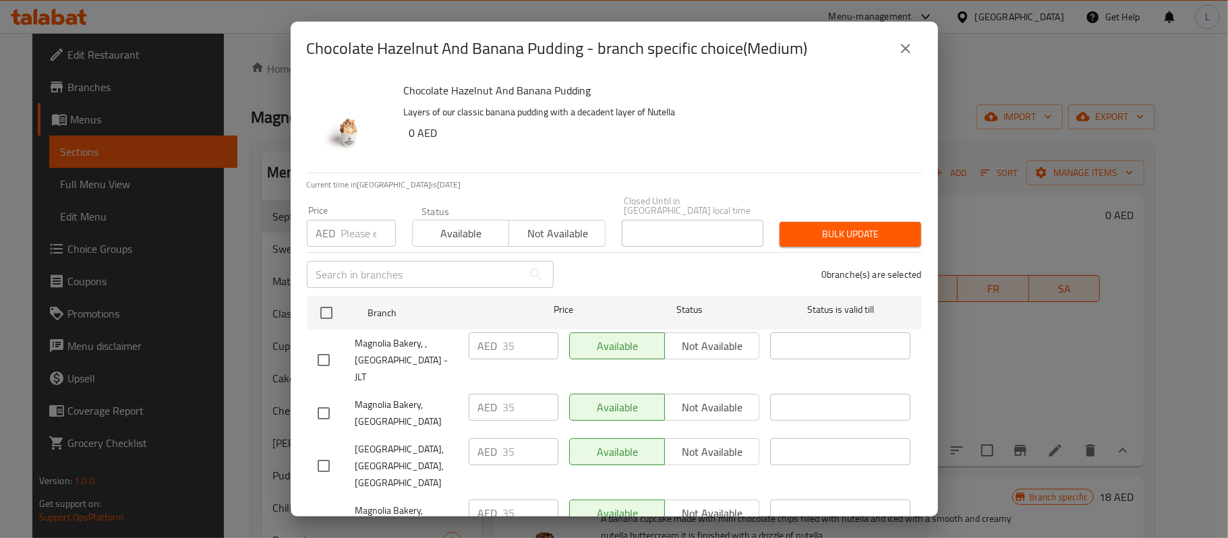
click at [908, 44] on icon "close" at bounding box center [906, 48] width 16 height 16
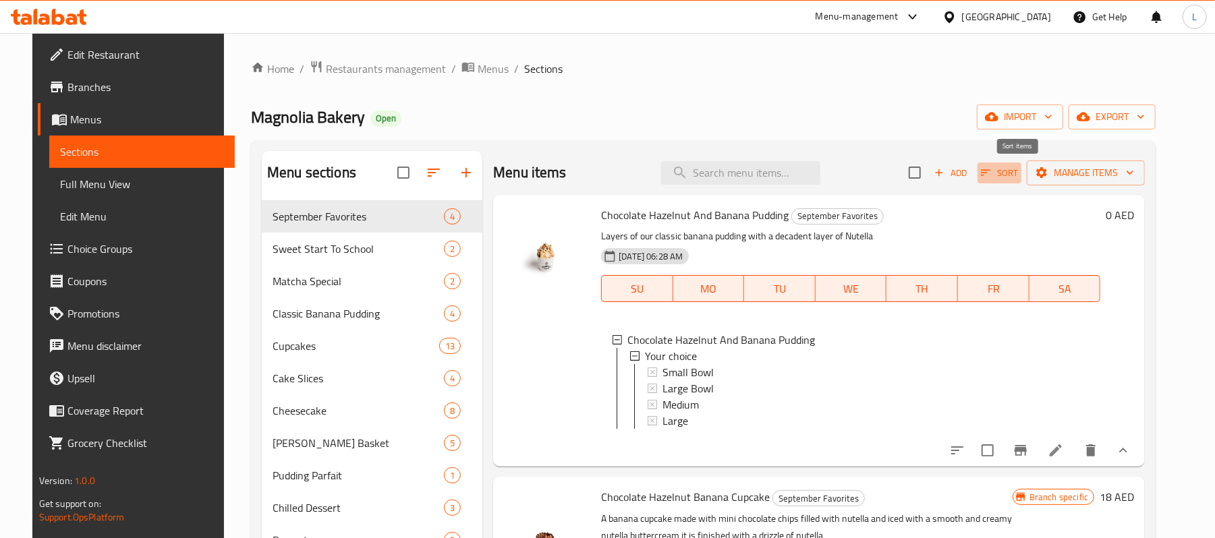
click at [992, 169] on icon "button" at bounding box center [985, 173] width 12 height 12
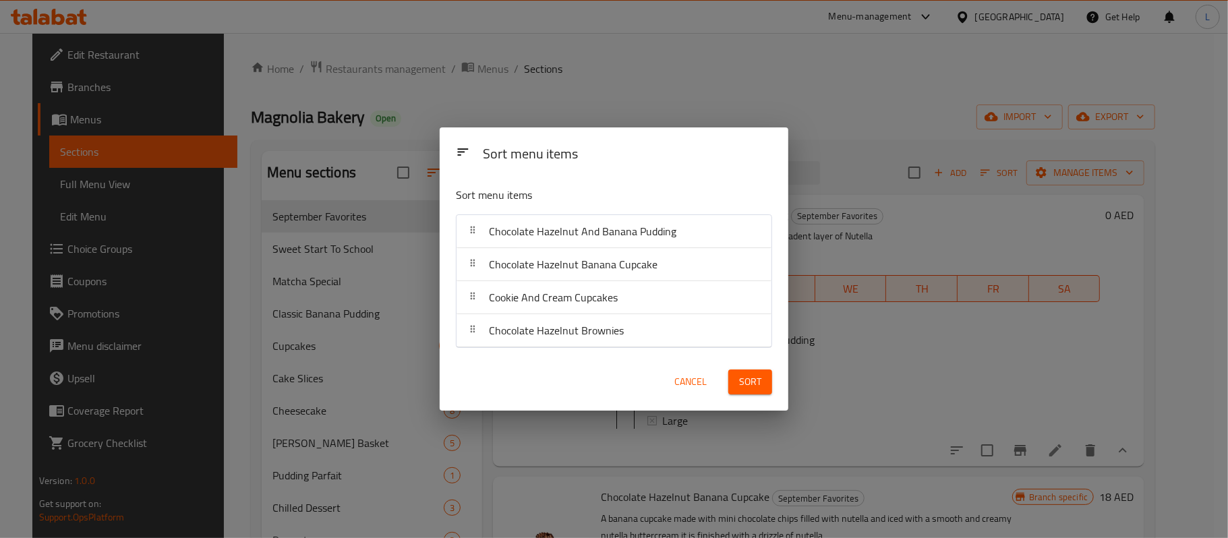
click at [699, 232] on div "Chocolate Hazelnut And Banana Pudding" at bounding box center [614, 231] width 304 height 32
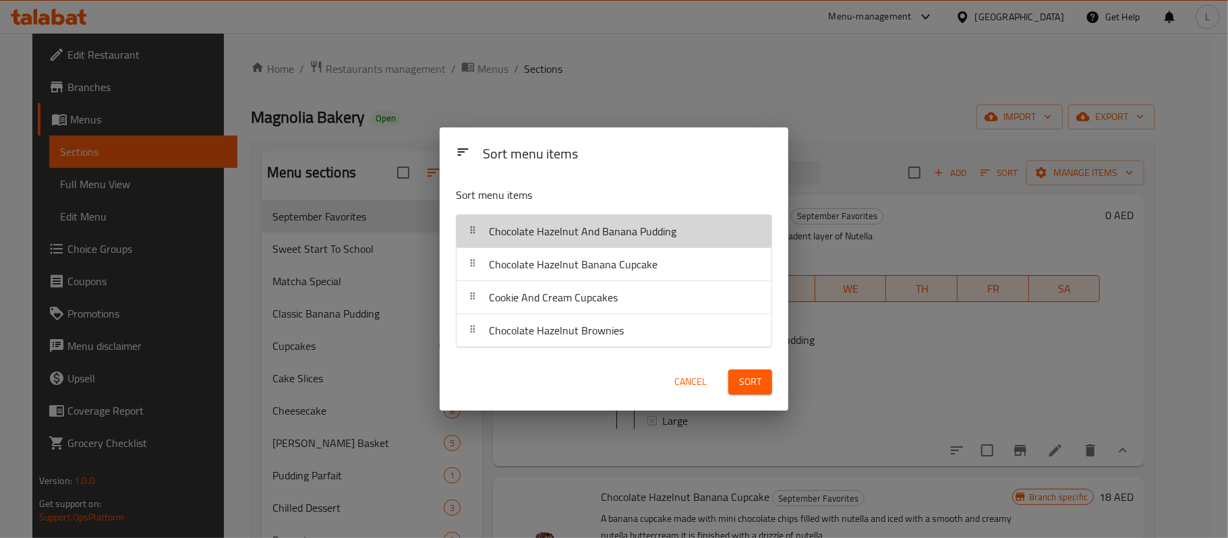
click at [569, 244] on div "Chocolate Hazelnut And Banana Pudding" at bounding box center [583, 231] width 198 height 32
click at [473, 233] on icon at bounding box center [472, 230] width 11 height 11
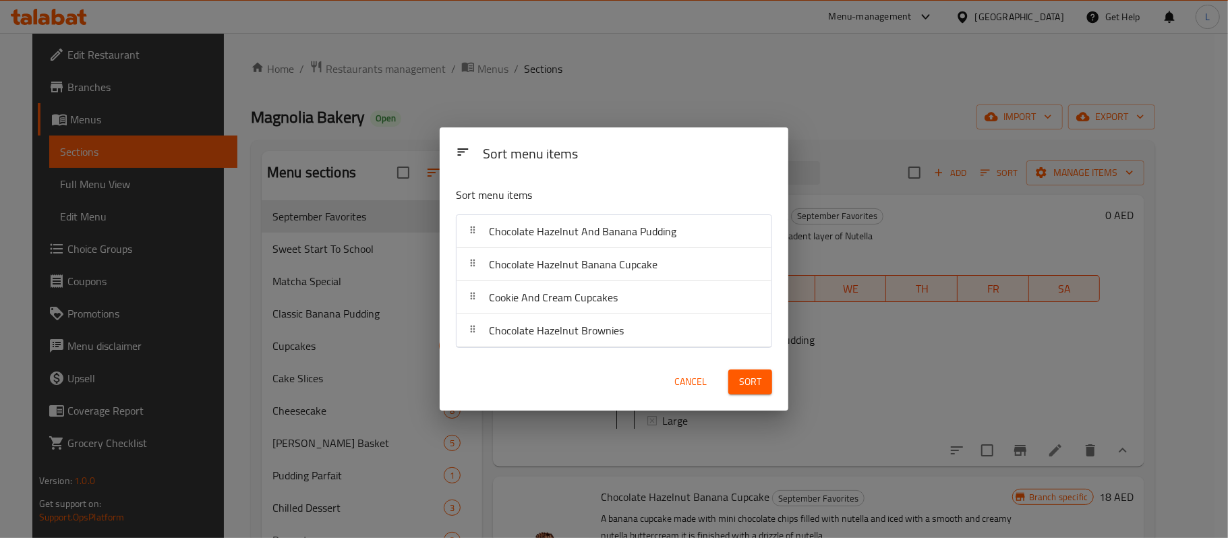
click at [473, 233] on icon at bounding box center [472, 230] width 11 height 11
click at [702, 376] on span "Cancel" at bounding box center [691, 382] width 32 height 17
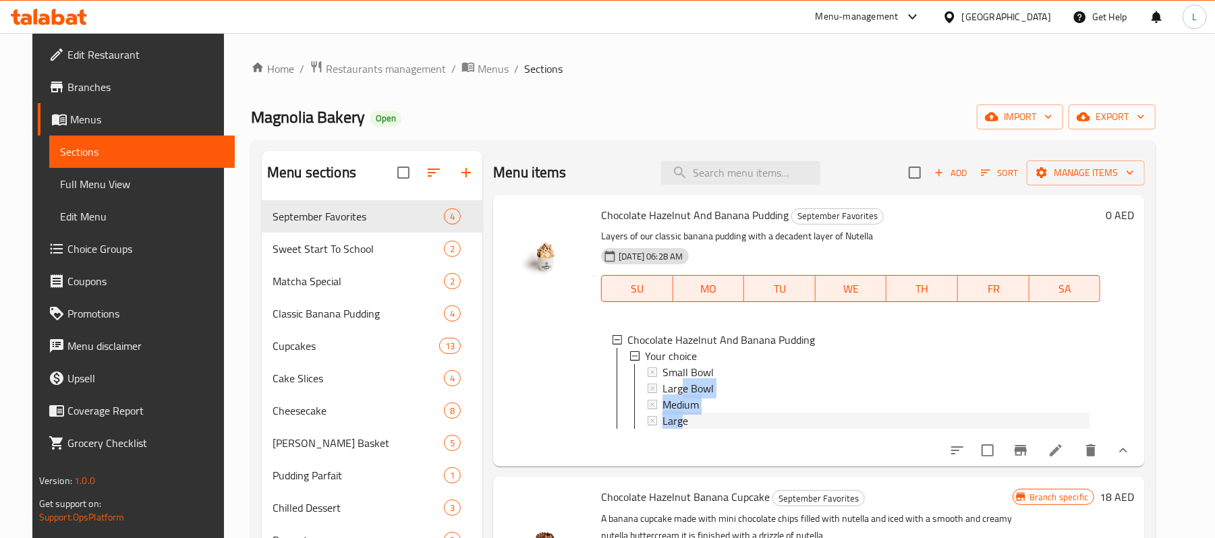
drag, startPoint x: 677, startPoint y: 416, endPoint x: 676, endPoint y: 384, distance: 31.7
click at [676, 384] on div "Small Bowl Large Bowl Medium Large" at bounding box center [868, 396] width 442 height 65
click at [525, 371] on div at bounding box center [546, 330] width 97 height 261
click at [992, 168] on icon "button" at bounding box center [985, 173] width 12 height 12
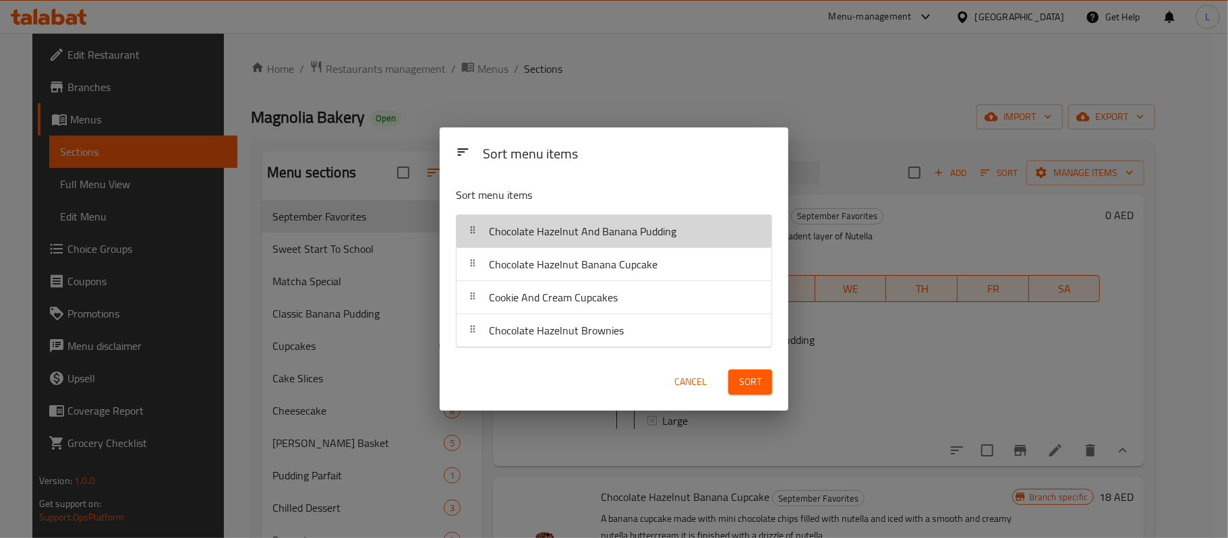
click at [495, 237] on span "Chocolate Hazelnut And Banana Pudding" at bounding box center [583, 231] width 188 height 20
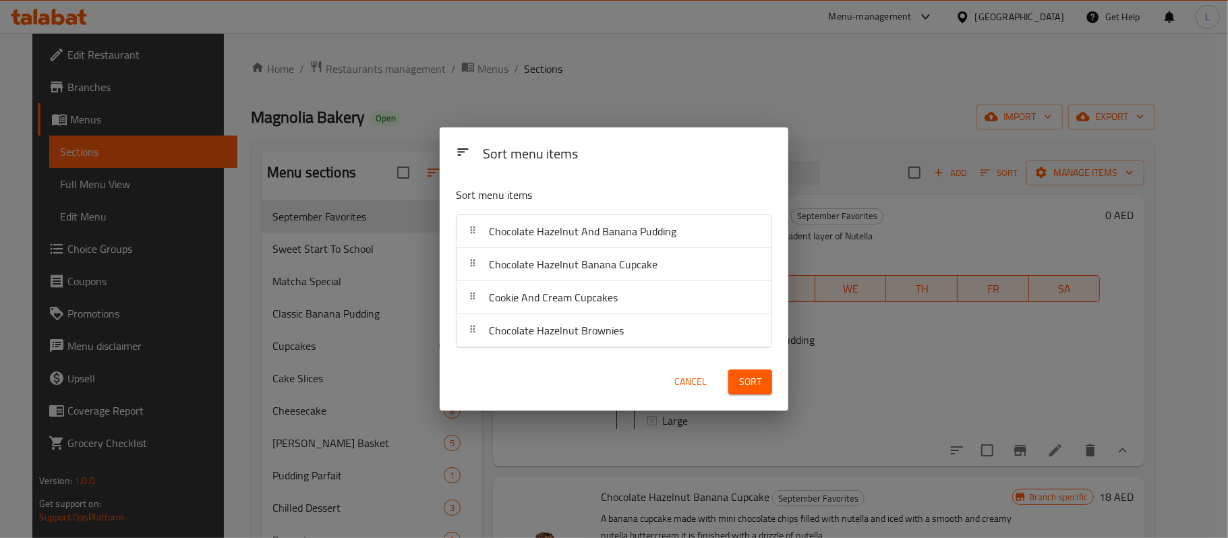
click at [525, 239] on span "Chocolate Hazelnut And Banana Pudding" at bounding box center [583, 231] width 188 height 20
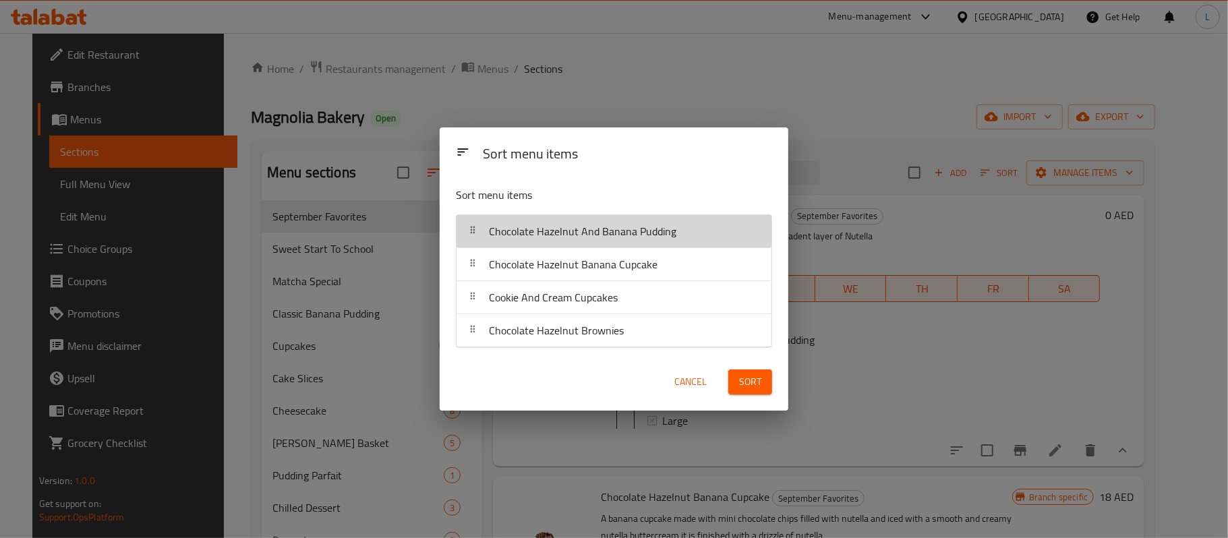
click at [525, 239] on span "Chocolate Hazelnut And Banana Pudding" at bounding box center [583, 231] width 188 height 20
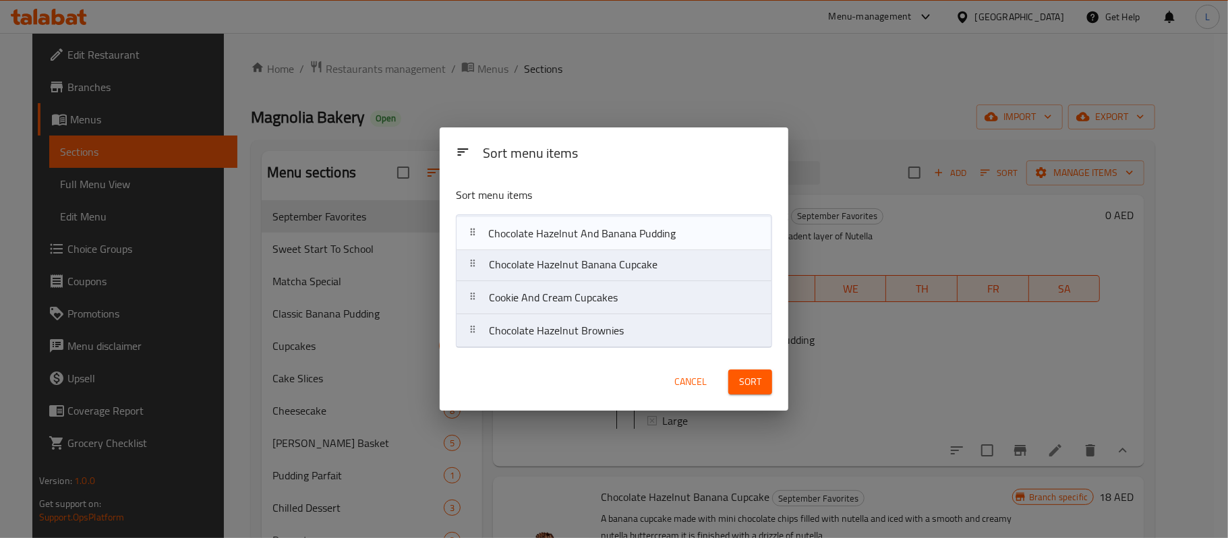
drag, startPoint x: 525, startPoint y: 239, endPoint x: 532, endPoint y: 259, distance: 21.3
click at [532, 259] on nav "Chocolate Hazelnut And Banana Pudding Chocolate Hazelnut Banana Cupcake Cookie …" at bounding box center [614, 281] width 316 height 134
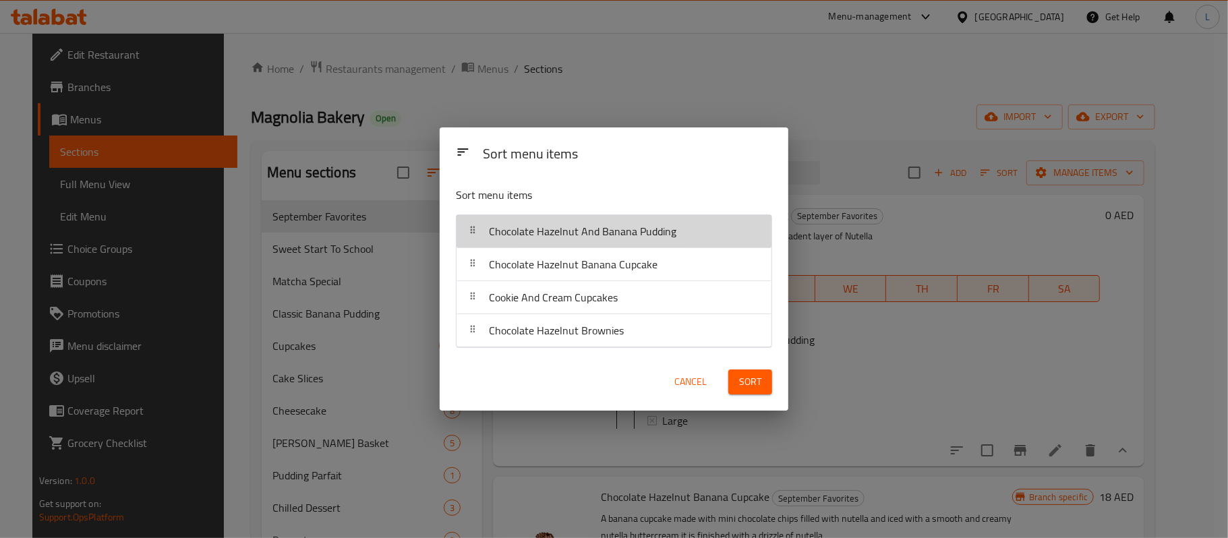
click at [664, 241] on div "Chocolate Hazelnut And Banana Pudding" at bounding box center [583, 231] width 198 height 32
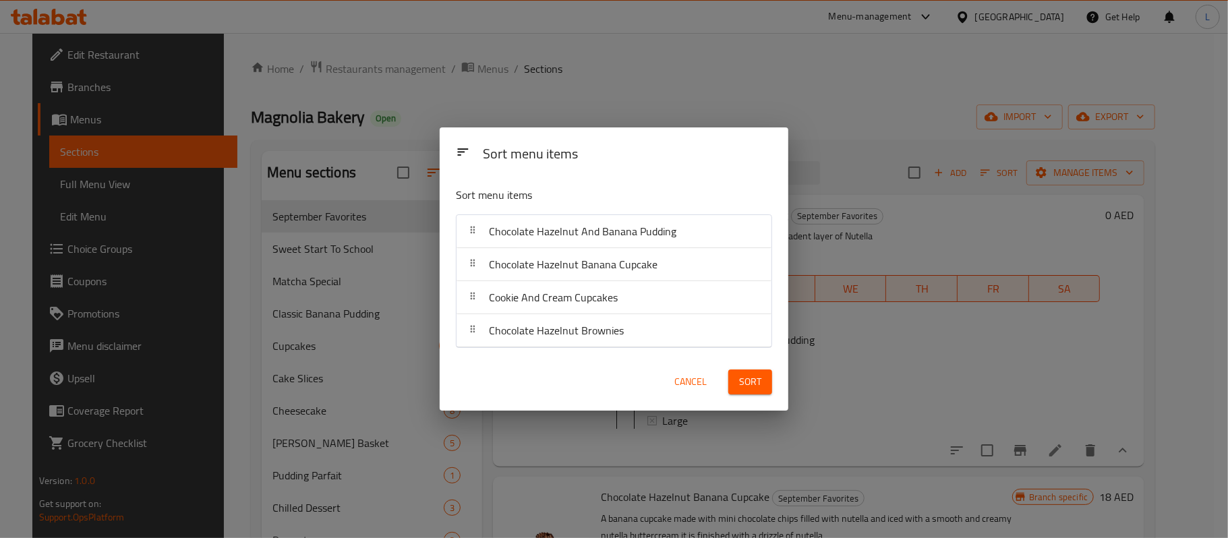
click at [704, 380] on span "Cancel" at bounding box center [691, 382] width 32 height 17
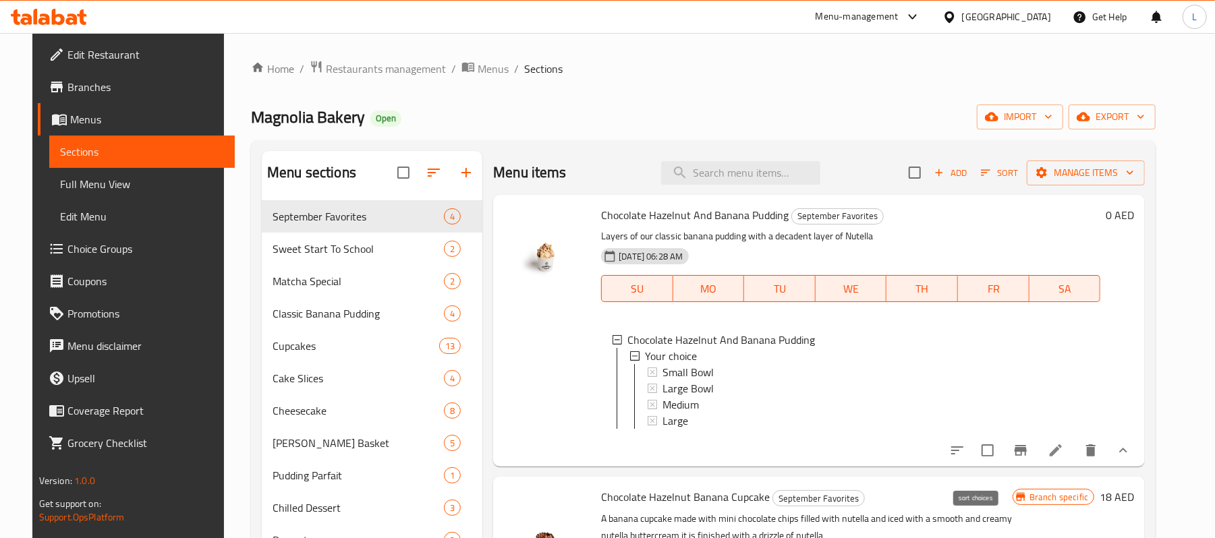
click at [965, 459] on icon "sort-choices" at bounding box center [957, 450] width 16 height 16
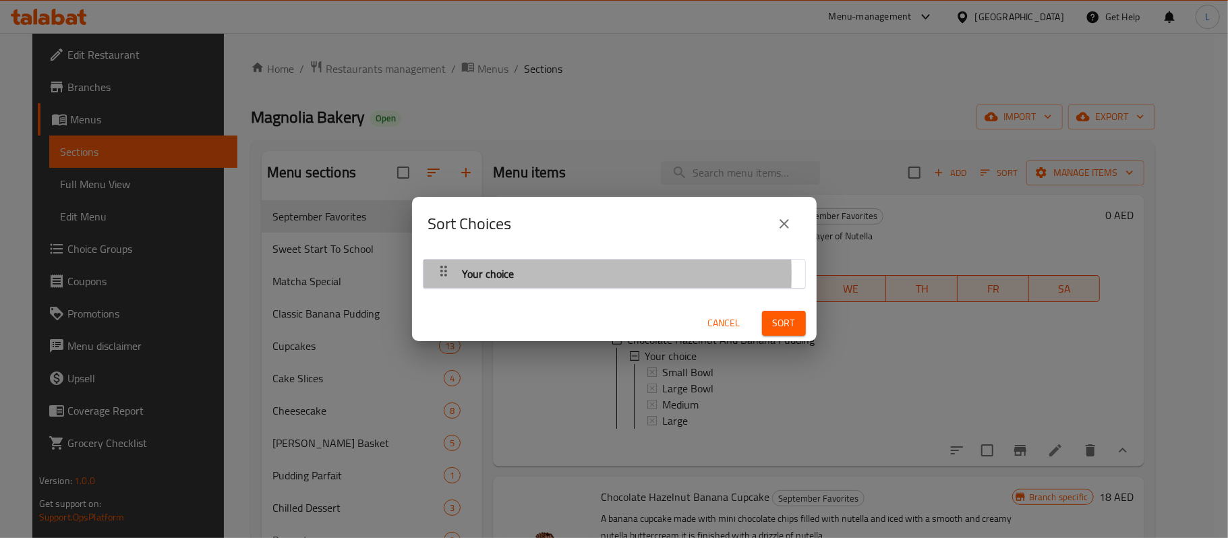
click at [454, 274] on div "button" at bounding box center [443, 274] width 27 height 32
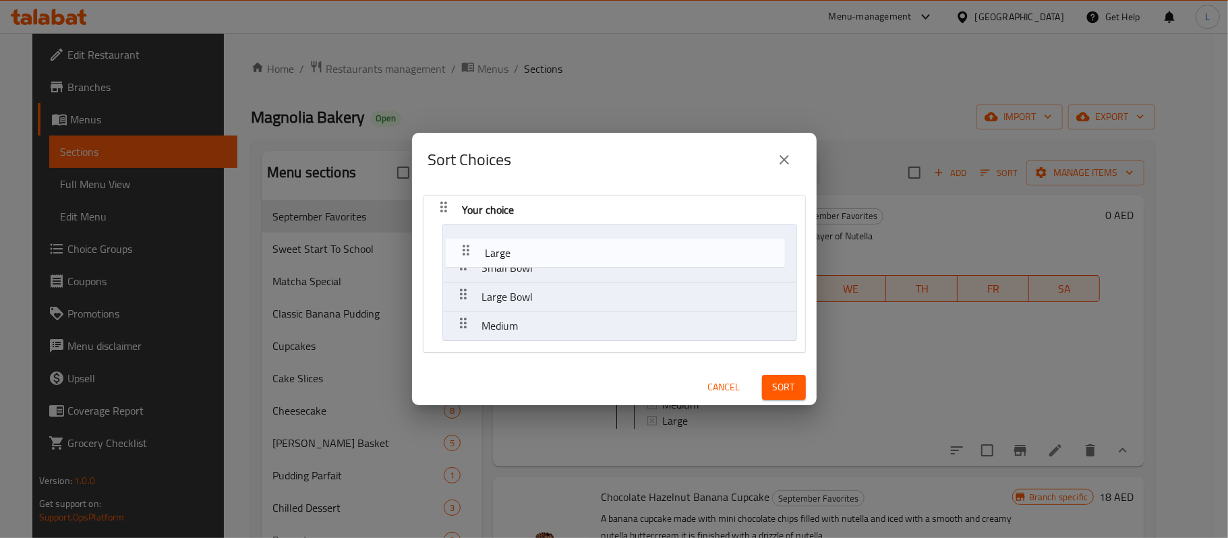
drag, startPoint x: 459, startPoint y: 326, endPoint x: 462, endPoint y: 248, distance: 78.3
click at [462, 248] on nav "Your choice Small Bowl Large Bowl Medium Large" at bounding box center [614, 274] width 383 height 159
drag, startPoint x: 461, startPoint y: 322, endPoint x: 447, endPoint y: 235, distance: 88.9
click at [447, 235] on nav "Your choice Large Small Bowl Large Bowl Medium" at bounding box center [614, 274] width 383 height 159
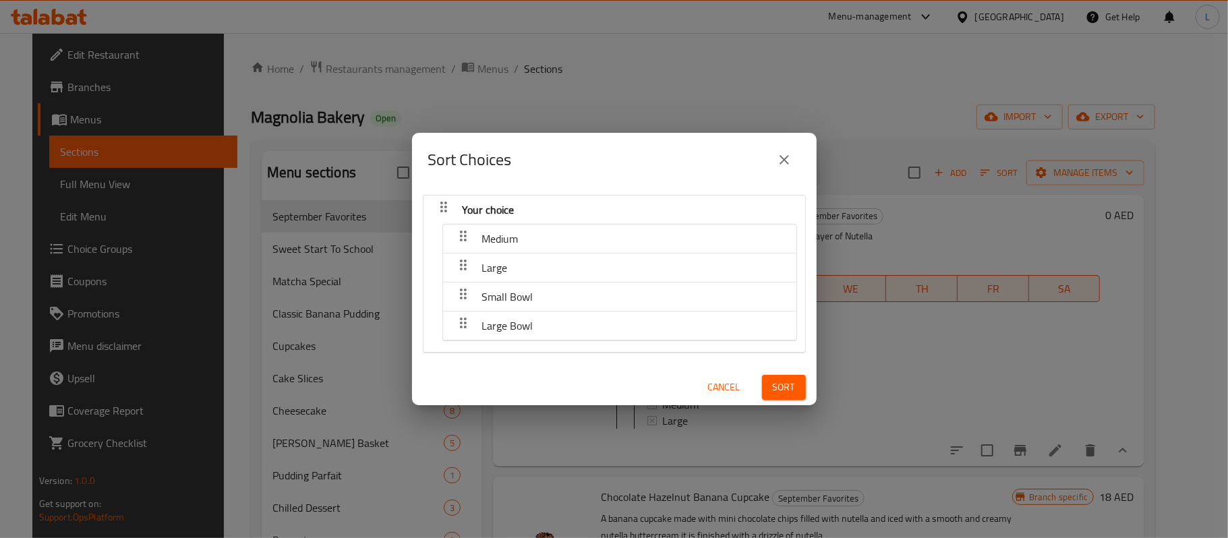
click at [782, 387] on button "Sort" at bounding box center [784, 387] width 44 height 25
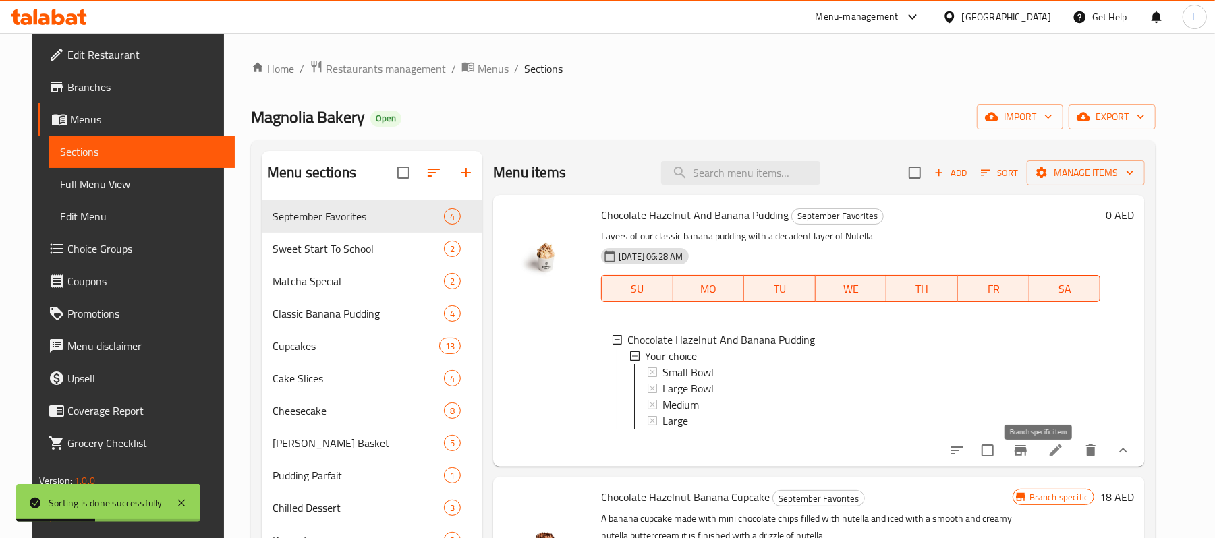
click at [1029, 459] on icon "Branch-specific-item" at bounding box center [1020, 450] width 16 height 16
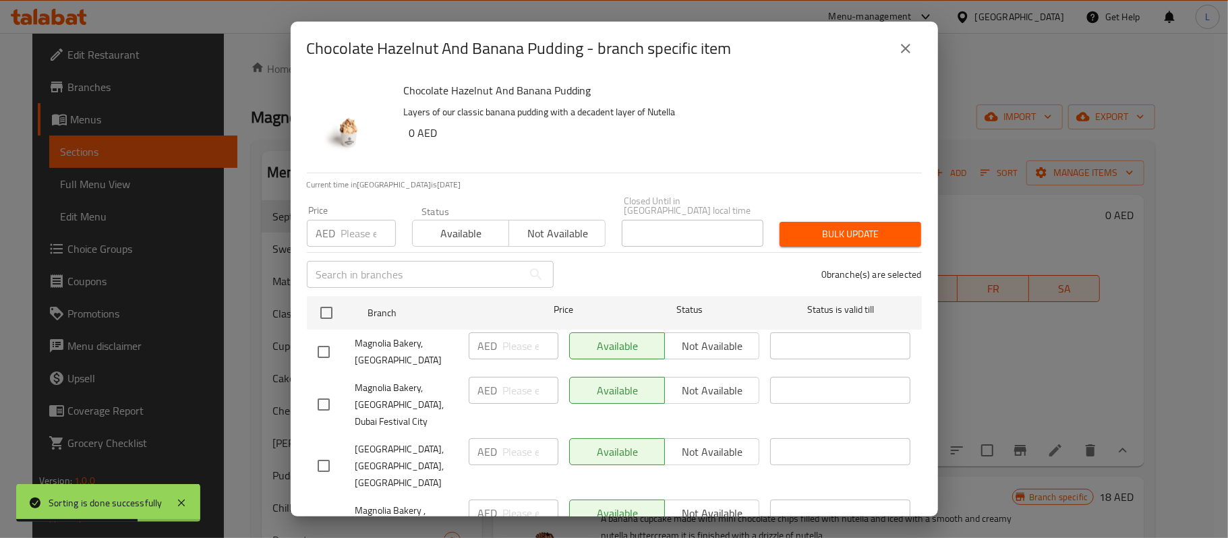
click at [387, 360] on span "Magnolia Bakery, [GEOGRAPHIC_DATA]" at bounding box center [406, 352] width 103 height 34
copy span "Magnolia Bakery, [GEOGRAPHIC_DATA]"
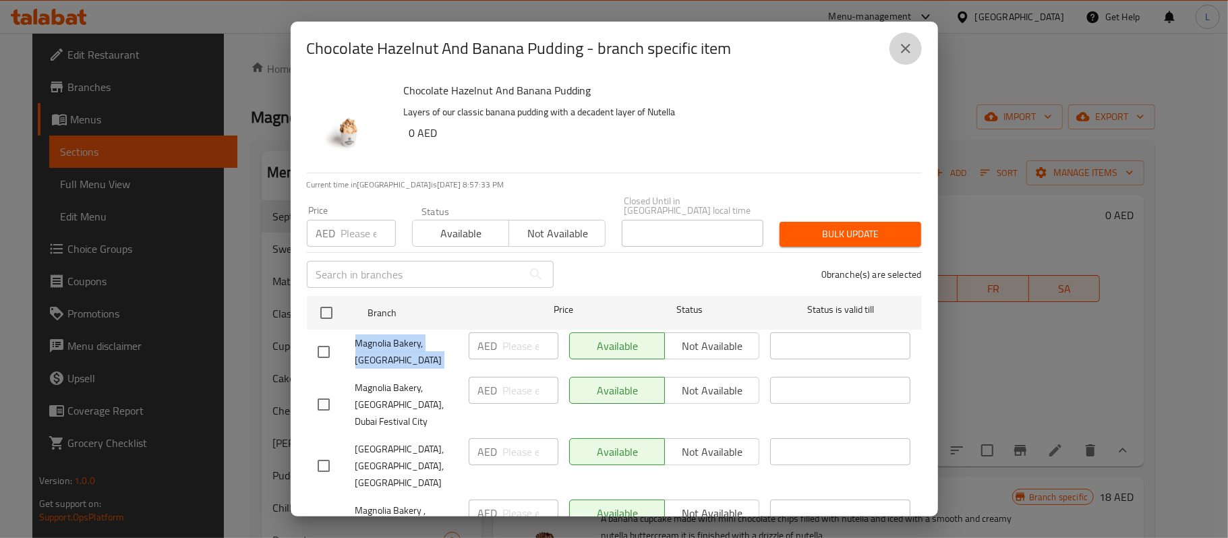
click at [891, 49] on button "close" at bounding box center [906, 48] width 32 height 32
click at [896, 47] on button "close" at bounding box center [906, 48] width 32 height 32
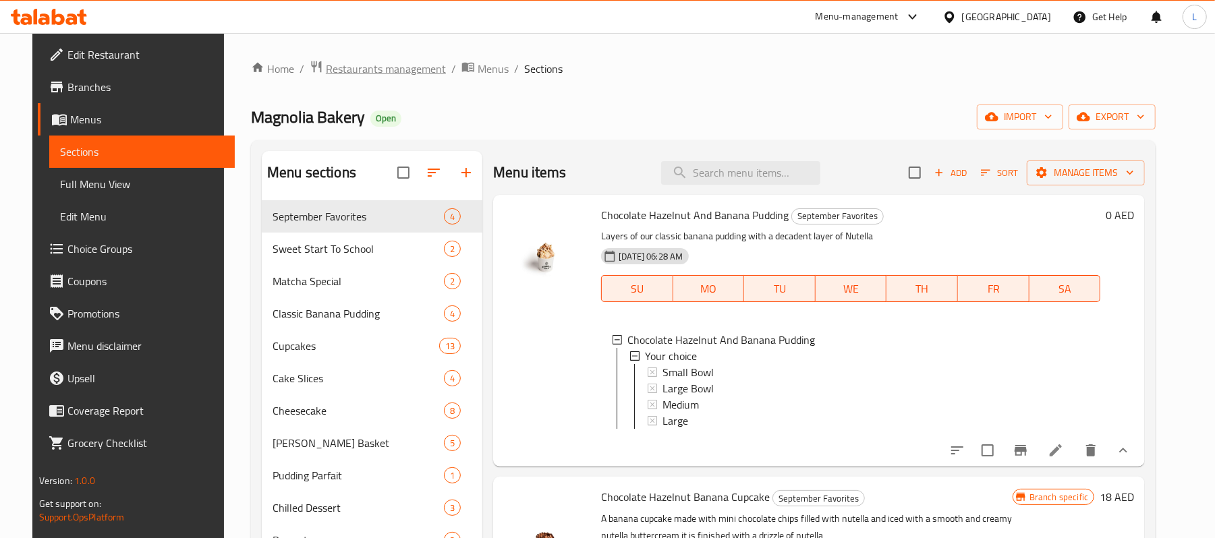
click at [326, 61] on span "Restaurants management" at bounding box center [386, 69] width 120 height 16
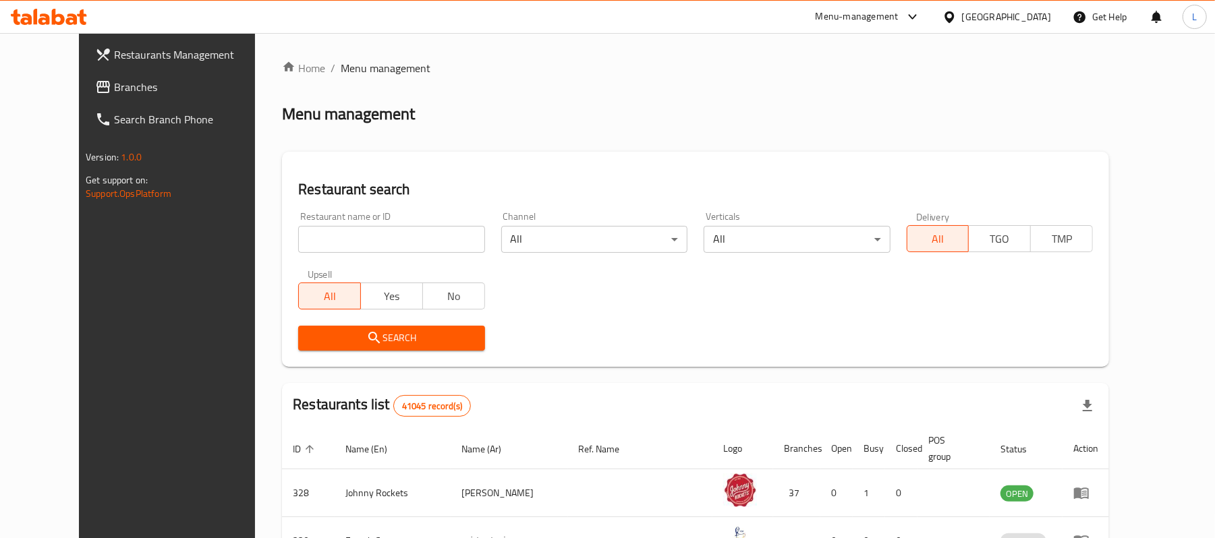
click at [978, 23] on div "[GEOGRAPHIC_DATA]" at bounding box center [1006, 16] width 89 height 15
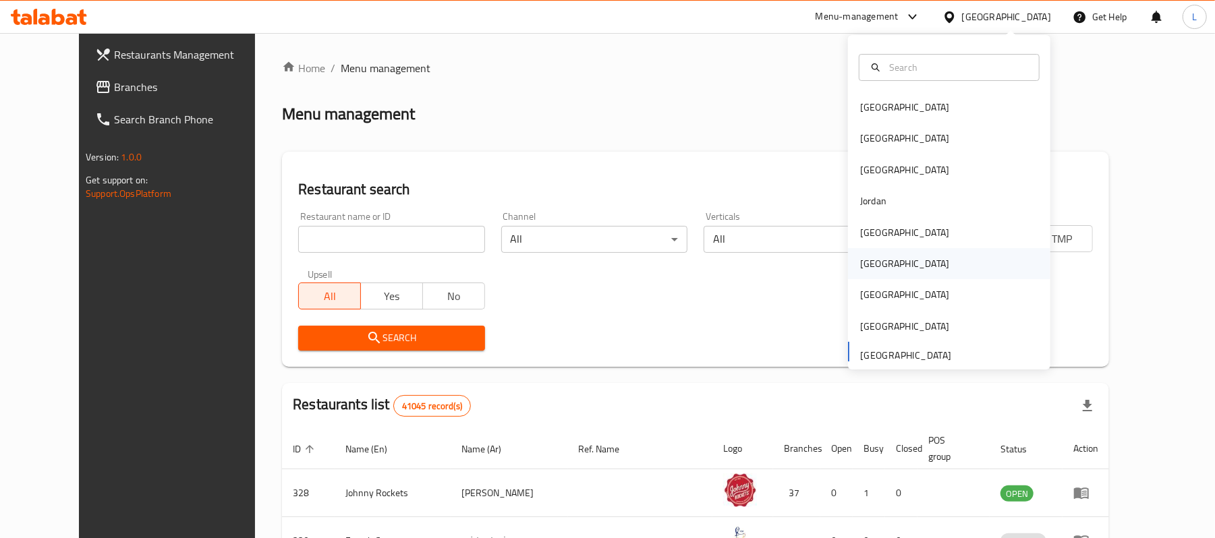
click at [865, 268] on div "Oman" at bounding box center [904, 263] width 89 height 15
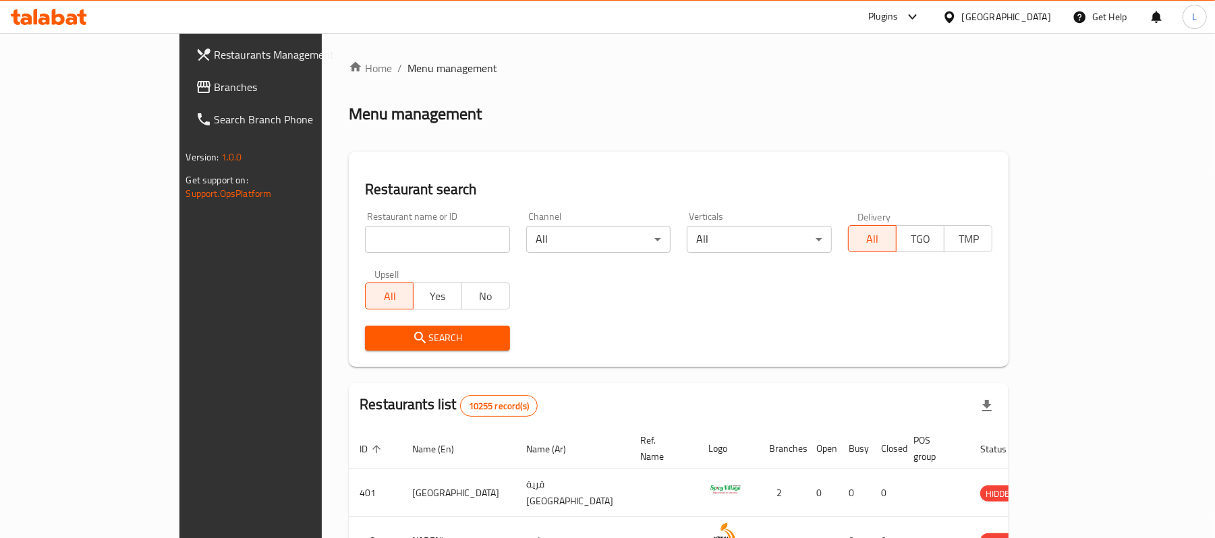
click at [214, 81] on span "Branches" at bounding box center [292, 87] width 157 height 16
